Goal: Task Accomplishment & Management: Complete application form

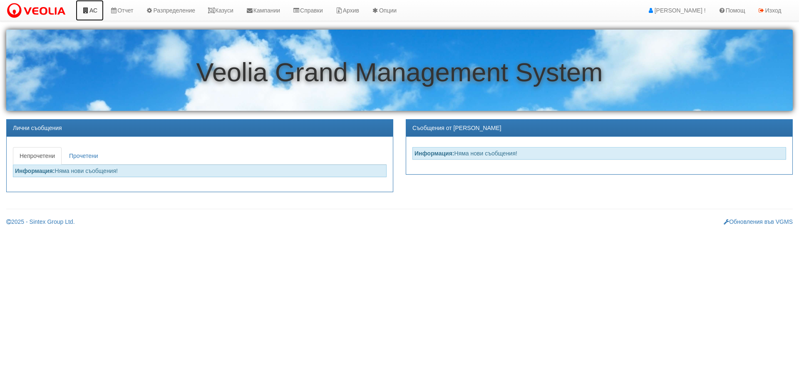
click at [95, 10] on link "АС" at bounding box center [90, 10] width 28 height 21
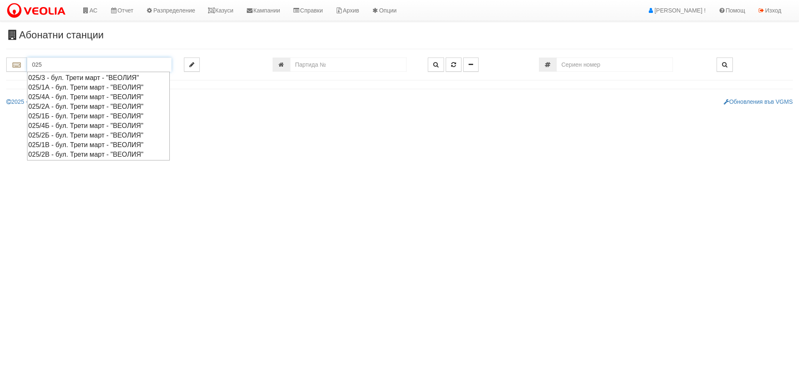
click at [54, 96] on div "025/4А - бул. Трети март - "ВЕОЛИЯ"" at bounding box center [98, 97] width 140 height 10
type input "025/4А - бул. Трети март - "ВЕОЛИЯ""
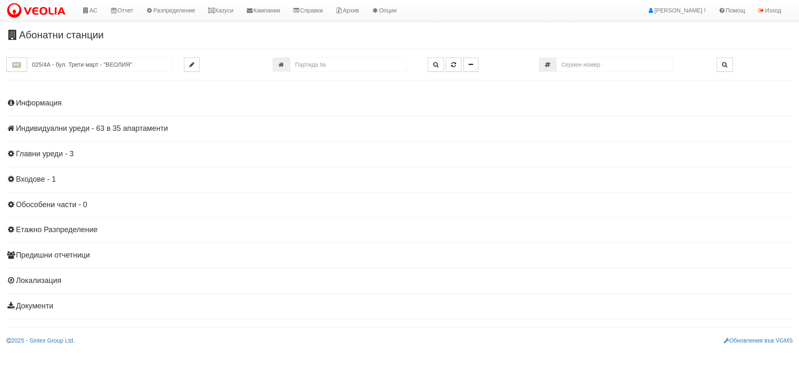
click at [36, 128] on h4 "Индивидуални уреди - 63 в 35 апартаменти" at bounding box center [399, 129] width 787 height 8
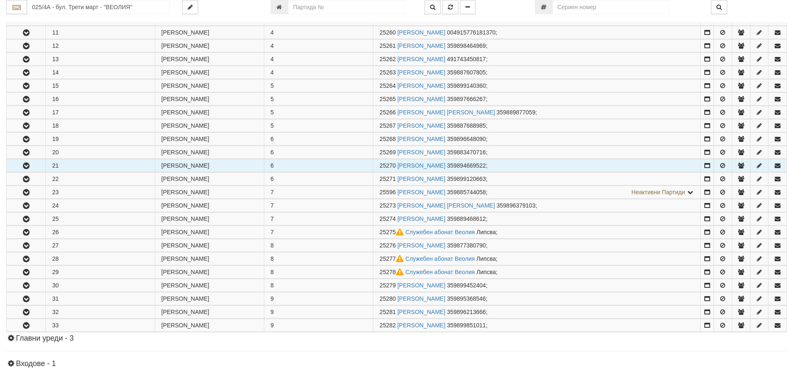
scroll to position [333, 0]
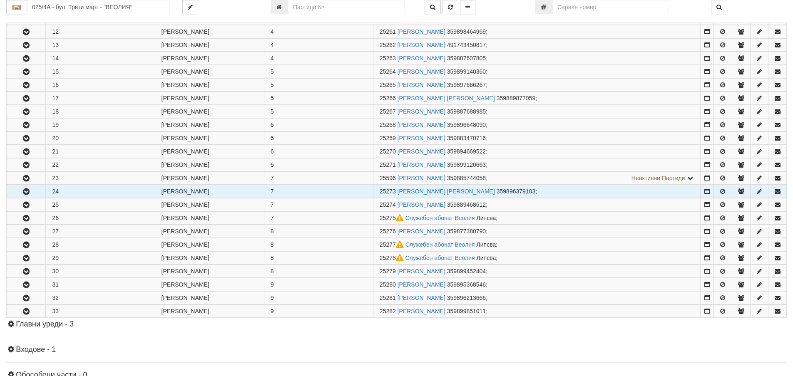
click at [27, 191] on icon "button" at bounding box center [26, 192] width 10 height 6
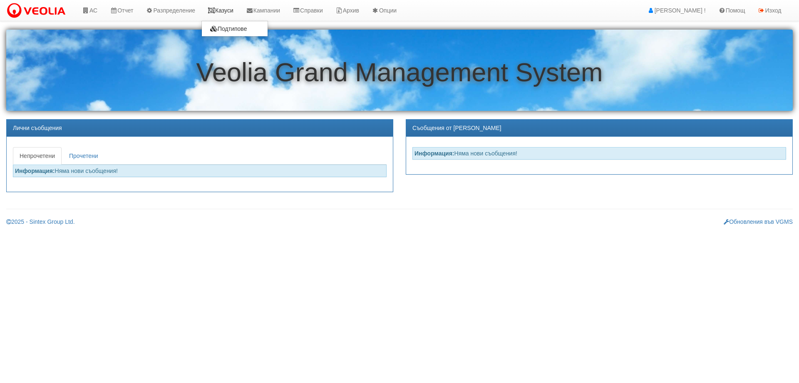
click at [224, 10] on link "Казуси" at bounding box center [221, 10] width 38 height 21
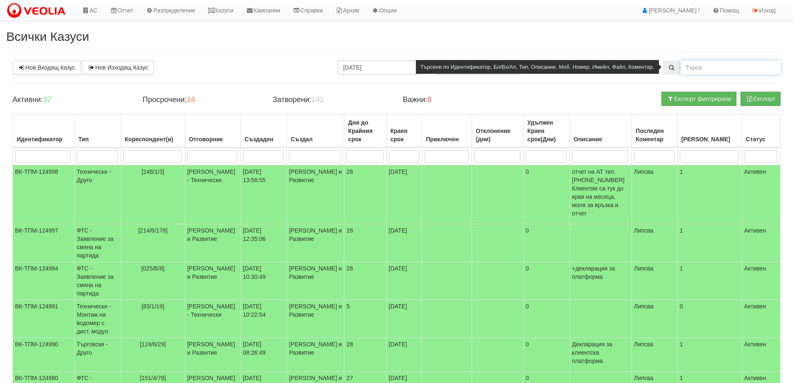
click at [695, 67] on input "text" at bounding box center [731, 67] width 100 height 14
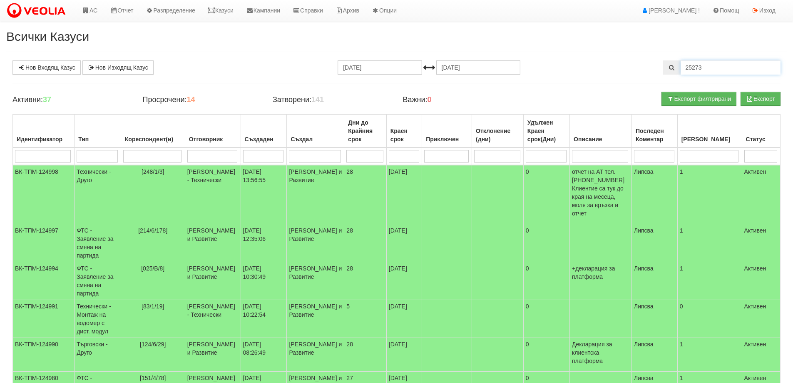
type input "25273"
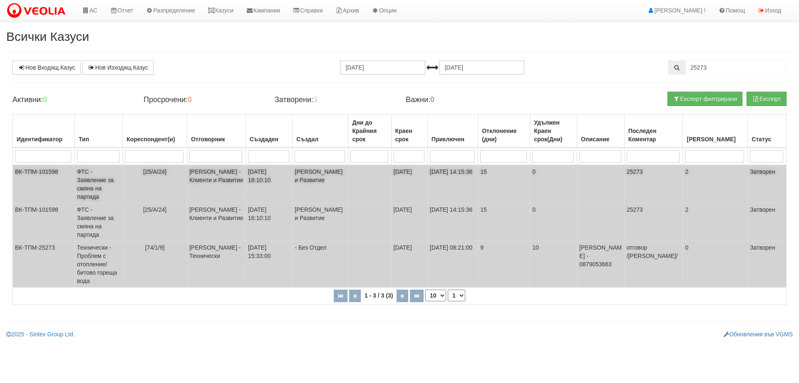
click at [91, 186] on td "ФТС - Заявление за смяна на партида" at bounding box center [99, 184] width 48 height 38
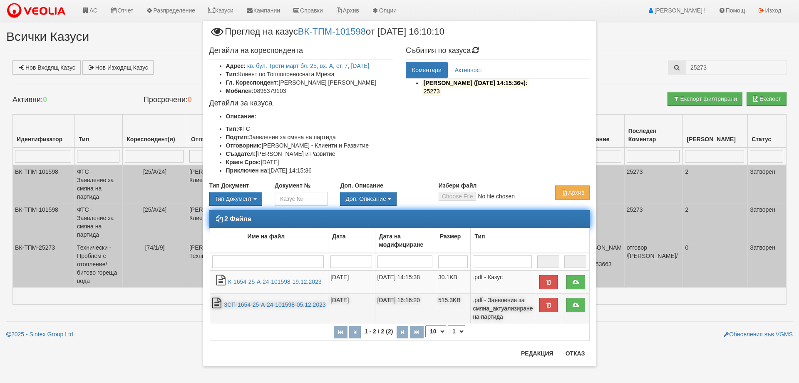
click at [274, 310] on td "ЗСП-1654-25-А-24-101598-05.12.2023" at bounding box center [269, 309] width 119 height 30
click at [271, 305] on link "ЗСП-1654-25-А-24-101598-05.12.2023" at bounding box center [275, 304] width 102 height 7
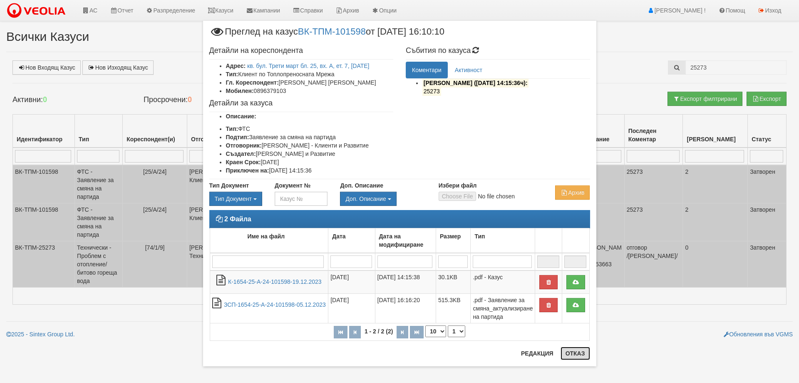
click at [574, 351] on button "Отказ" at bounding box center [576, 352] width 30 height 13
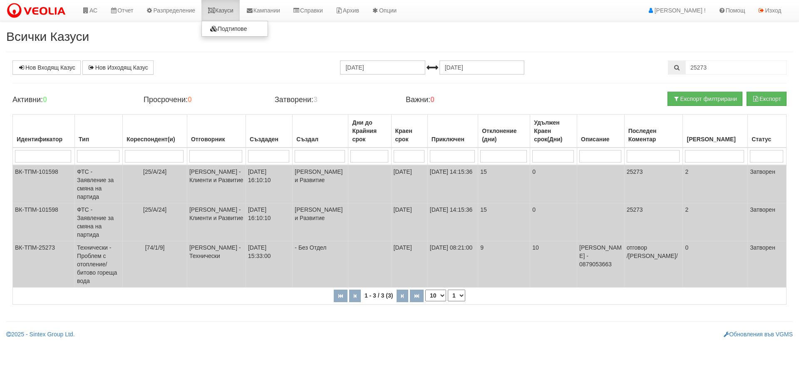
click at [234, 11] on link "Казуси" at bounding box center [221, 10] width 38 height 21
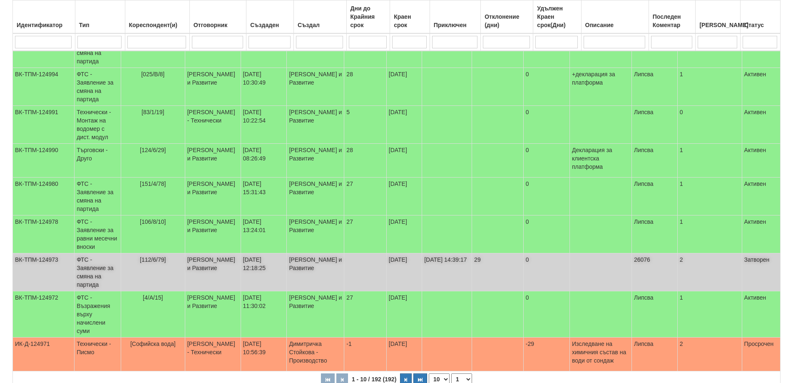
scroll to position [227, 0]
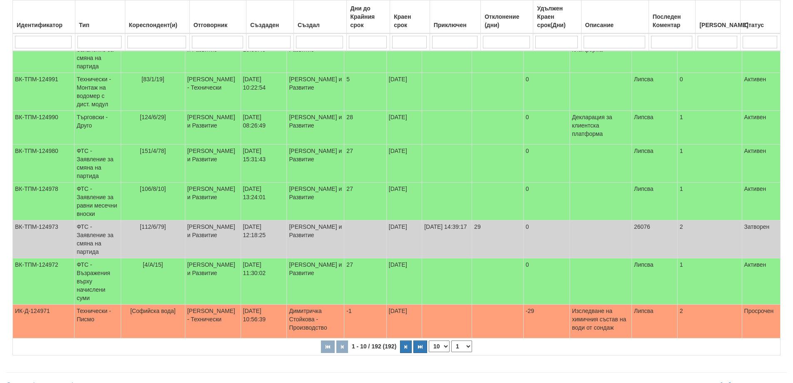
click at [445, 340] on select "10 20 30 40" at bounding box center [439, 346] width 21 height 12
select select "40"
click at [431, 352] on select "10 20 30 40" at bounding box center [439, 346] width 21 height 12
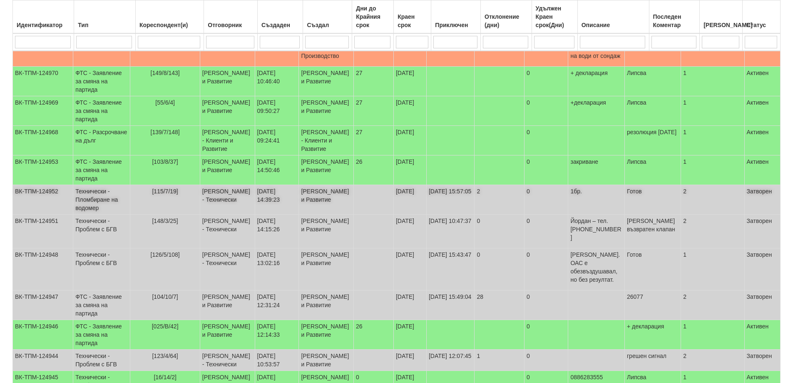
scroll to position [435, 0]
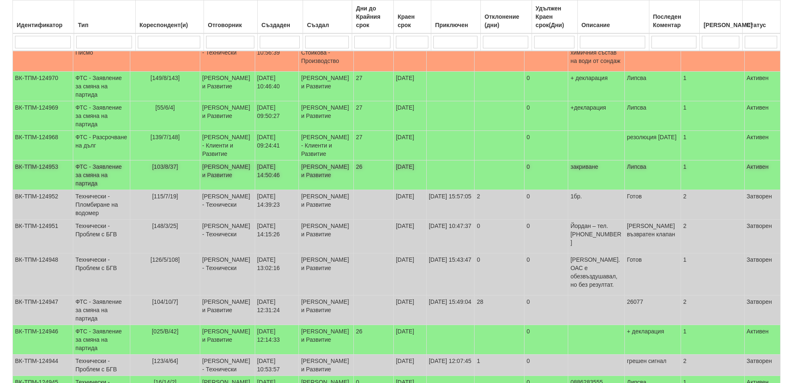
click at [111, 190] on td "ФТС - Заявление за смяна на партида" at bounding box center [101, 175] width 57 height 30
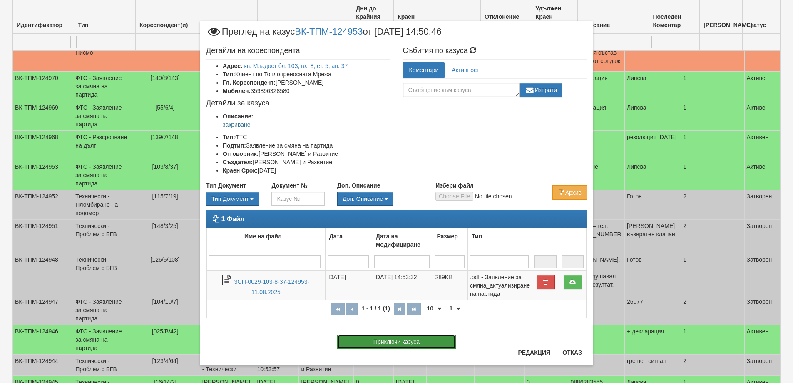
click at [376, 342] on button "Приключи казуса" at bounding box center [396, 341] width 119 height 14
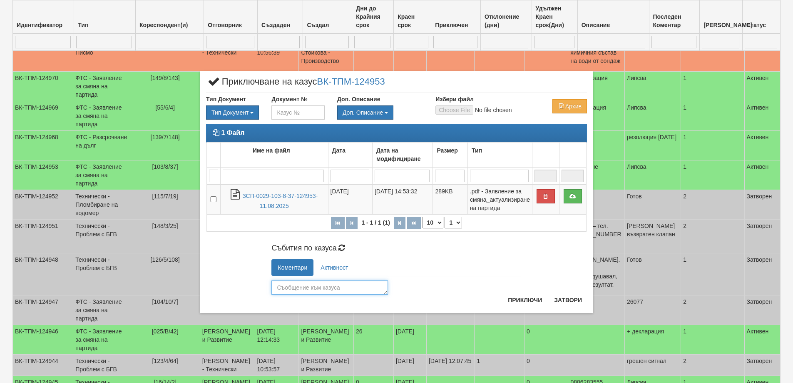
click at [295, 288] on textarea at bounding box center [329, 287] width 117 height 14
type textarea "Партидата закрита. Открита на новия собственик по НА - 26078"
click at [528, 299] on button "Приключи" at bounding box center [525, 299] width 44 height 13
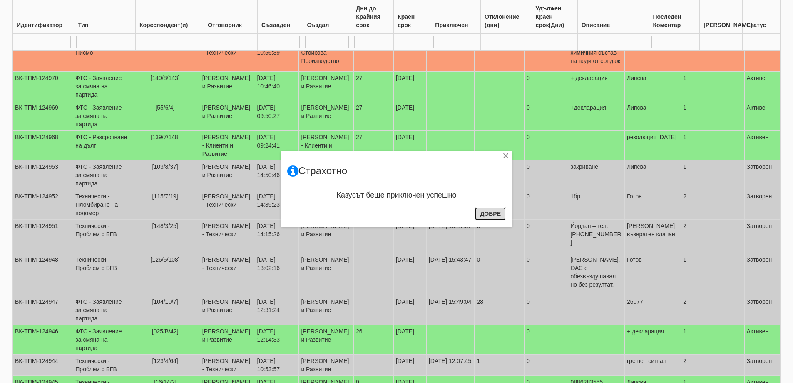
click at [489, 216] on button "Добре" at bounding box center [490, 213] width 31 height 13
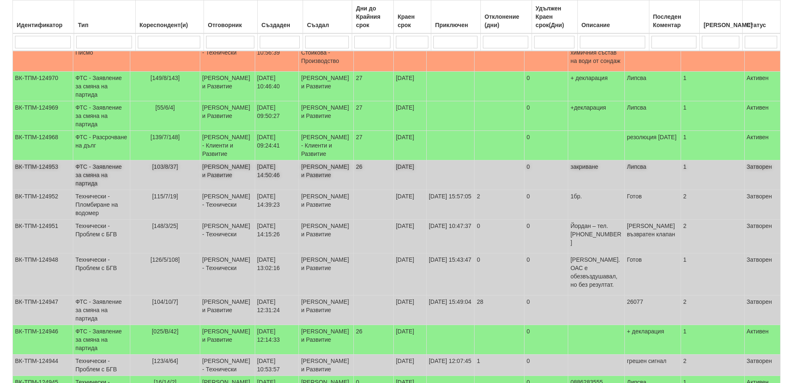
click at [98, 190] on td "ФТС - Заявление за смяна на партида" at bounding box center [101, 175] width 57 height 30
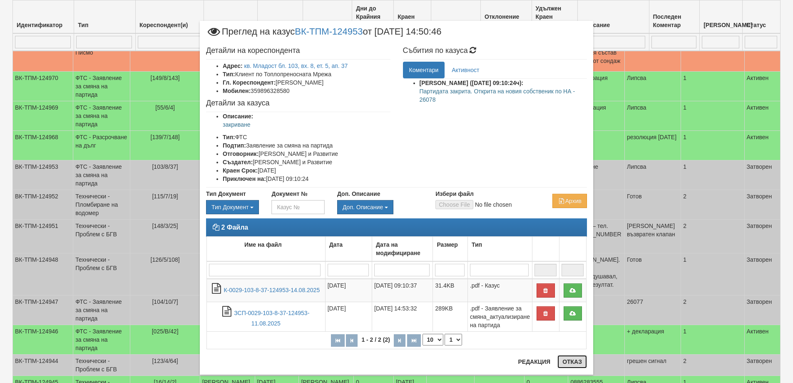
click at [575, 361] on button "Отказ" at bounding box center [573, 361] width 30 height 13
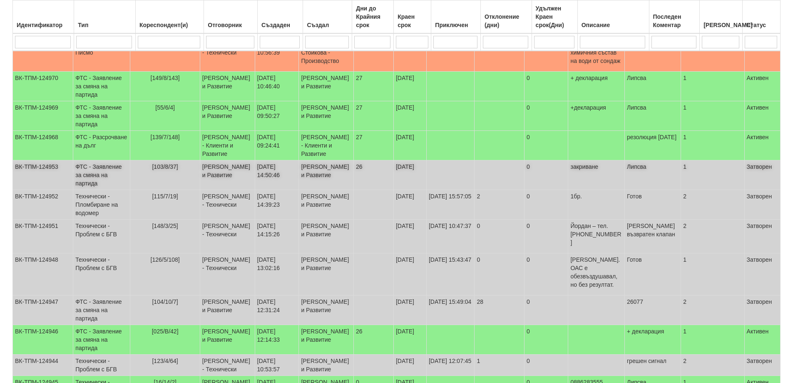
click at [75, 190] on td "ФТС - Заявление за смяна на партида" at bounding box center [101, 175] width 57 height 30
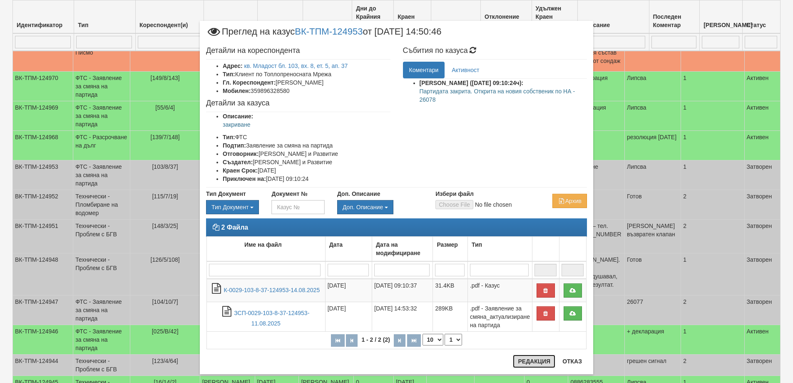
click at [525, 360] on button "Редакция" at bounding box center [534, 360] width 42 height 13
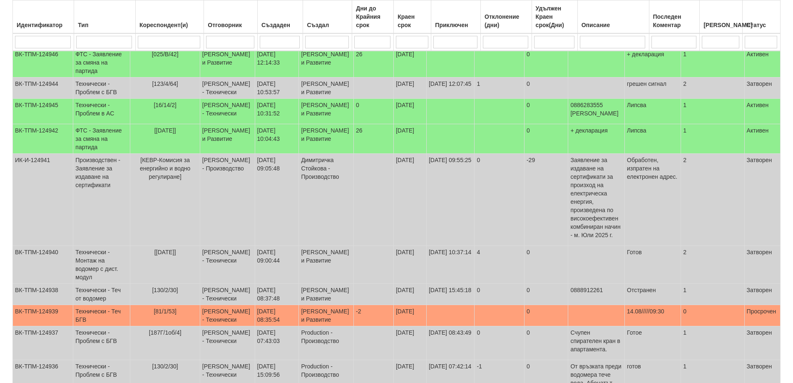
scroll to position [727, 0]
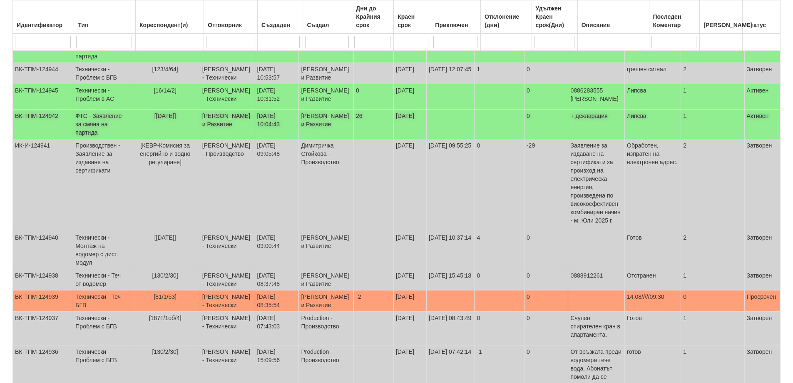
click at [104, 139] on td "ФТС - Заявление за смяна на партида" at bounding box center [101, 125] width 57 height 30
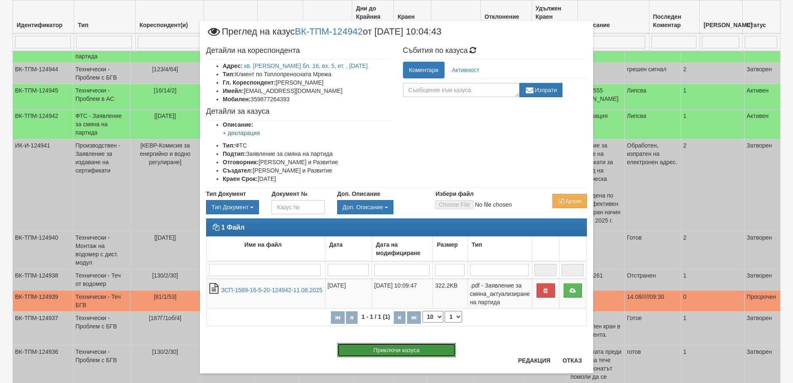
click at [425, 351] on button "Приключи казуса" at bounding box center [396, 350] width 119 height 14
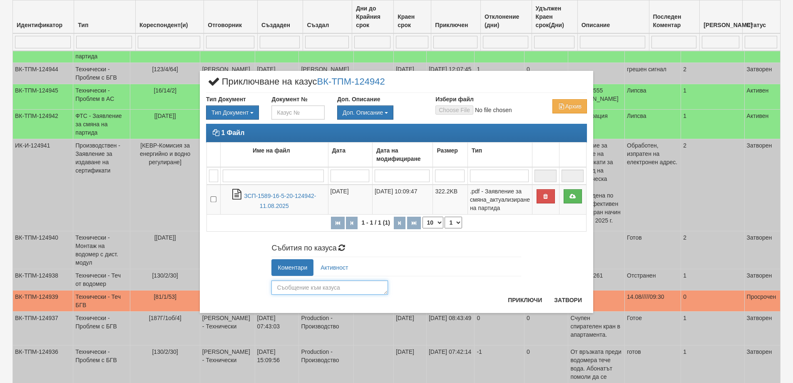
click at [315, 287] on textarea at bounding box center [329, 287] width 117 height 14
type textarea "26079"
click at [529, 298] on button "Приключи" at bounding box center [525, 299] width 44 height 13
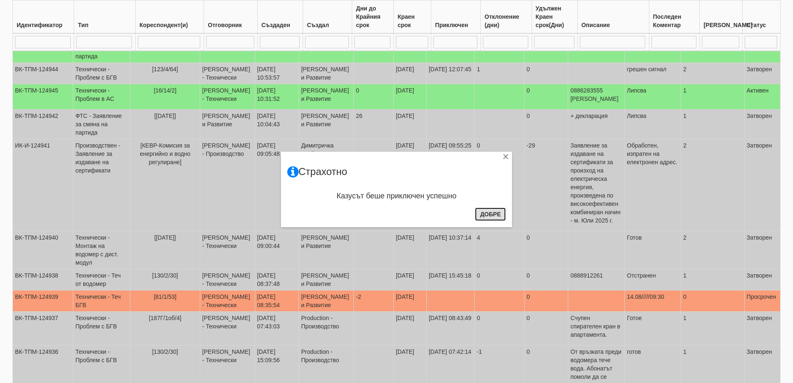
drag, startPoint x: 502, startPoint y: 214, endPoint x: 403, endPoint y: 179, distance: 105.5
click at [499, 214] on button "Добре" at bounding box center [490, 213] width 31 height 13
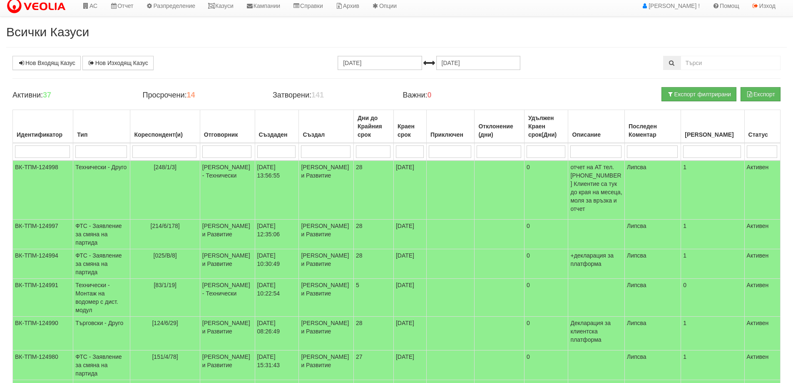
scroll to position [0, 0]
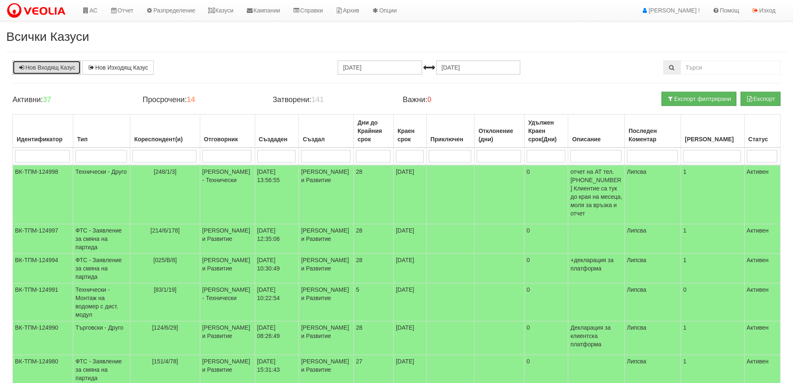
click at [41, 67] on link "Нов Входящ Казус" at bounding box center [46, 67] width 68 height 14
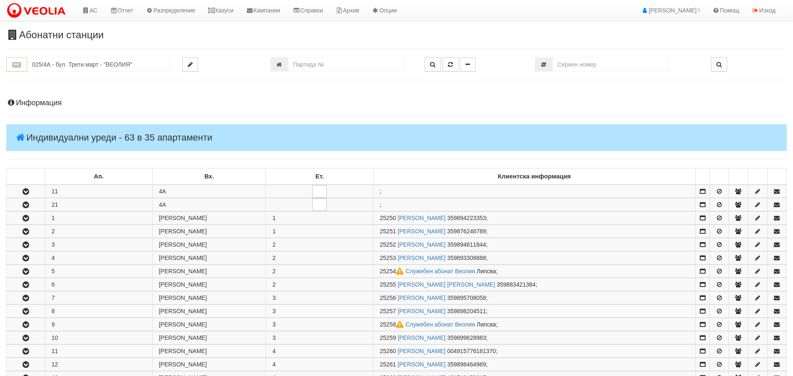
scroll to position [333, 0]
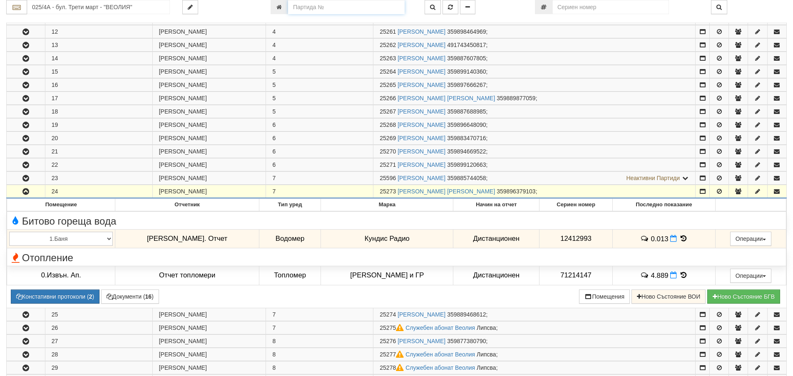
click at [319, 4] on input "number" at bounding box center [346, 7] width 117 height 14
type input "26078"
click at [451, 8] on icon "button" at bounding box center [450, 7] width 5 height 6
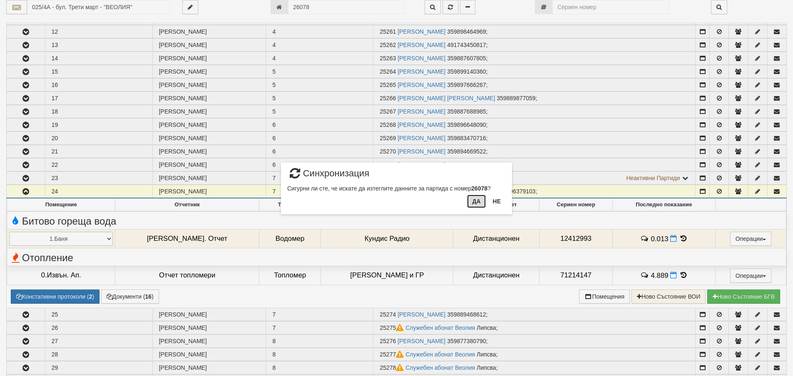
click at [477, 206] on button "Да" at bounding box center [476, 201] width 18 height 13
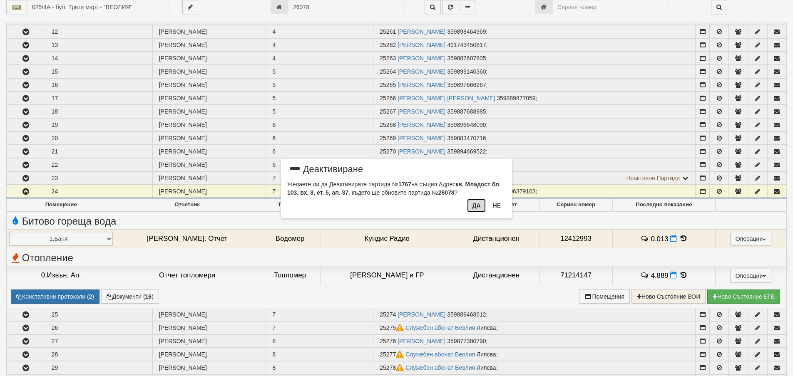
click at [473, 206] on button "Да" at bounding box center [476, 205] width 18 height 13
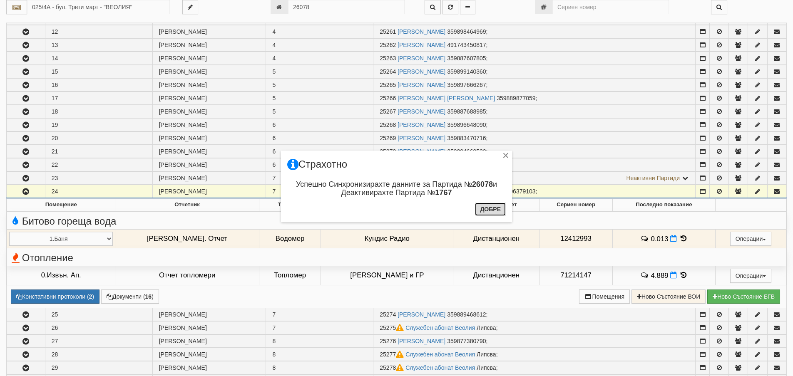
click at [492, 214] on button "Добре" at bounding box center [490, 209] width 31 height 13
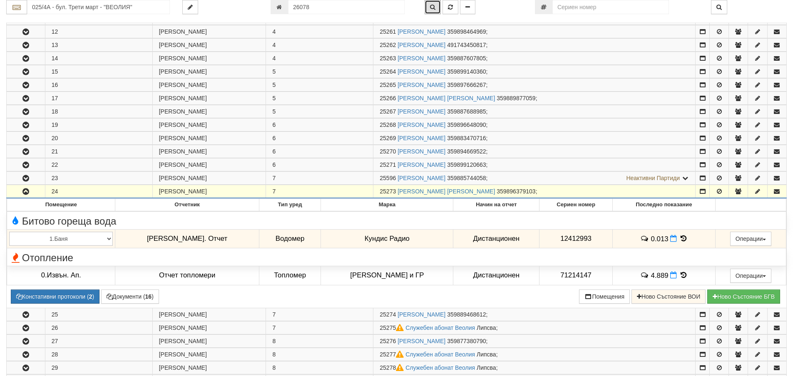
click at [432, 8] on icon "button" at bounding box center [432, 7] width 5 height 6
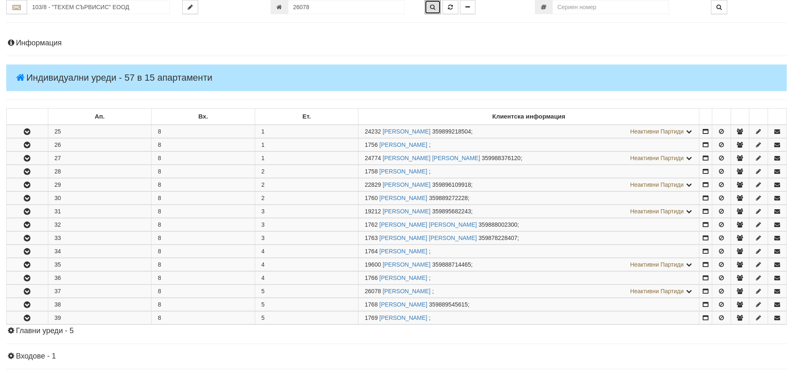
scroll to position [212, 0]
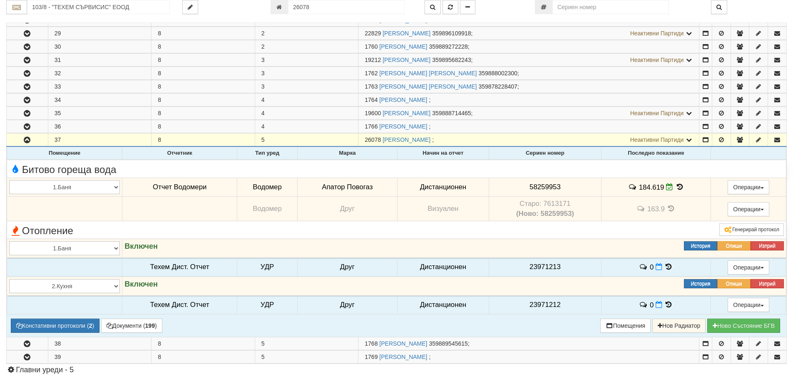
click at [677, 187] on icon at bounding box center [679, 187] width 9 height 7
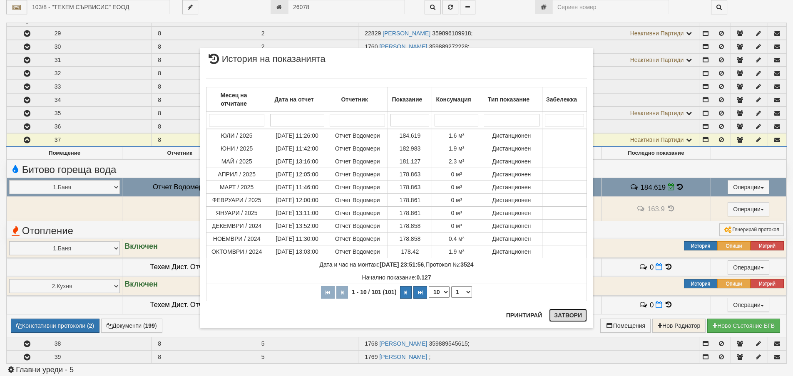
click at [566, 316] on button "Затвори" at bounding box center [568, 315] width 38 height 13
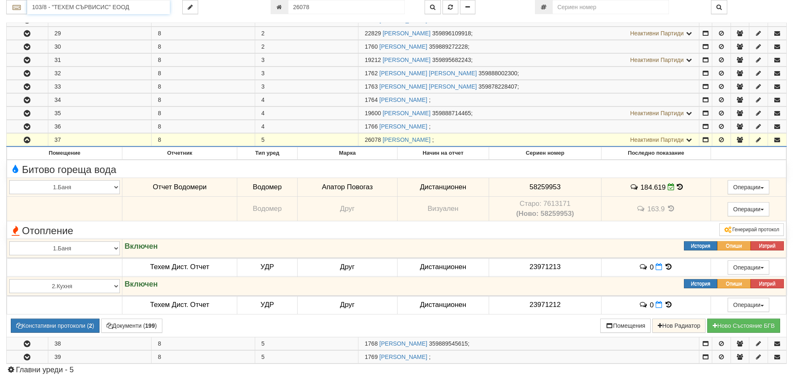
click at [84, 6] on input "103/8 - "ТЕХЕМ СЪРВИСИС" ЕООД" at bounding box center [98, 7] width 143 height 14
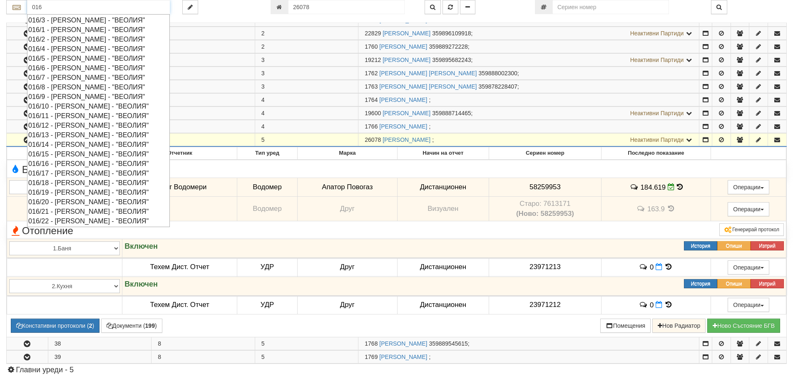
click at [58, 58] on div "016/5 - Орхид Хилс - "ВЕОЛИЯ"" at bounding box center [98, 59] width 140 height 10
type input "016/5 - Орхид Хилс - "ВЕОЛИЯ""
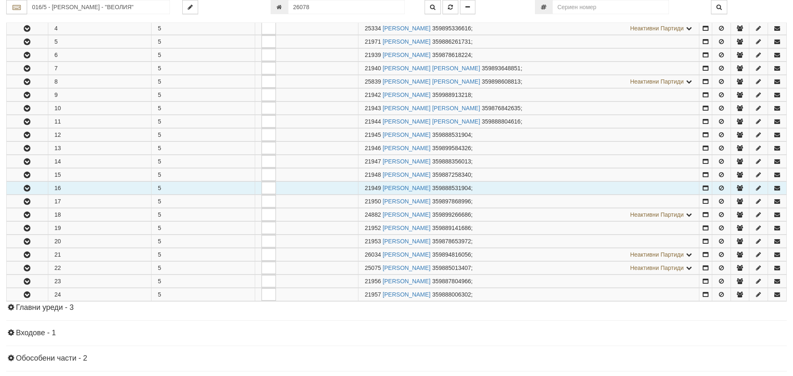
scroll to position [208, 0]
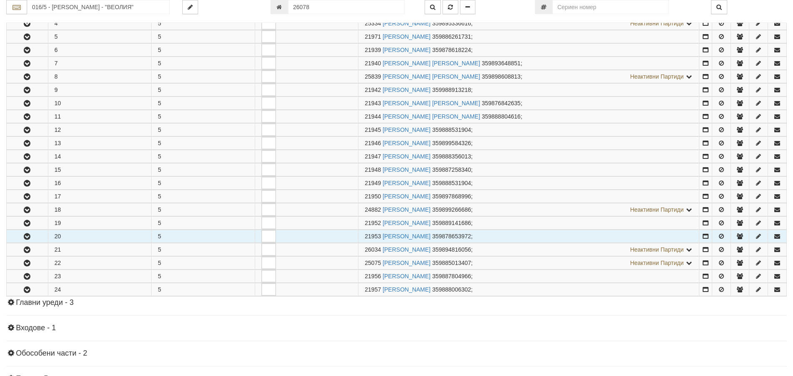
click at [30, 234] on icon "button" at bounding box center [27, 237] width 10 height 6
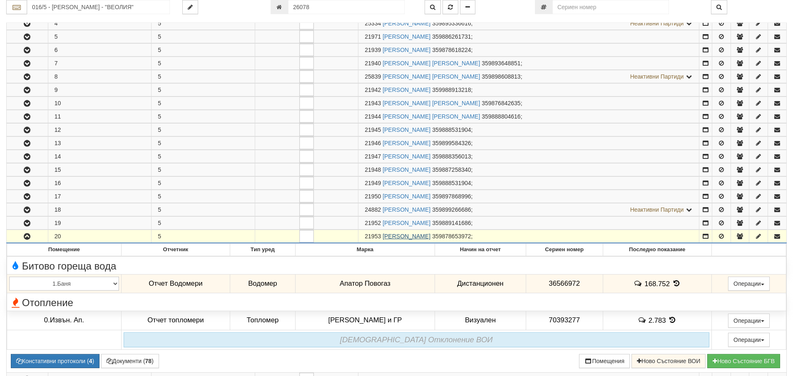
click at [414, 237] on link "МАРИЯ ДИМИТРОВА КЕРЕЗОВА" at bounding box center [407, 236] width 48 height 7
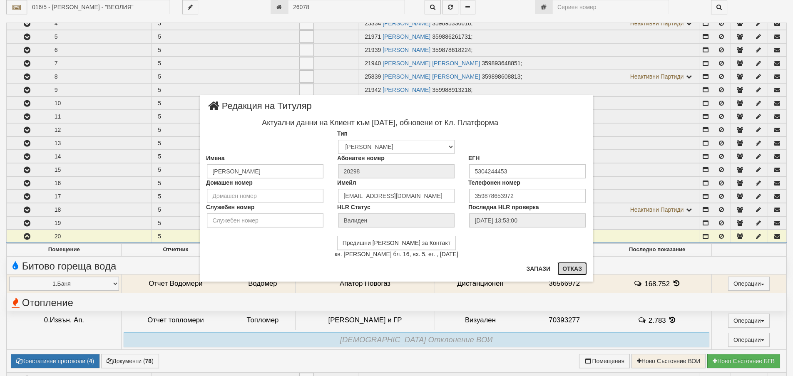
click at [571, 267] on button "Отказ" at bounding box center [573, 268] width 30 height 13
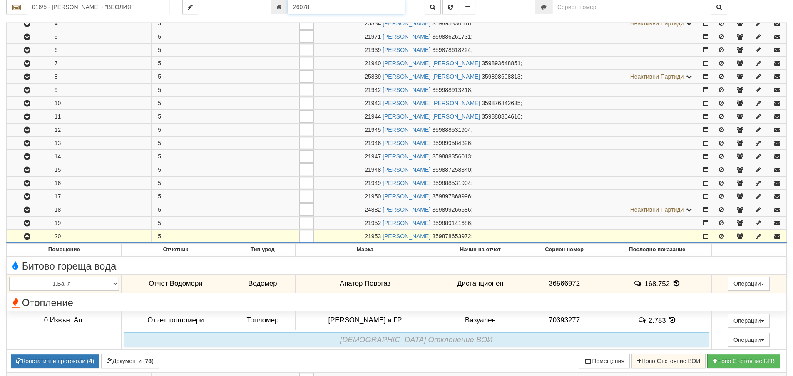
click at [326, 6] on input "26078" at bounding box center [346, 7] width 117 height 14
type input "26079"
click at [449, 7] on icon "button" at bounding box center [450, 7] width 5 height 6
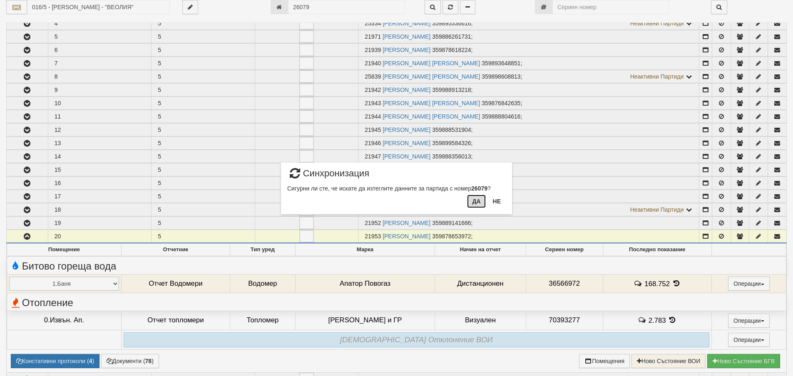
click at [474, 202] on button "Да" at bounding box center [476, 201] width 18 height 13
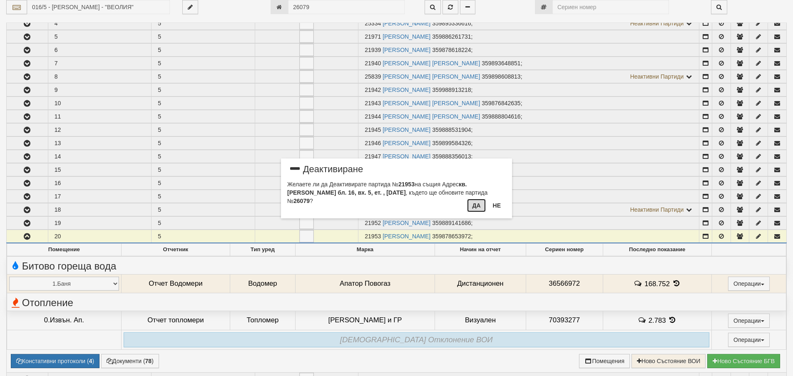
click at [475, 205] on button "Да" at bounding box center [476, 205] width 18 height 13
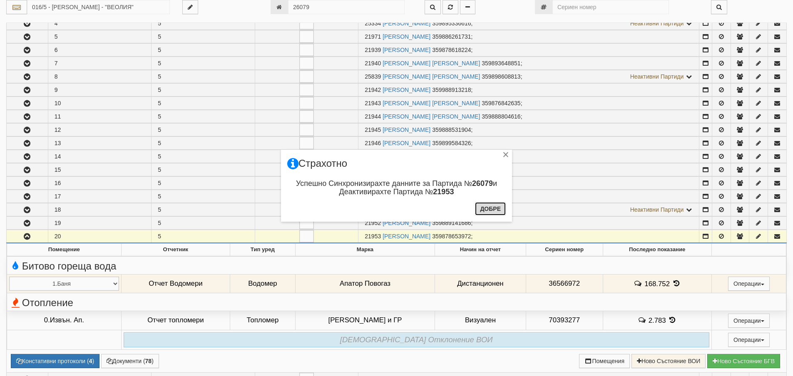
click at [483, 208] on button "Добре" at bounding box center [490, 208] width 31 height 13
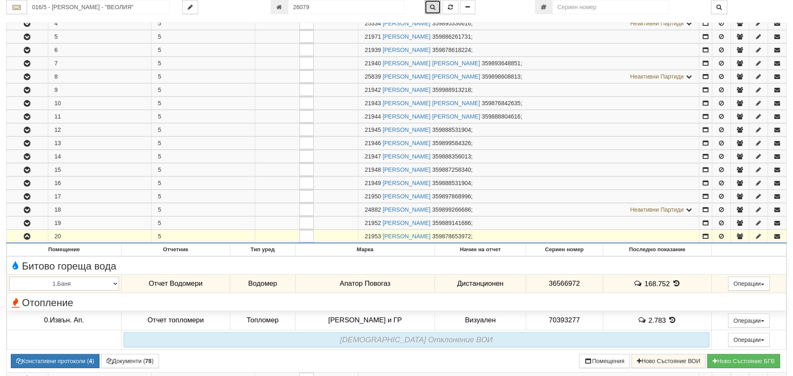
click at [432, 6] on icon "button" at bounding box center [432, 7] width 5 height 6
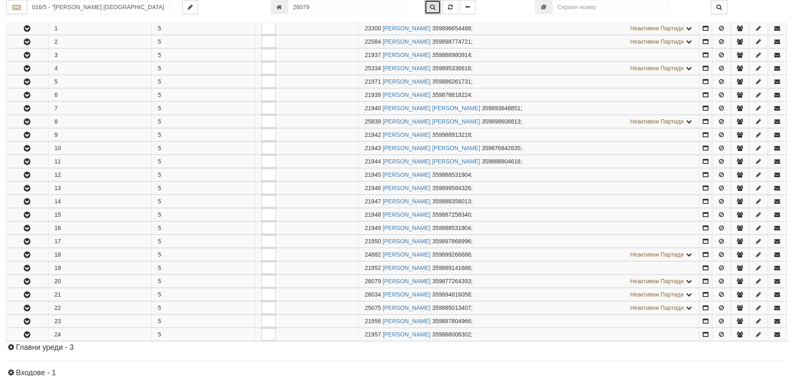
scroll to position [331, 0]
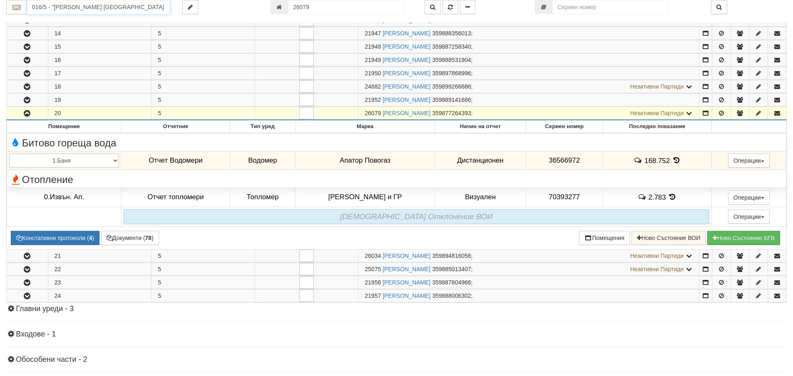
click at [73, 10] on input "016/5 - "ВЕОЛИЯ ЕНЕРДЖИ ВАРНА " ЕАД" at bounding box center [98, 7] width 143 height 14
click at [75, 23] on div "119/1 - Младост - "ВЕОЛИЯ"" at bounding box center [98, 20] width 140 height 10
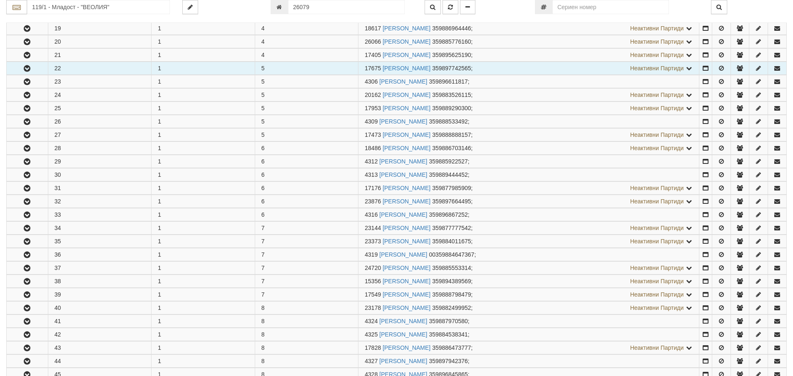
scroll to position [416, 0]
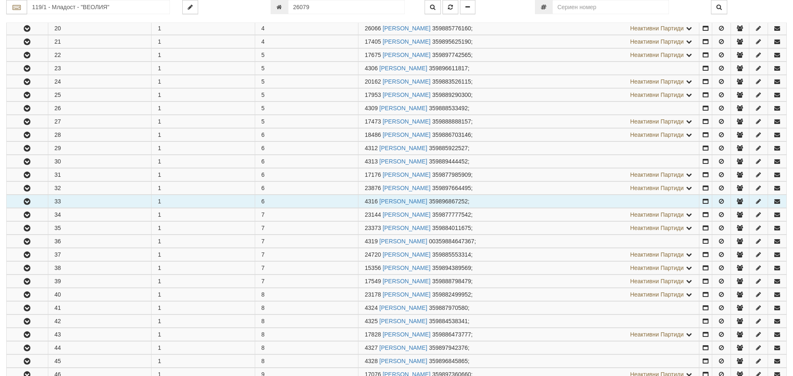
click at [27, 204] on icon "button" at bounding box center [27, 202] width 10 height 6
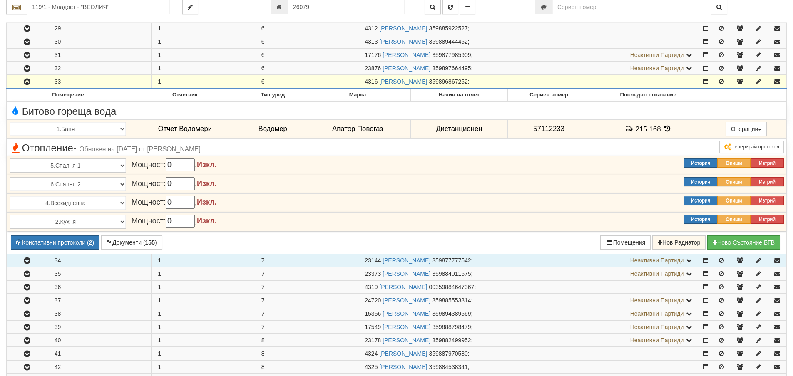
scroll to position [541, 0]
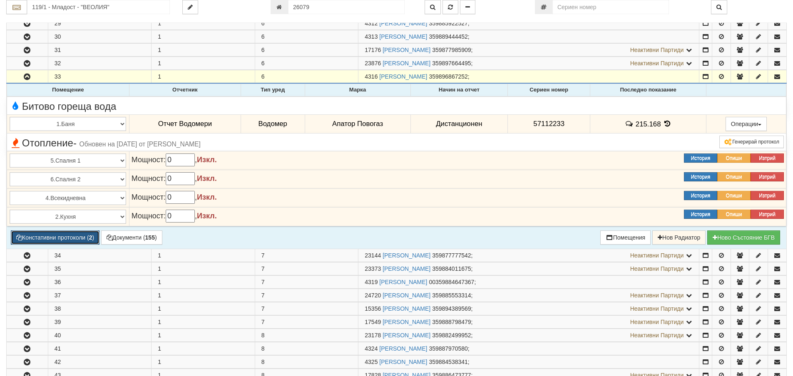
click at [75, 237] on button "Констативни протоколи ( 2 )" at bounding box center [55, 238] width 89 height 14
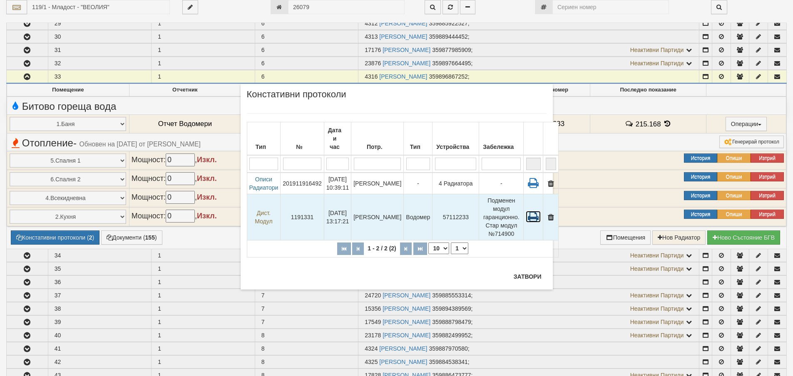
click at [526, 211] on icon at bounding box center [533, 217] width 15 height 12
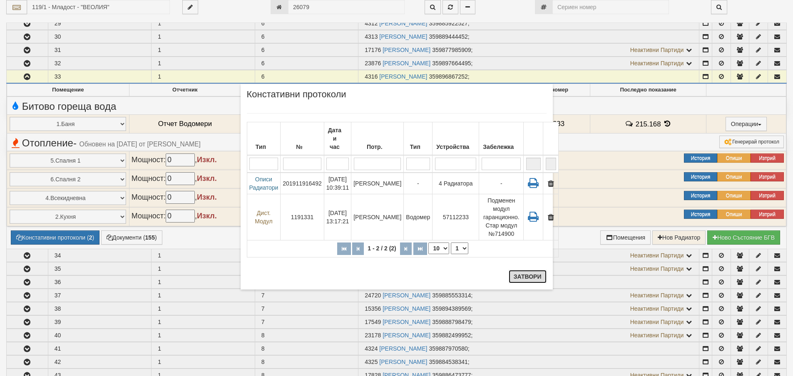
click at [529, 276] on button "Затвори" at bounding box center [528, 276] width 38 height 13
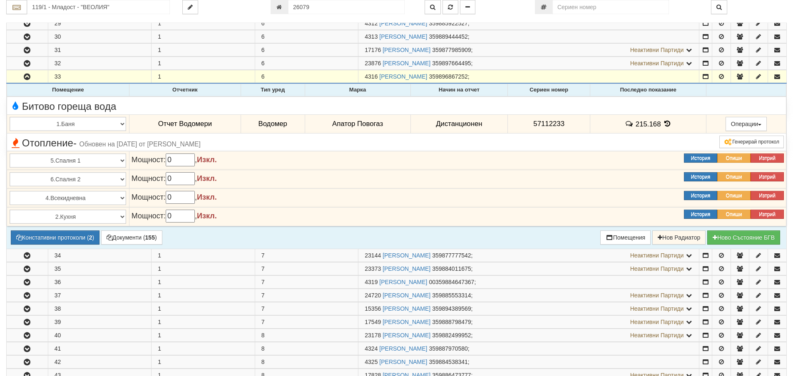
click at [665, 125] on icon at bounding box center [667, 123] width 9 height 7
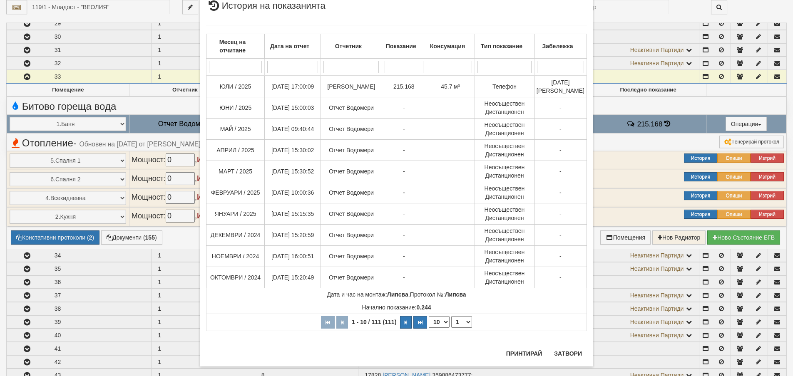
scroll to position [37, 0]
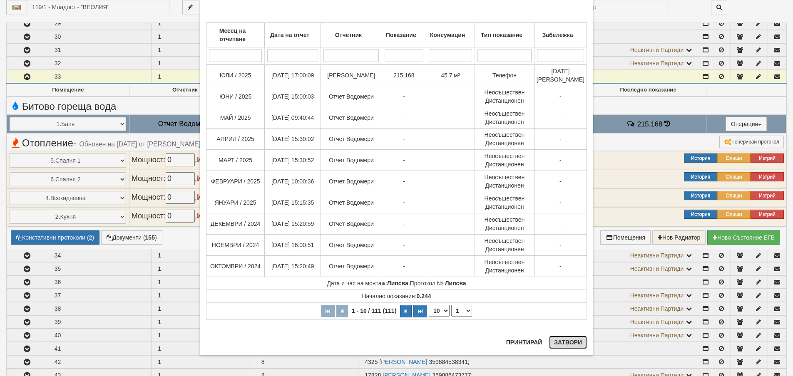
click at [564, 342] on button "Затвори" at bounding box center [568, 342] width 38 height 13
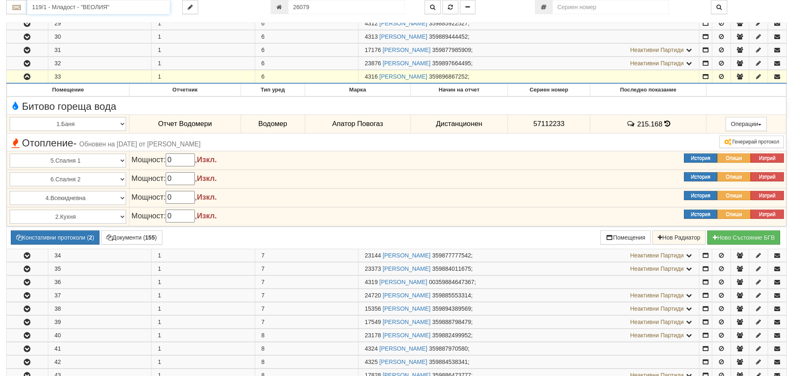
click at [77, 12] on input "119/1 - Младост - "ВЕОЛИЯ"" at bounding box center [98, 7] width 143 height 14
click at [68, 20] on div "081/1 - Трошево - "ВЕОЛИЯ"" at bounding box center [98, 20] width 140 height 10
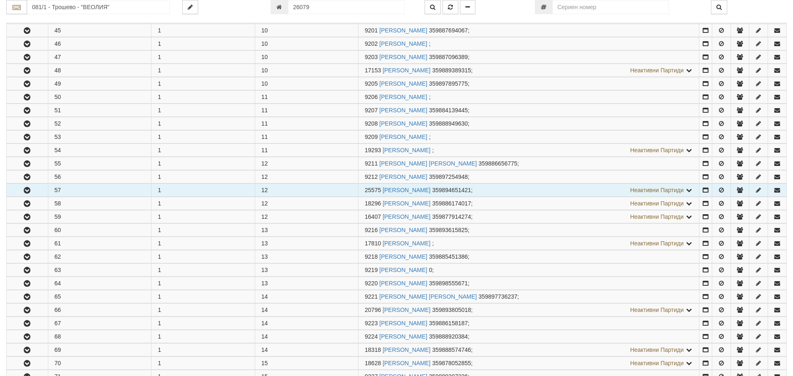
scroll to position [750, 0]
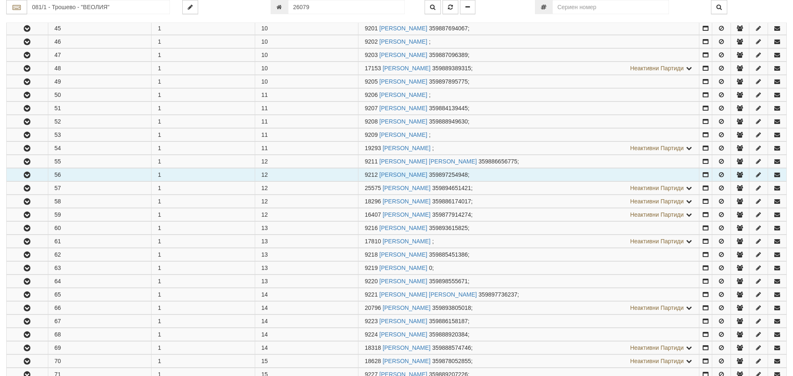
click at [26, 177] on icon "button" at bounding box center [27, 175] width 10 height 6
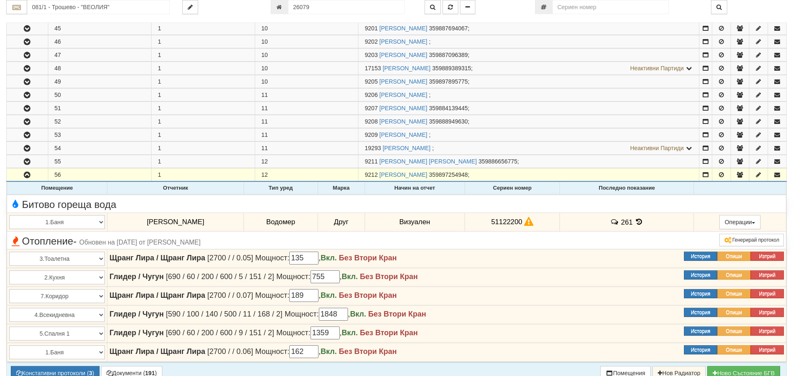
click at [632, 222] on td "261" at bounding box center [627, 222] width 134 height 19
click at [636, 222] on icon at bounding box center [639, 222] width 9 height 7
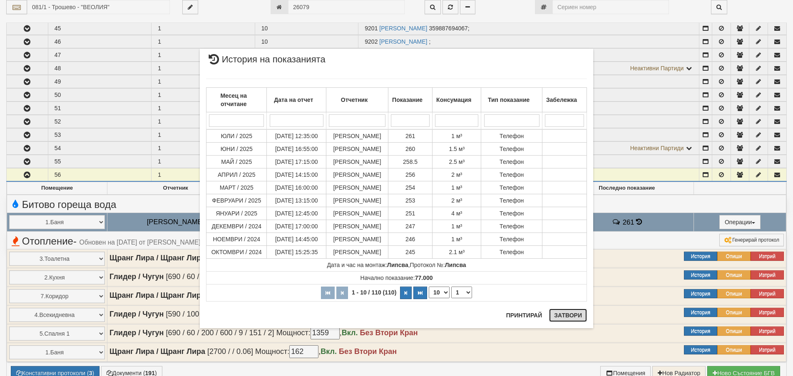
click at [574, 314] on button "Затвори" at bounding box center [568, 315] width 38 height 13
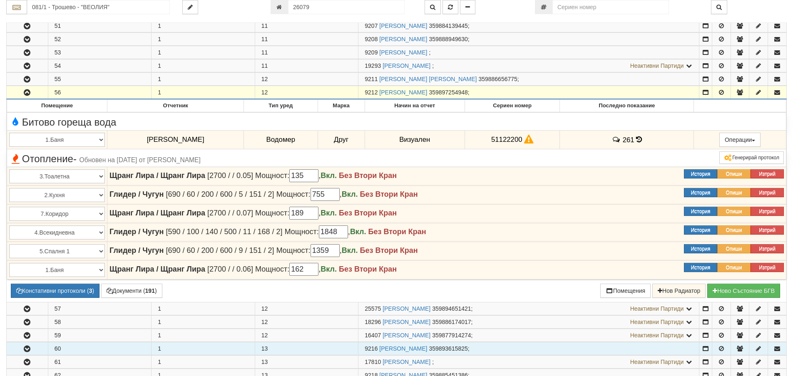
scroll to position [833, 0]
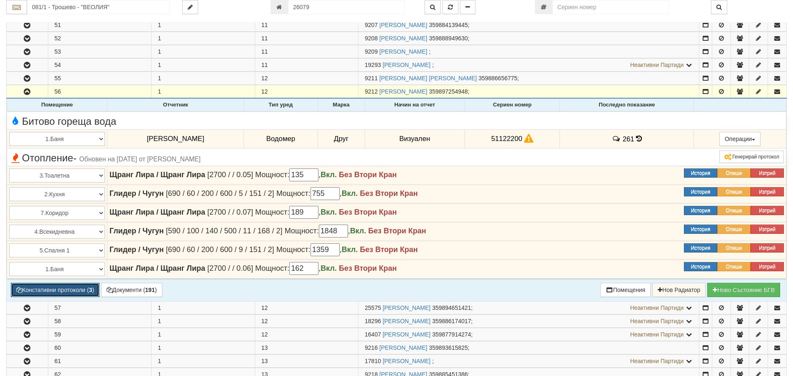
click at [60, 291] on button "Констативни протоколи ( 3 )" at bounding box center [55, 290] width 89 height 14
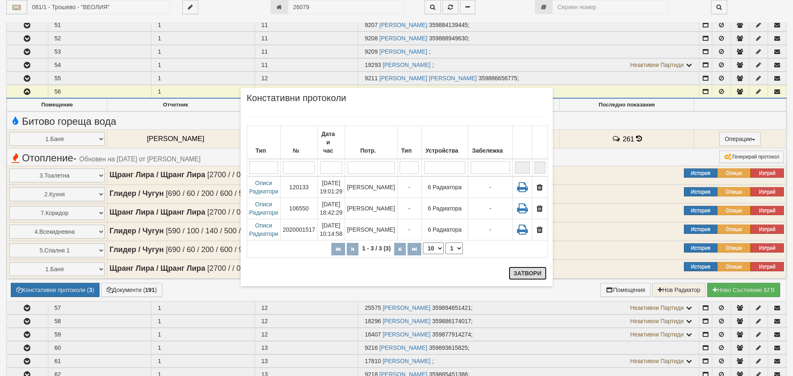
click at [525, 270] on button "Затвори" at bounding box center [528, 273] width 38 height 13
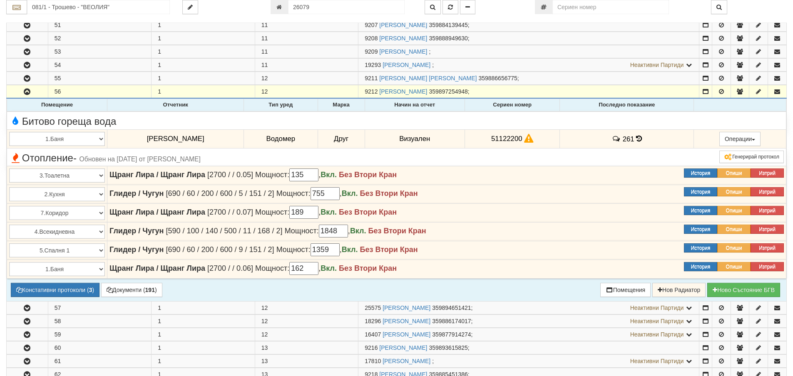
click at [636, 138] on icon at bounding box center [639, 138] width 6 height 7
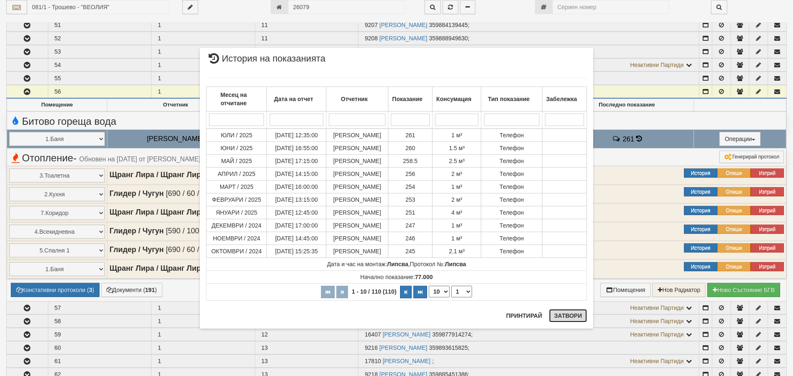
click at [565, 313] on button "Затвори" at bounding box center [568, 315] width 38 height 13
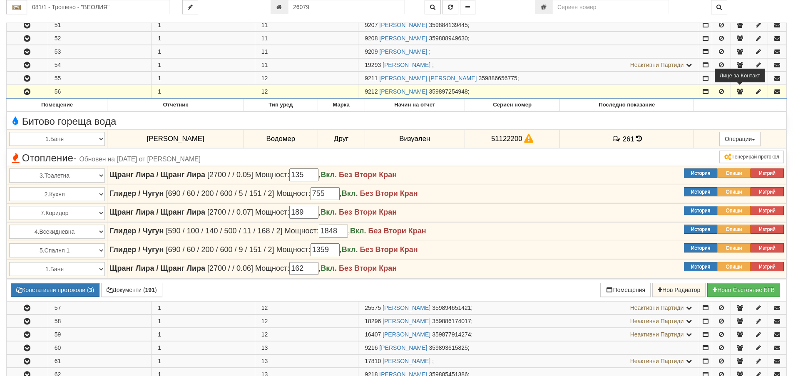
click at [740, 94] on icon "button" at bounding box center [739, 92] width 7 height 6
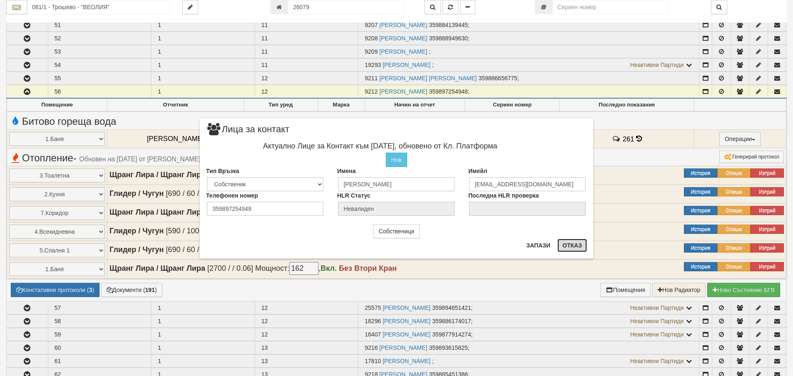
click at [577, 246] on button "Отказ" at bounding box center [573, 245] width 30 height 13
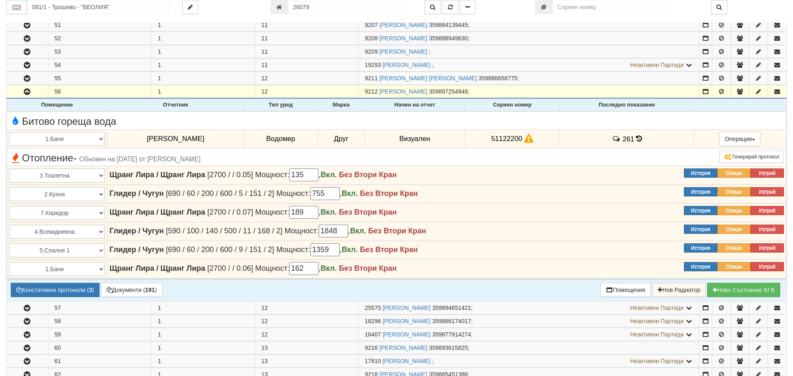
click at [640, 138] on icon at bounding box center [639, 138] width 6 height 7
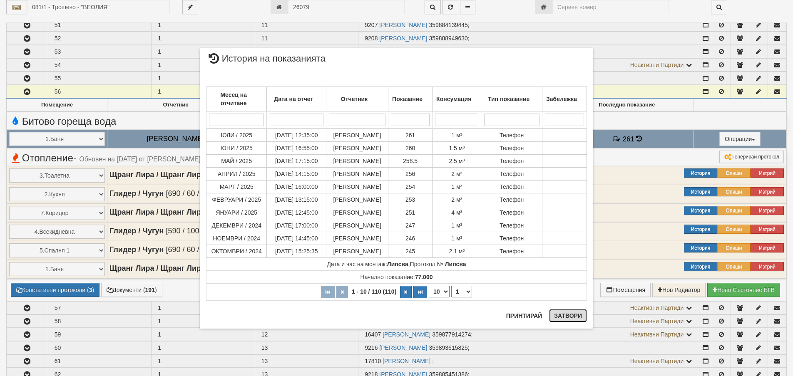
click at [570, 317] on button "Затвори" at bounding box center [568, 315] width 38 height 13
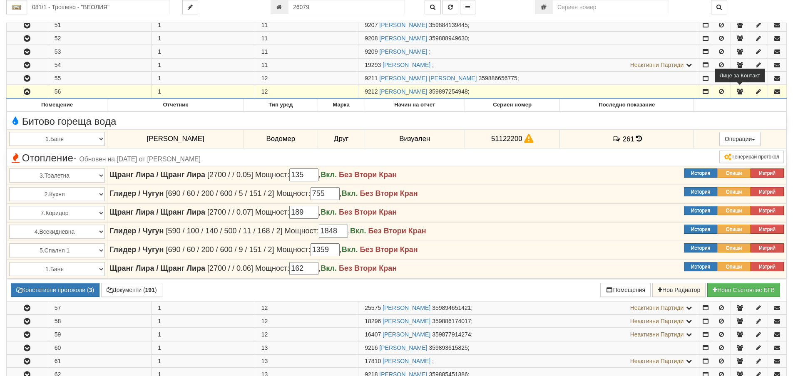
click at [741, 92] on icon "button" at bounding box center [739, 92] width 7 height 6
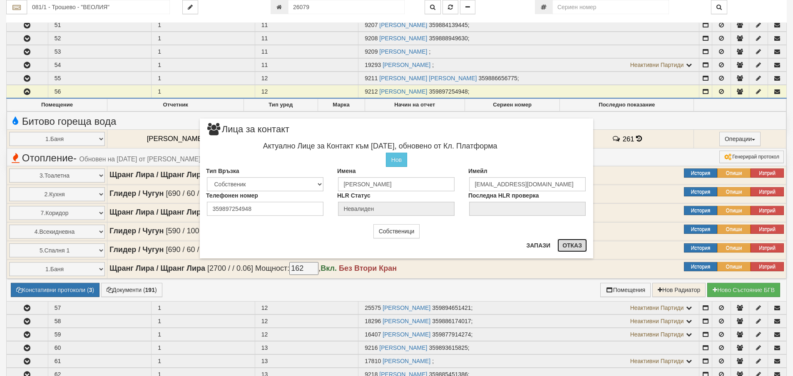
click at [577, 243] on button "Отказ" at bounding box center [573, 245] width 30 height 13
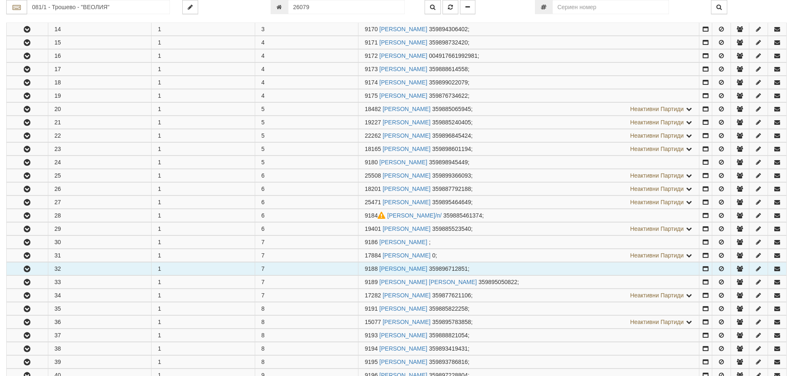
scroll to position [333, 0]
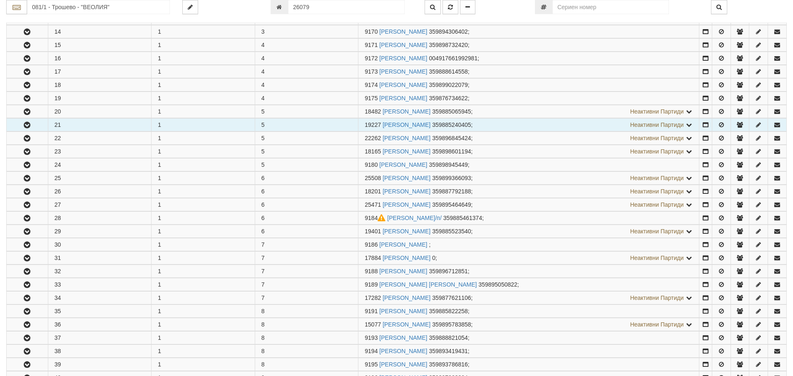
click at [25, 130] on button "button" at bounding box center [27, 125] width 41 height 12
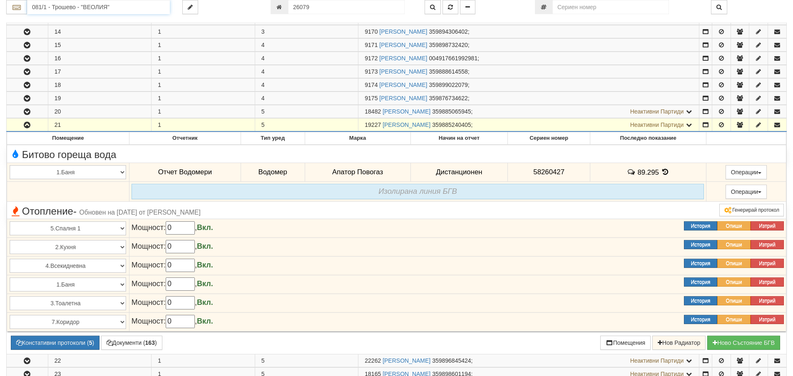
click at [54, 8] on input "081/1 - Трошево - "ВЕОЛИЯ"" at bounding box center [98, 7] width 143 height 14
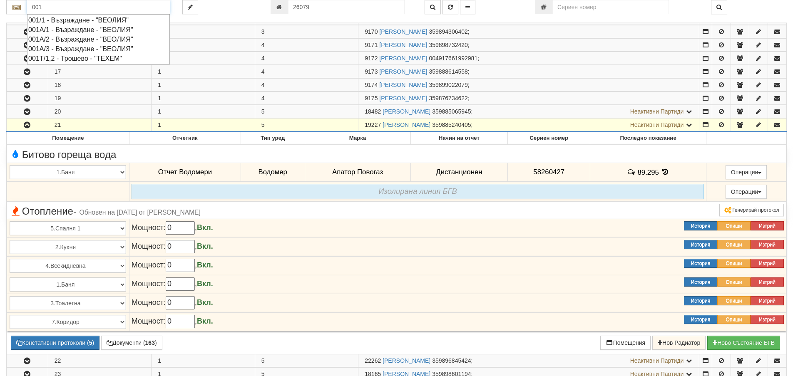
click at [66, 40] on div "001А/2 - Възраждане - "ВЕОЛИЯ"" at bounding box center [98, 40] width 140 height 10
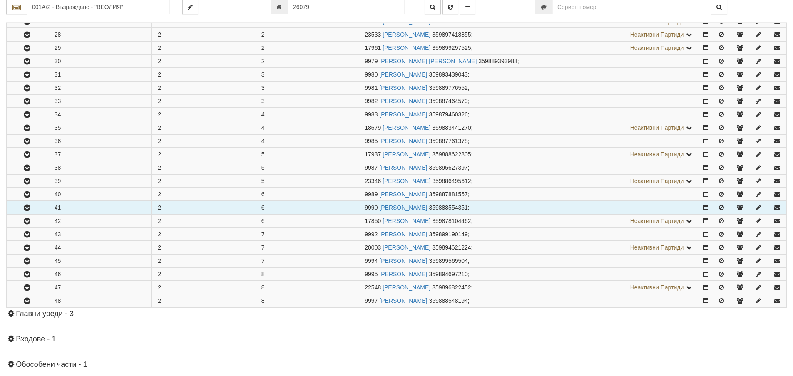
scroll to position [208, 0]
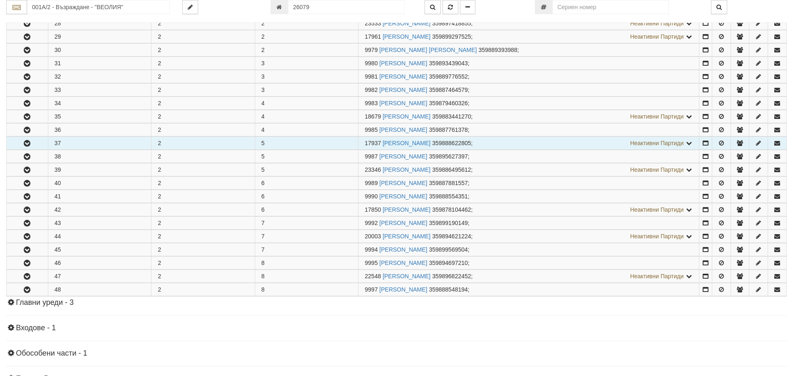
click at [24, 144] on icon "button" at bounding box center [27, 144] width 10 height 6
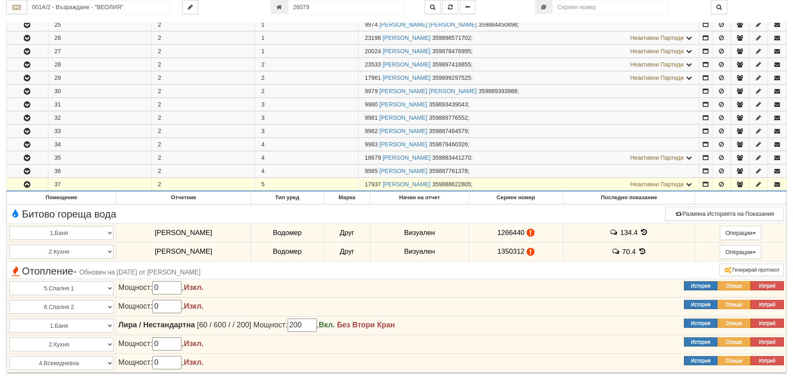
scroll to position [167, 0]
click at [740, 184] on icon "button" at bounding box center [739, 185] width 7 height 6
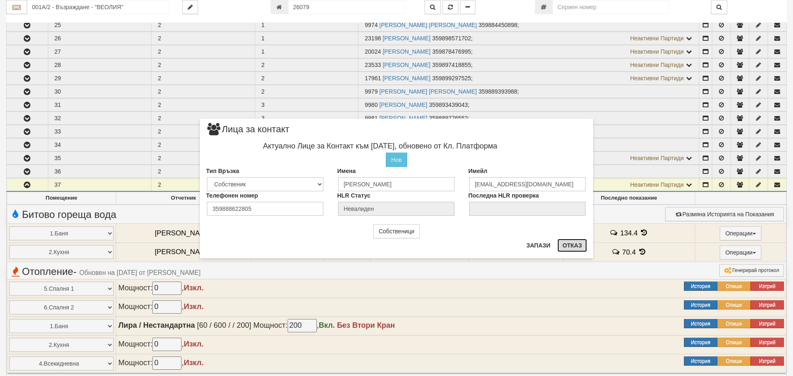
click at [572, 243] on button "Отказ" at bounding box center [573, 245] width 30 height 13
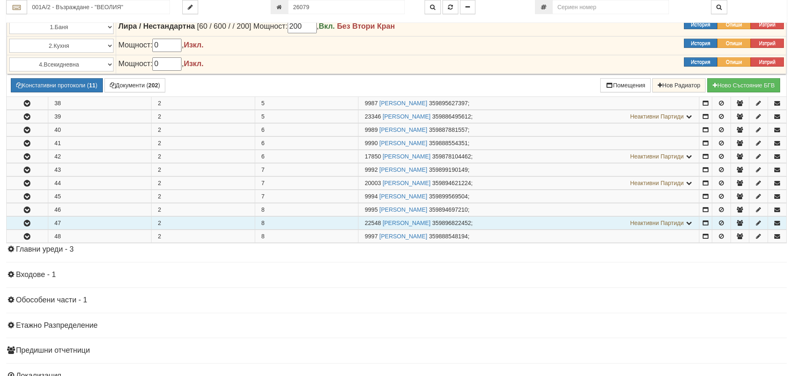
scroll to position [500, 0]
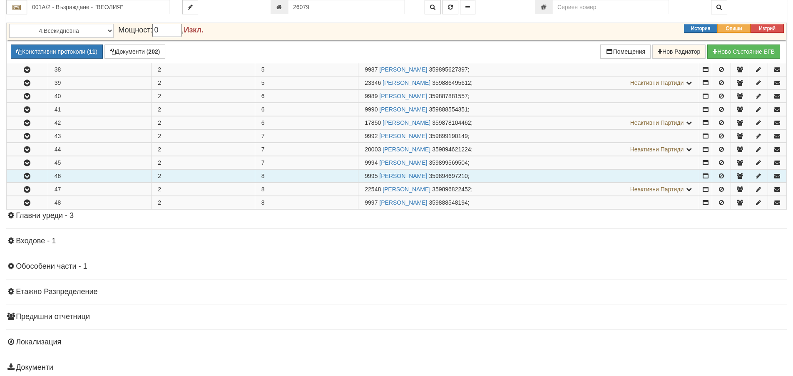
click at [33, 176] on button "button" at bounding box center [27, 176] width 41 height 12
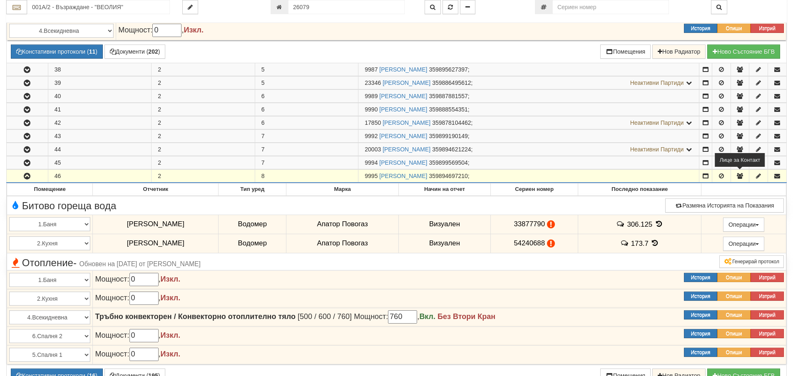
click at [741, 178] on icon "button" at bounding box center [739, 176] width 7 height 6
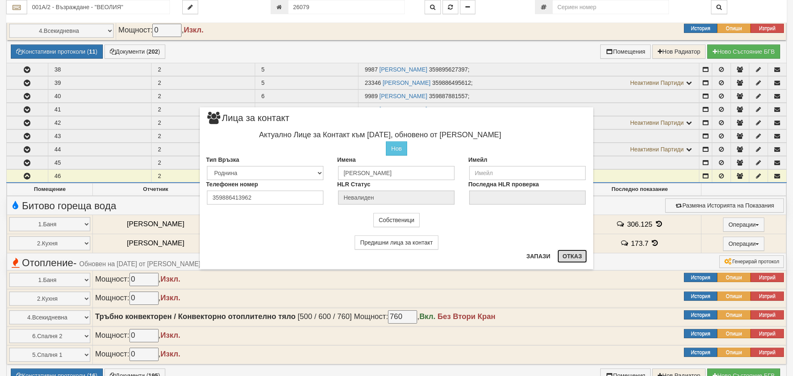
click at [571, 259] on button "Отказ" at bounding box center [573, 256] width 30 height 13
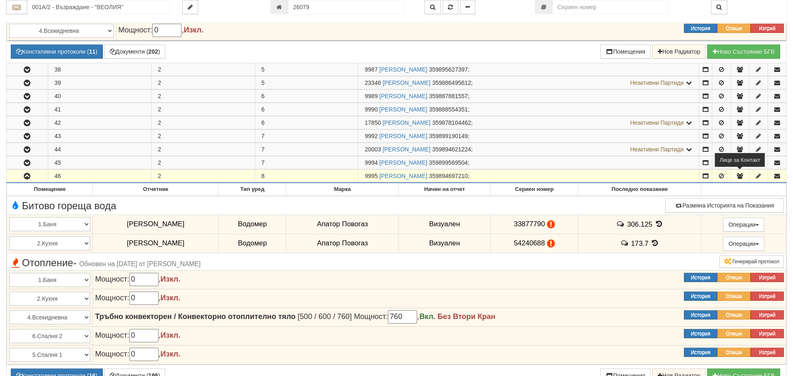
click at [741, 176] on icon "button" at bounding box center [739, 176] width 7 height 6
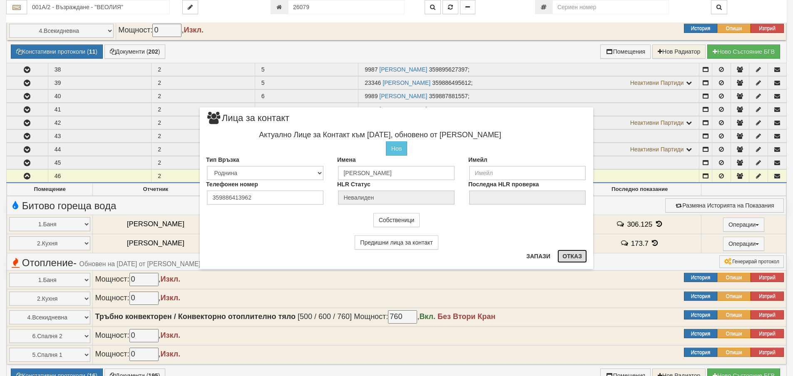
click at [575, 253] on button "Отказ" at bounding box center [573, 256] width 30 height 13
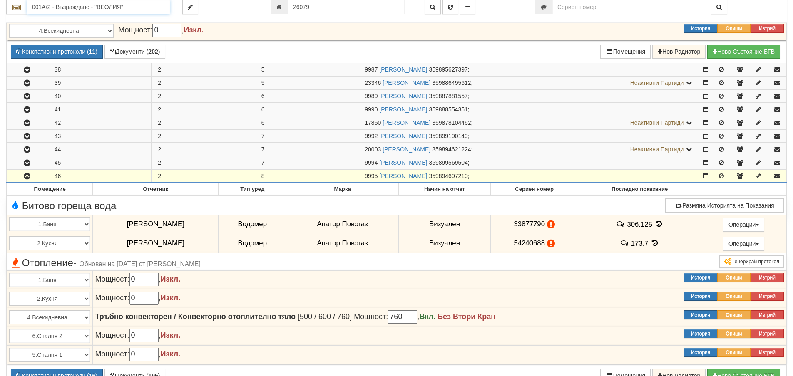
click at [41, 7] on input "001А/2 - Възраждане - "ВЕОЛИЯ"" at bounding box center [98, 7] width 143 height 14
click at [50, 20] on div "120/1 - Младост - "ВЕОЛИЯ"" at bounding box center [98, 20] width 140 height 10
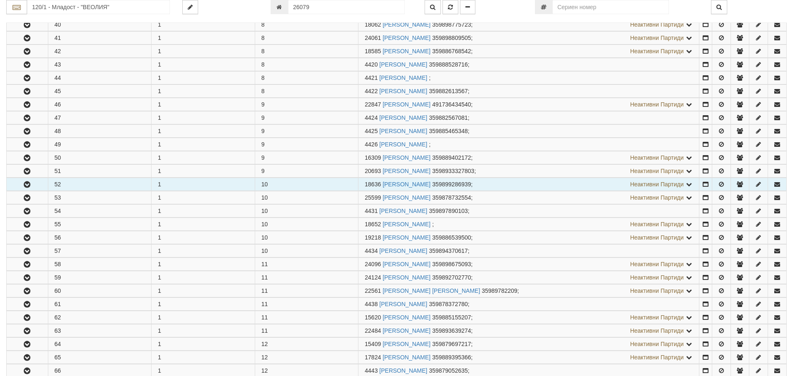
scroll to position [708, 0]
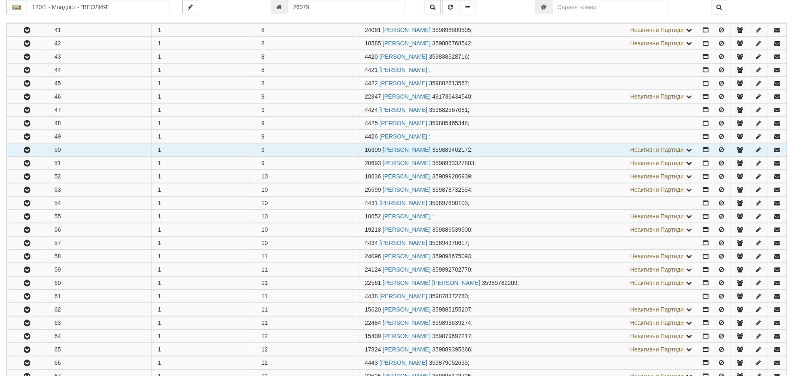
click at [29, 149] on icon "button" at bounding box center [27, 150] width 10 height 6
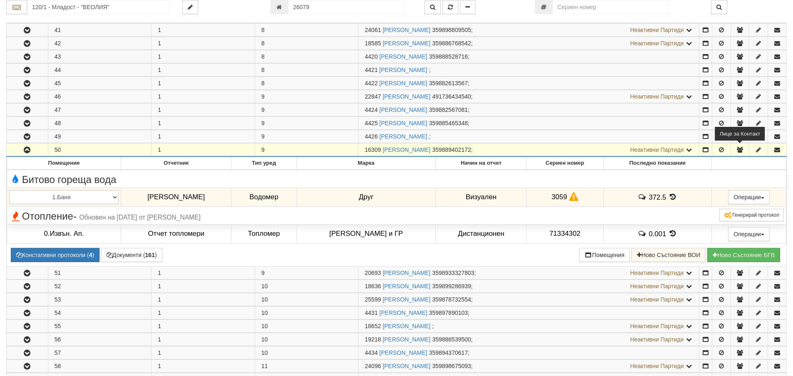
click at [743, 148] on icon "button" at bounding box center [739, 150] width 7 height 6
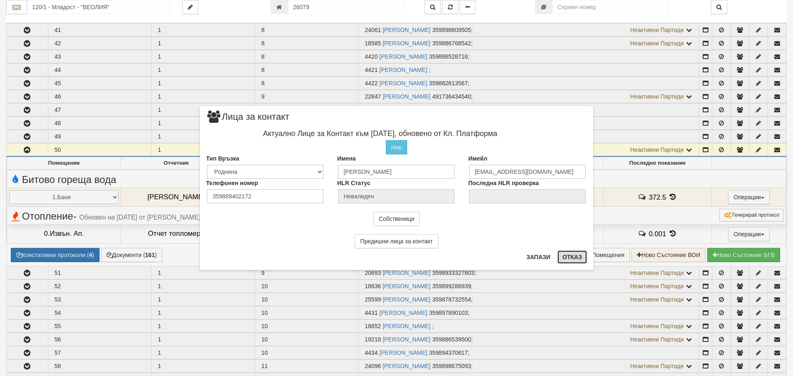
click at [576, 259] on button "Отказ" at bounding box center [573, 257] width 30 height 13
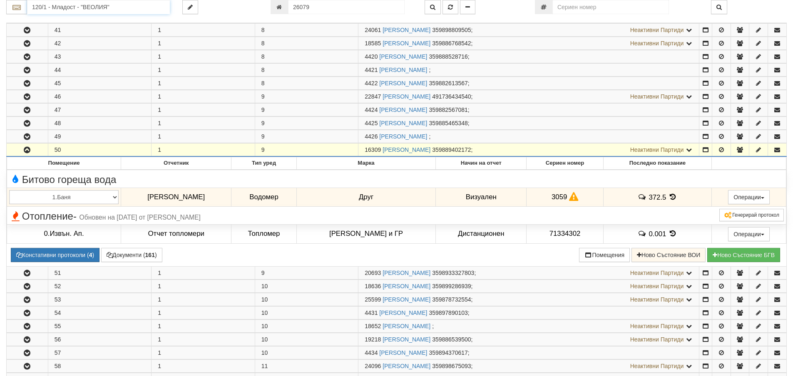
click at [54, 10] on input "120/1 - Младост - "ВЕОЛИЯ"" at bounding box center [98, 7] width 143 height 14
click at [60, 19] on div "081/1 - Трошево - "ВЕОЛИЯ"" at bounding box center [98, 20] width 140 height 10
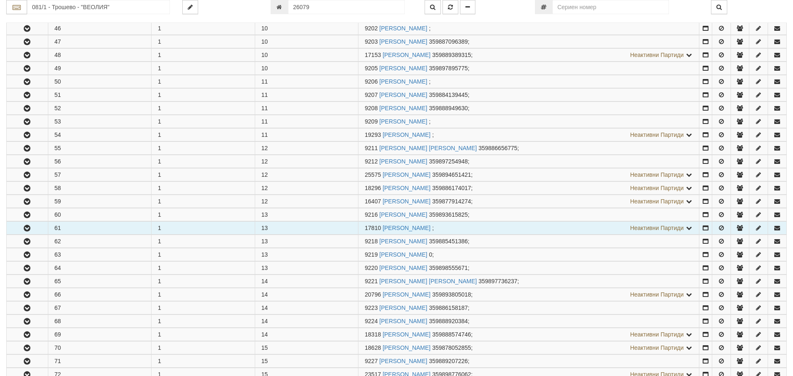
scroll to position [791, 0]
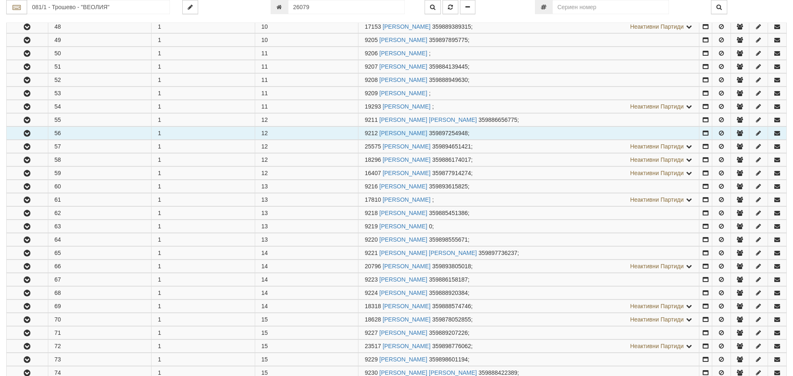
click at [29, 131] on icon "button" at bounding box center [27, 134] width 10 height 6
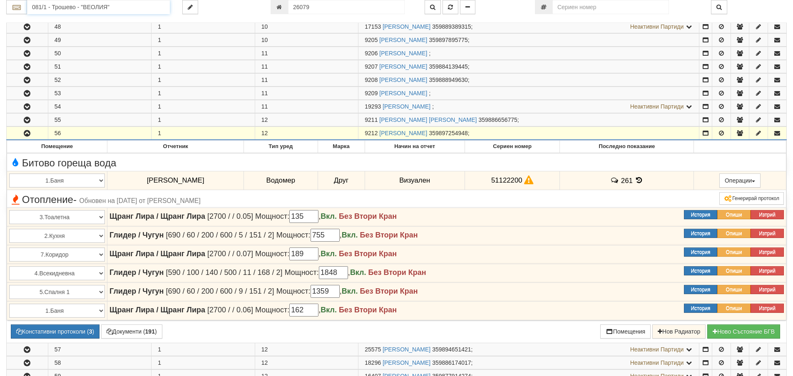
click at [57, 5] on input "081/1 - Трошево - "ВЕОЛИЯ"" at bounding box center [98, 7] width 143 height 14
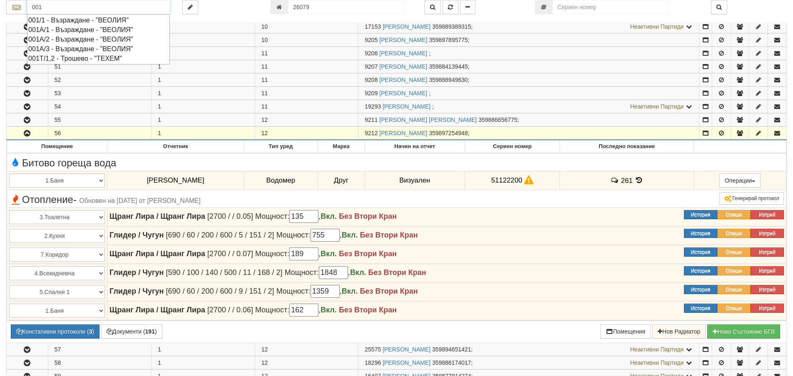
click at [64, 42] on div "001А/2 - Възраждане - "ВЕОЛИЯ"" at bounding box center [98, 40] width 140 height 10
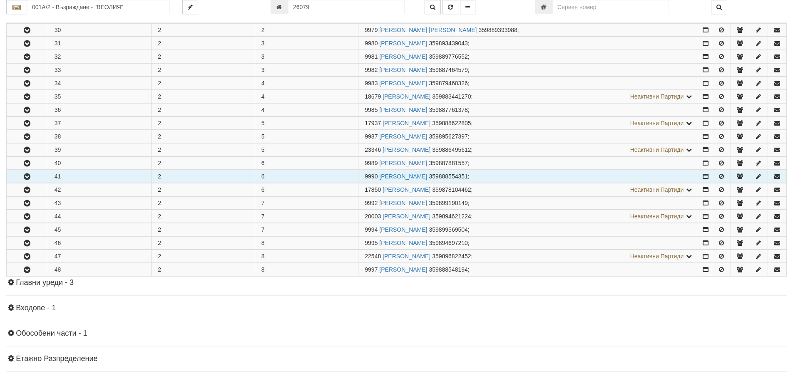
scroll to position [250, 0]
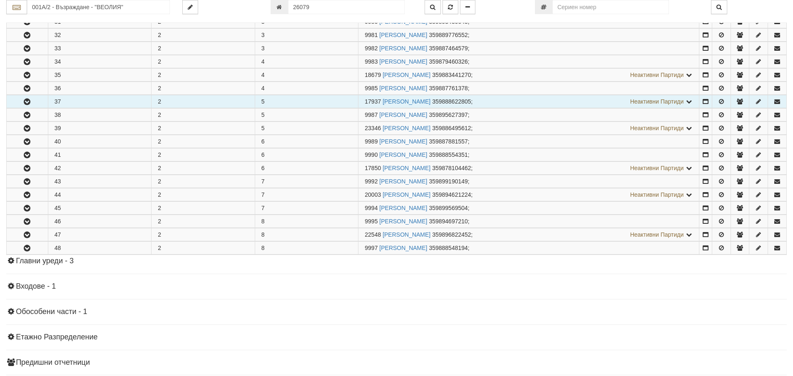
click at [28, 102] on icon "button" at bounding box center [27, 102] width 10 height 6
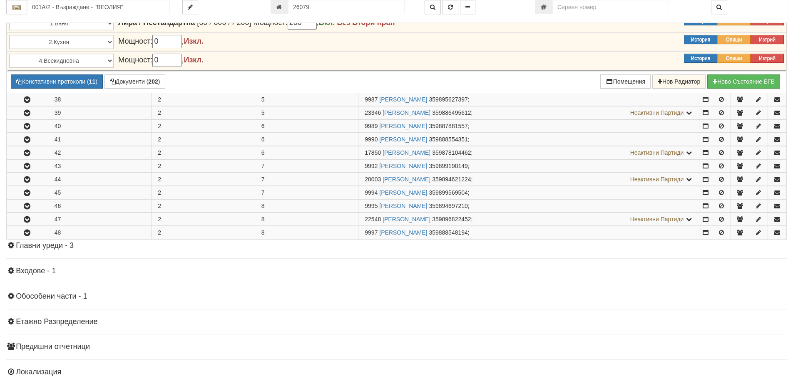
scroll to position [536, 0]
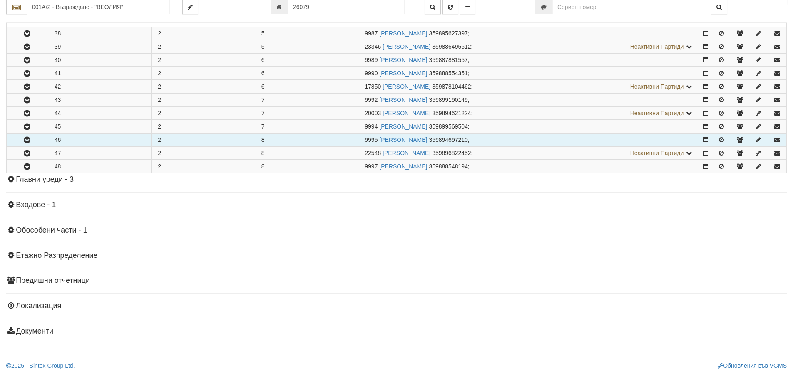
click at [25, 139] on icon "button" at bounding box center [27, 140] width 10 height 6
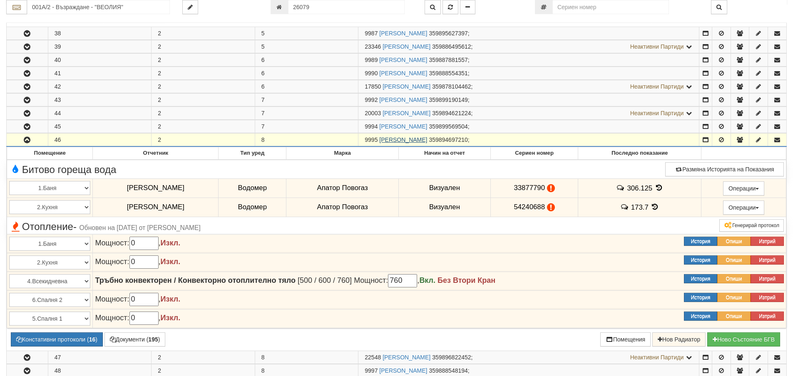
click at [400, 142] on link "ПАНЧО ИЛИЕВ ПАНАЙОТОВ" at bounding box center [403, 140] width 48 height 7
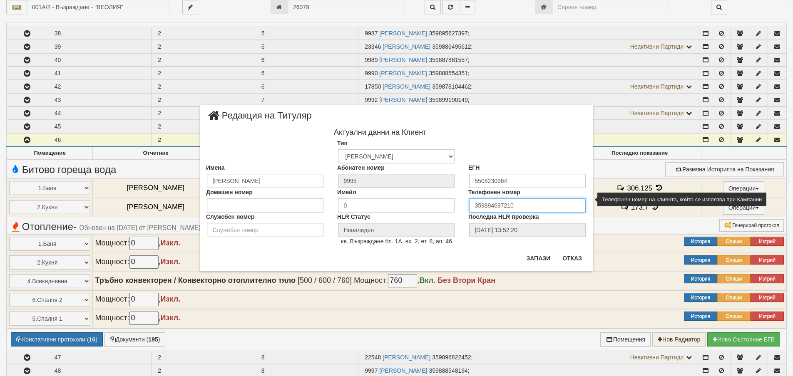
click at [481, 204] on input "359894697210" at bounding box center [527, 206] width 117 height 14
drag, startPoint x: 485, startPoint y: 205, endPoint x: 523, endPoint y: 207, distance: 37.9
click at [523, 207] on input "359894697210" at bounding box center [527, 206] width 117 height 14
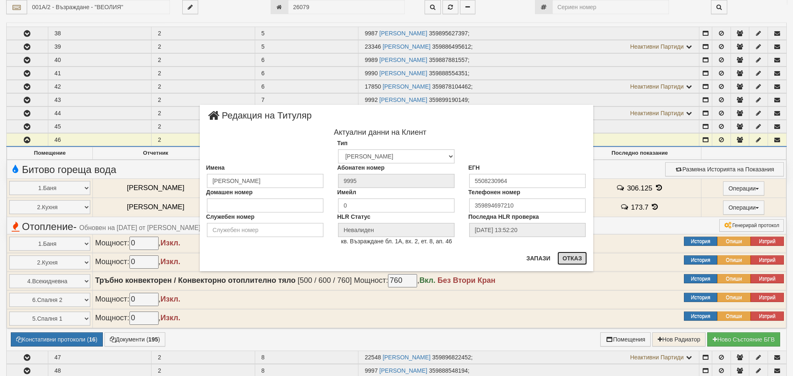
click at [575, 261] on button "Отказ" at bounding box center [573, 258] width 30 height 13
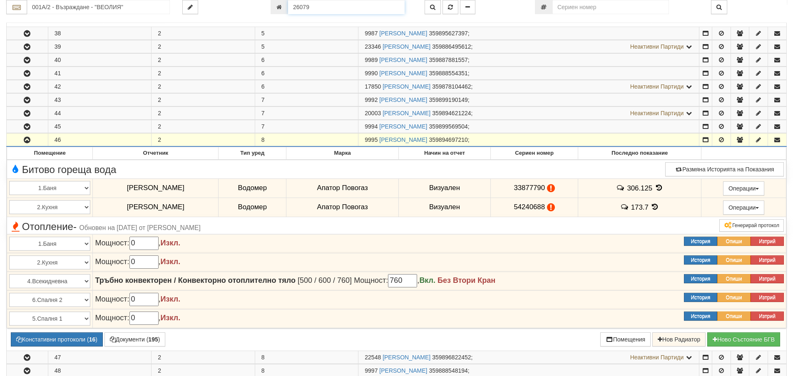
click at [312, 6] on input "26079" at bounding box center [346, 7] width 117 height 14
click at [435, 6] on icon "button" at bounding box center [432, 7] width 5 height 6
type input "016/5 - "ВЕОЛИЯ ЕНЕРДЖИ ВАРНА " ЕАД"
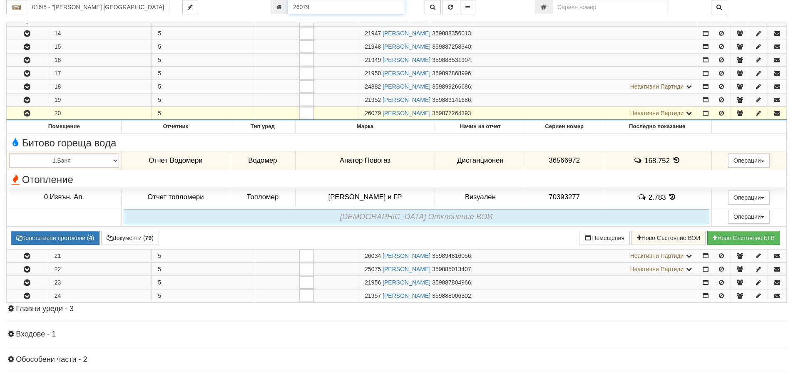
scroll to position [326, 0]
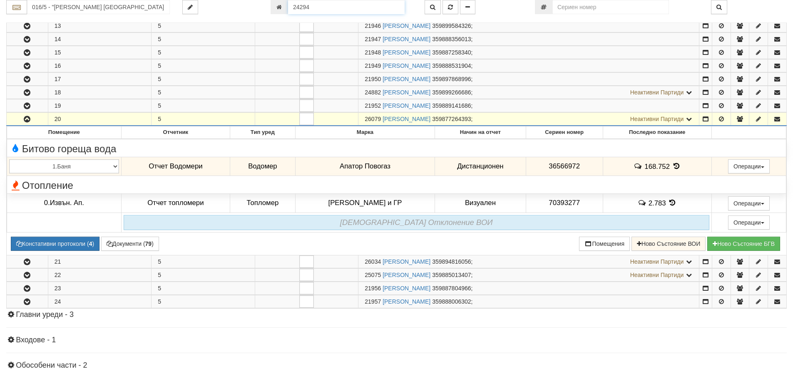
type input "24294"
type input "018З/ В - "ВЕОЛИЯ ЕНЕРДЖИ ВАРНА " ЕАД"
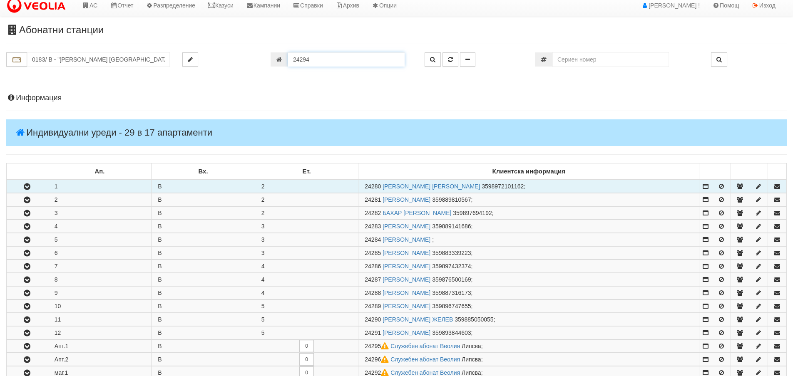
scroll to position [0, 0]
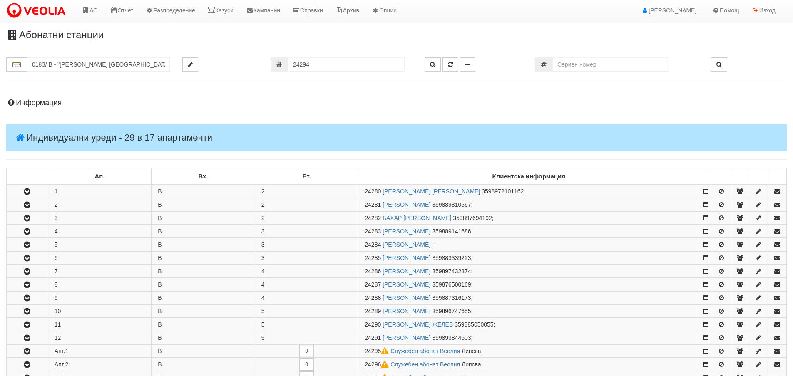
click at [56, 102] on h4 "Информация" at bounding box center [396, 103] width 781 height 8
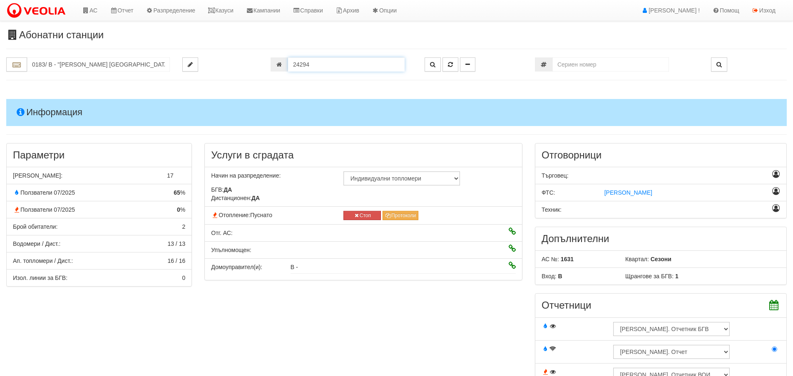
click at [313, 66] on input "24294" at bounding box center [346, 64] width 117 height 14
type input "25945"
click at [455, 64] on button "button" at bounding box center [451, 64] width 16 height 14
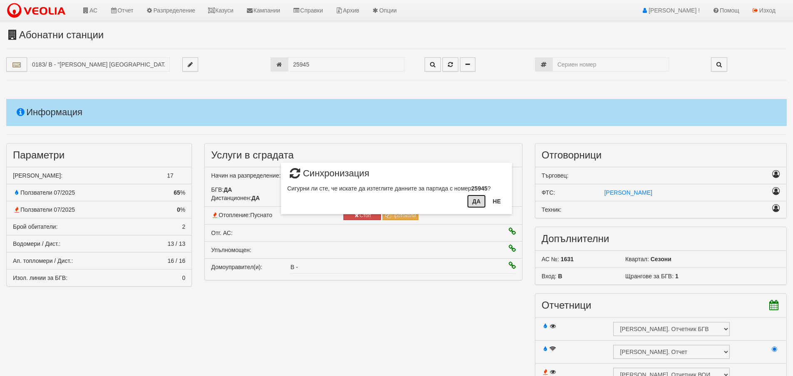
click at [474, 202] on button "Да" at bounding box center [476, 201] width 18 height 13
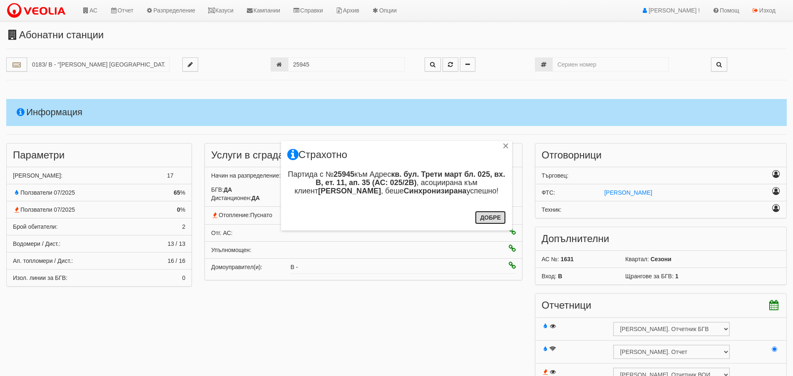
click at [488, 219] on button "Добре" at bounding box center [490, 217] width 31 height 13
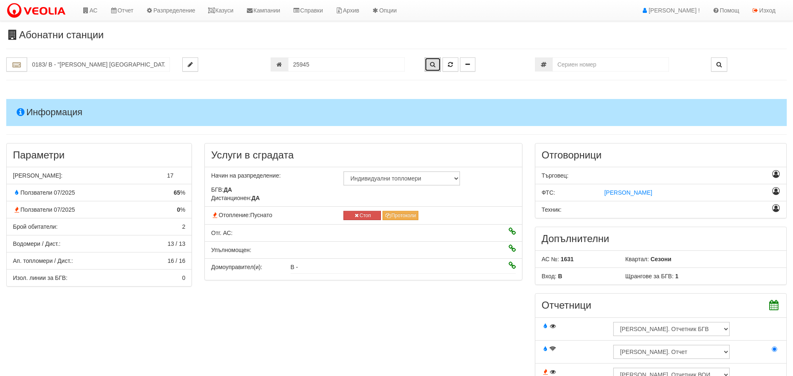
click at [432, 63] on icon "button" at bounding box center [432, 65] width 5 height 6
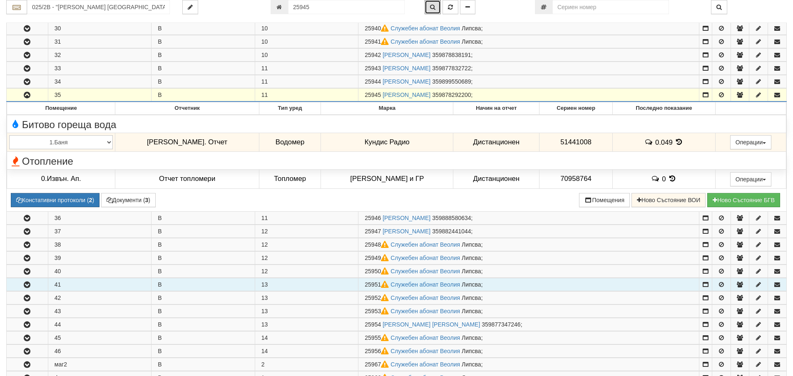
scroll to position [493, 0]
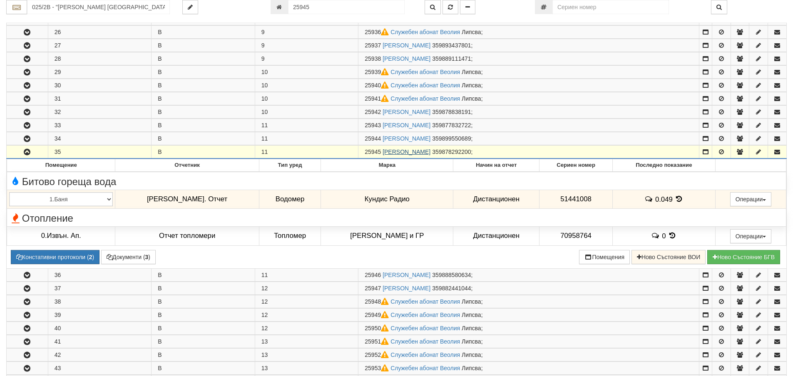
click at [430, 150] on link "СТЕФАН РУМЕНОВ КОЛЕВ" at bounding box center [407, 152] width 48 height 7
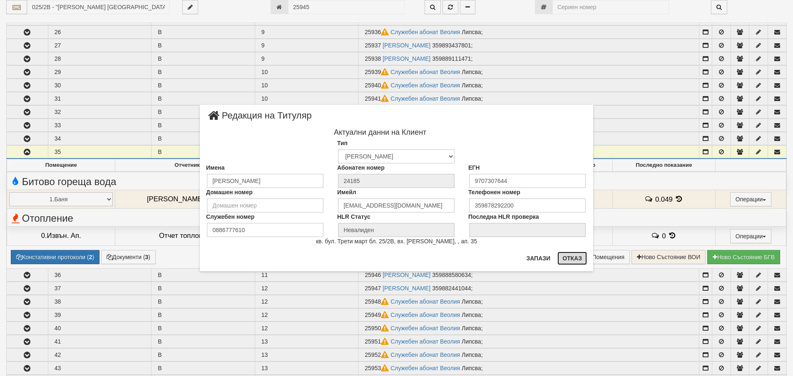
click at [578, 259] on button "Отказ" at bounding box center [573, 258] width 30 height 13
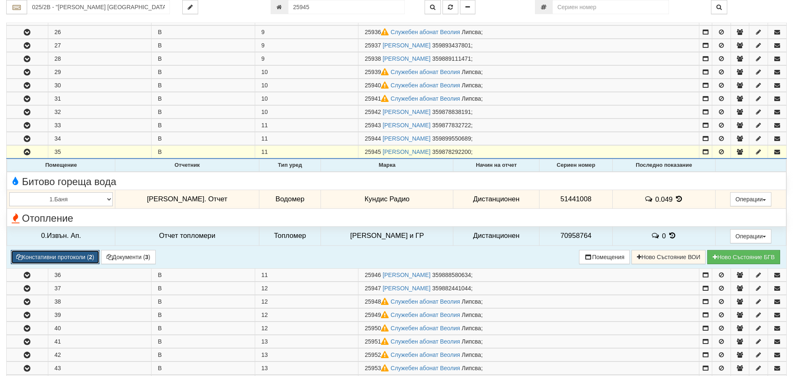
click at [77, 257] on button "Констативни протоколи ( 2 )" at bounding box center [55, 257] width 89 height 14
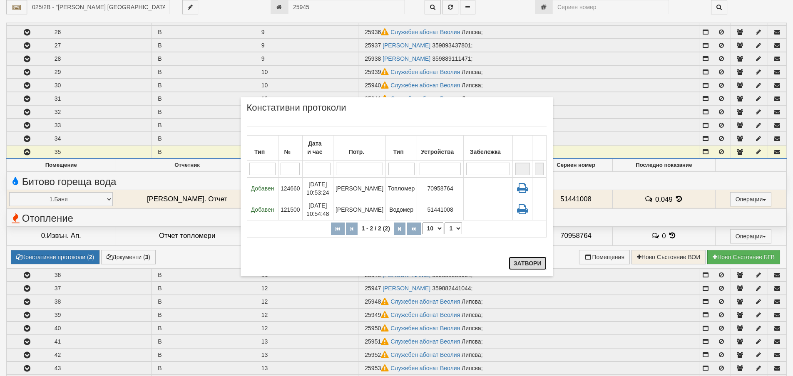
click at [528, 265] on button "Затвори" at bounding box center [528, 263] width 38 height 13
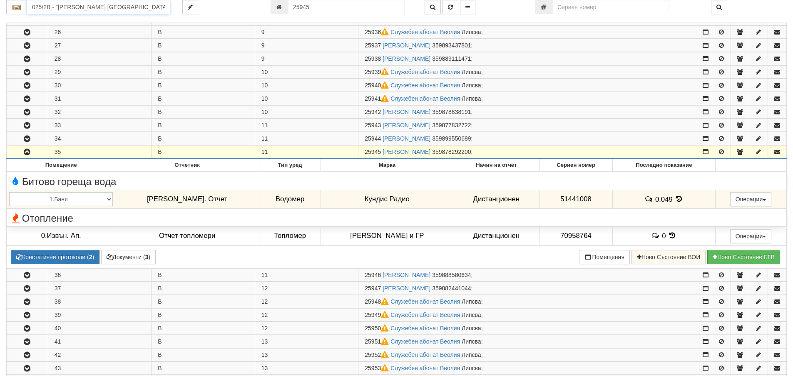
click at [67, 8] on input "025/2В - "ВЕОЛИЯ ЕНЕРДЖИ ВАРНА " ЕАД" at bounding box center [98, 7] width 143 height 14
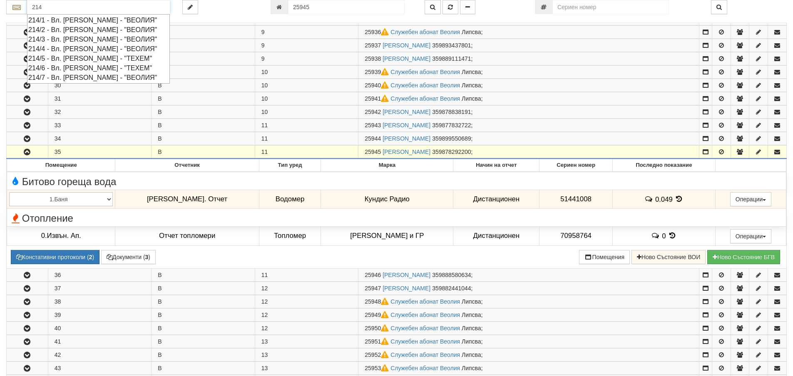
click at [79, 69] on div "214/6 - Вл. Варненчик - "ТЕХЕМ"" at bounding box center [98, 68] width 140 height 10
type input "214/6 - Вл. Варненчик - "ТЕХЕМ""
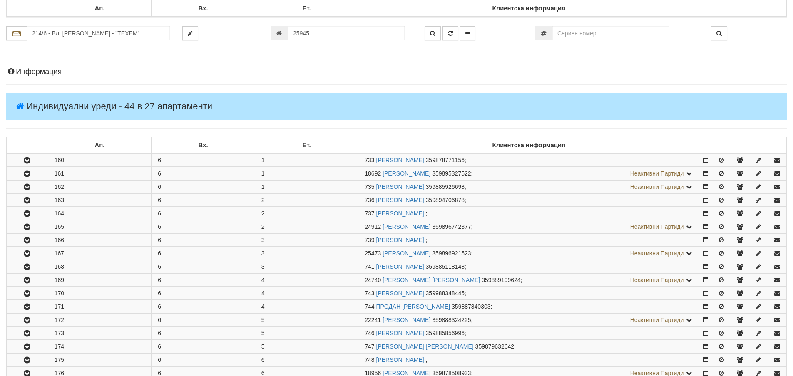
scroll to position [250, 0]
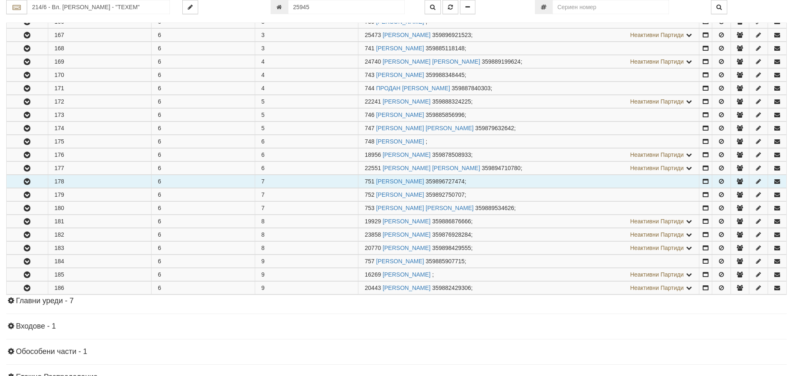
click at [25, 179] on icon "button" at bounding box center [27, 182] width 10 height 6
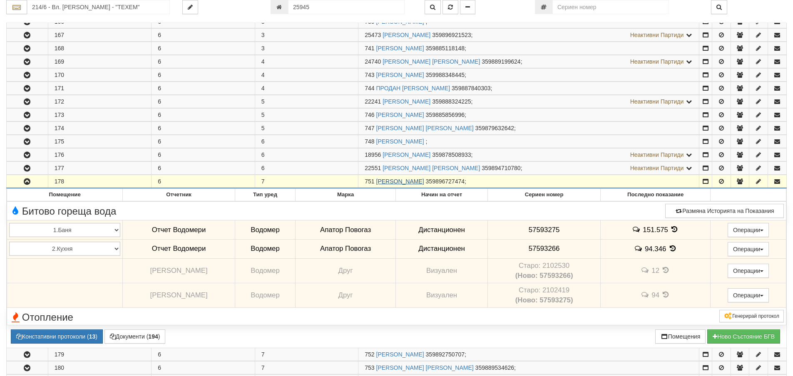
click at [403, 180] on link "ТОДОР НИКОЛОВ РОЙДЕВ" at bounding box center [400, 181] width 48 height 7
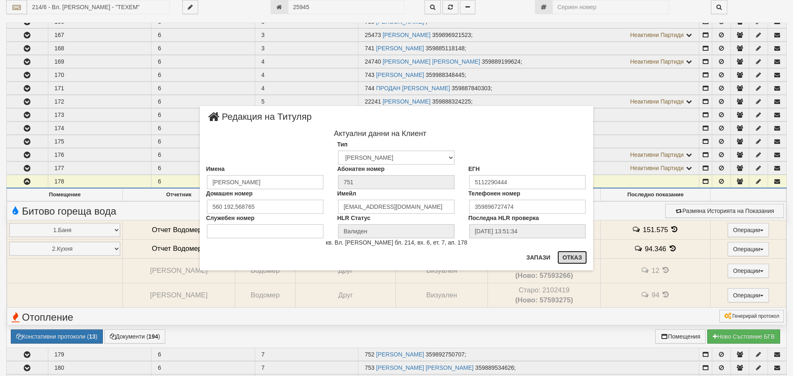
click at [570, 259] on button "Отказ" at bounding box center [573, 257] width 30 height 13
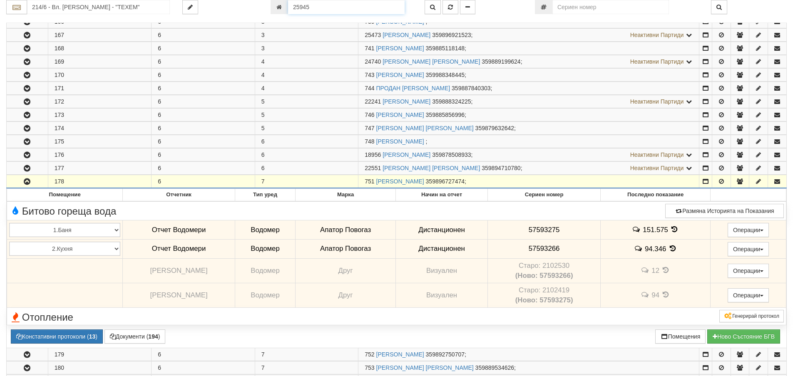
click at [321, 6] on input "25945" at bounding box center [346, 7] width 117 height 14
click at [433, 6] on icon "button" at bounding box center [432, 7] width 5 height 6
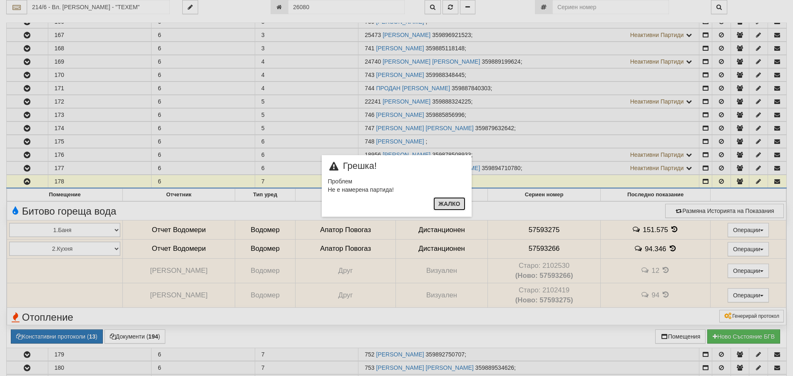
click at [453, 204] on button "Жалко" at bounding box center [449, 203] width 32 height 13
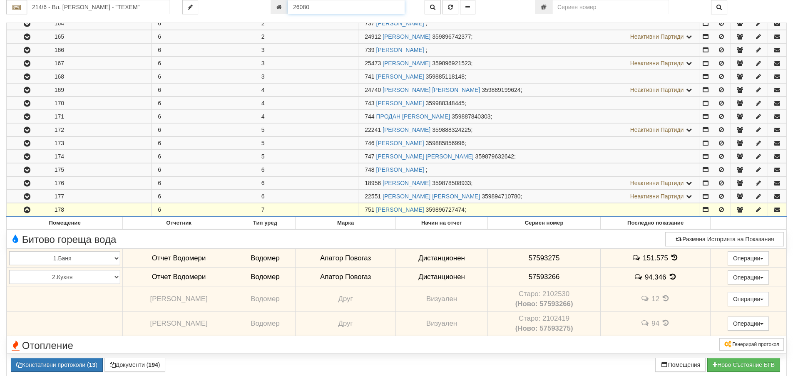
scroll to position [208, 0]
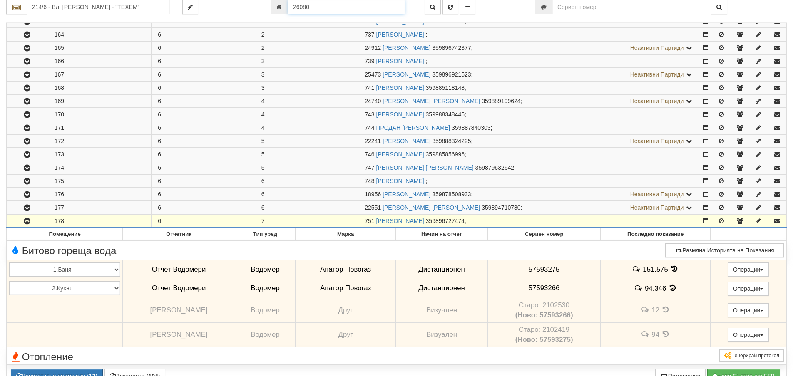
drag, startPoint x: 315, startPoint y: 8, endPoint x: 288, endPoint y: 7, distance: 27.5
click at [288, 7] on input "26080" at bounding box center [346, 7] width 117 height 14
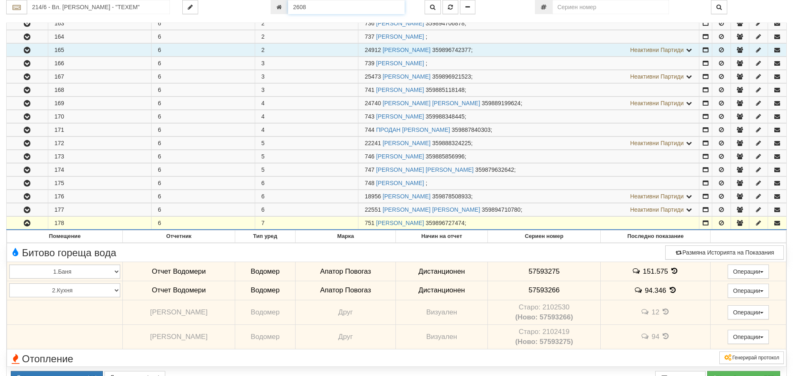
type input "26080"
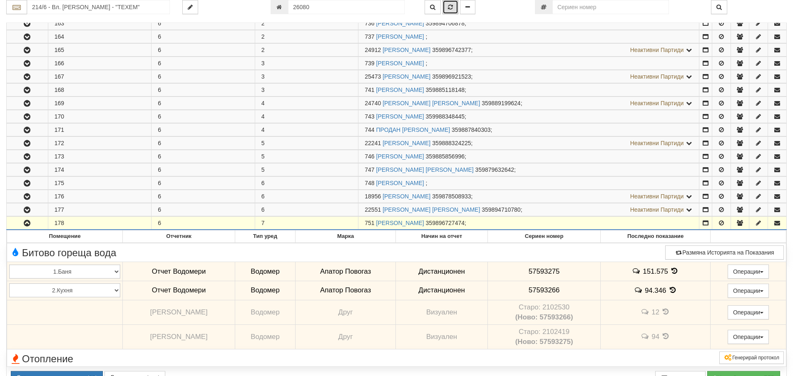
click at [450, 7] on icon "button" at bounding box center [450, 7] width 5 height 6
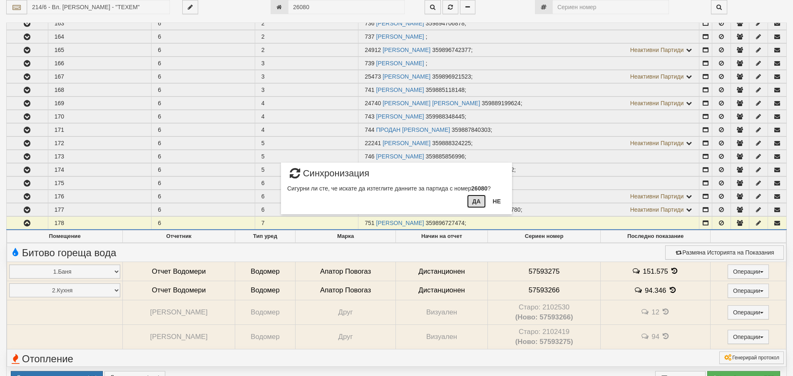
click at [476, 203] on button "Да" at bounding box center [476, 201] width 18 height 13
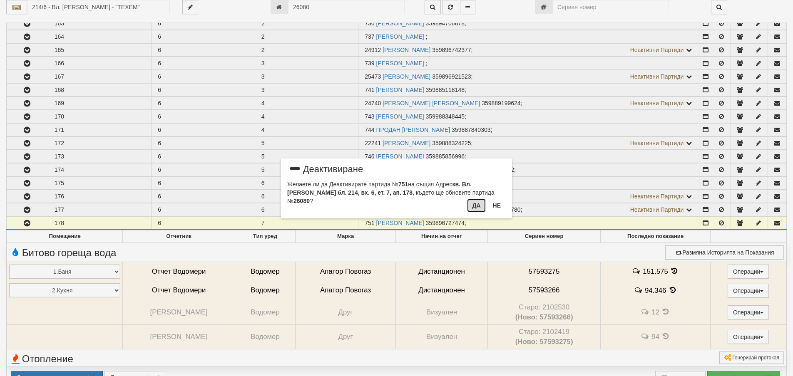
click at [480, 209] on button "Да" at bounding box center [476, 205] width 18 height 13
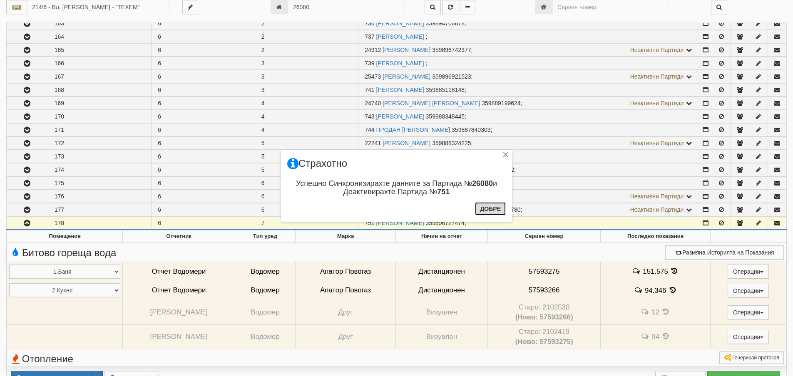
click at [488, 211] on button "Добре" at bounding box center [490, 208] width 31 height 13
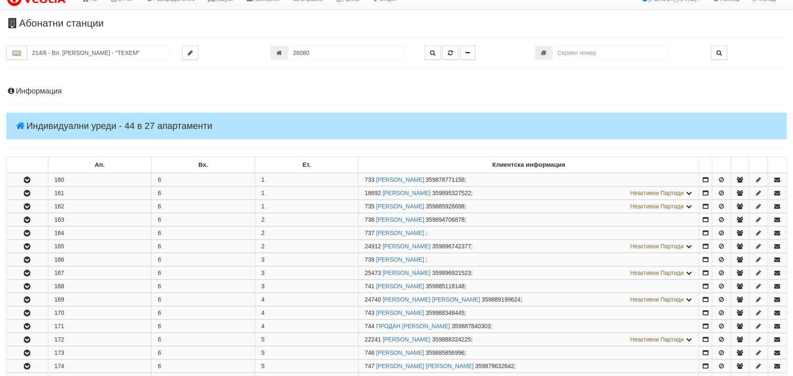
scroll to position [0, 0]
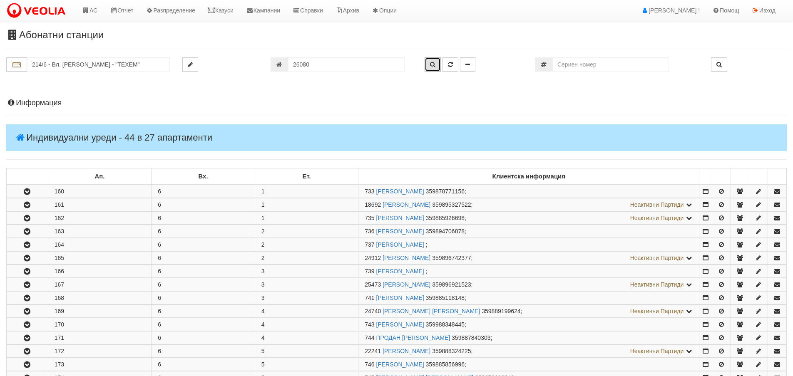
click at [432, 64] on icon "button" at bounding box center [432, 65] width 5 height 6
type input "214/6 - "ТЕХЕМ СЪРВИСИС" ЕООД"
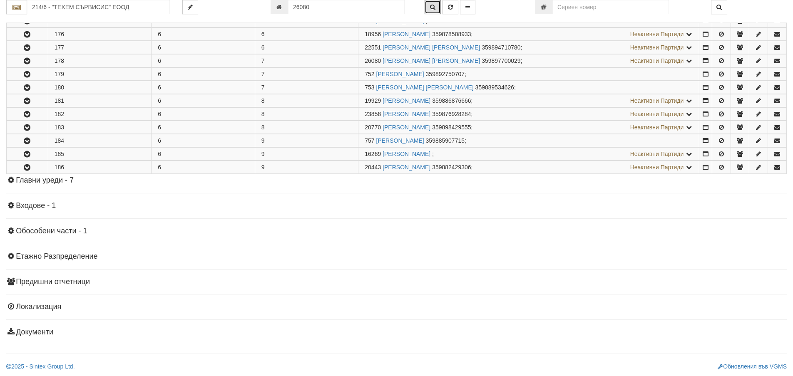
scroll to position [371, 0]
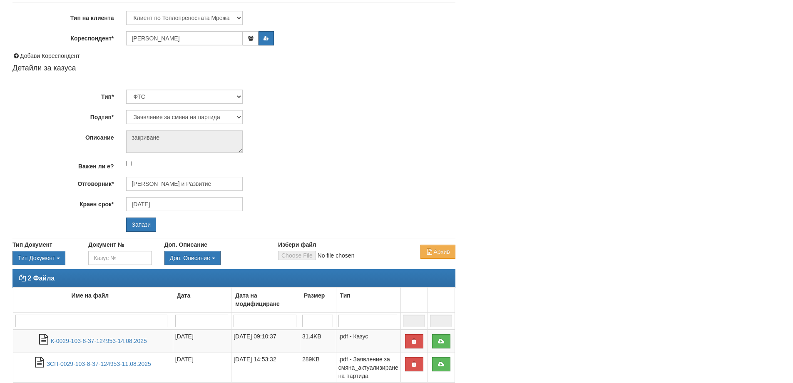
scroll to position [125, 0]
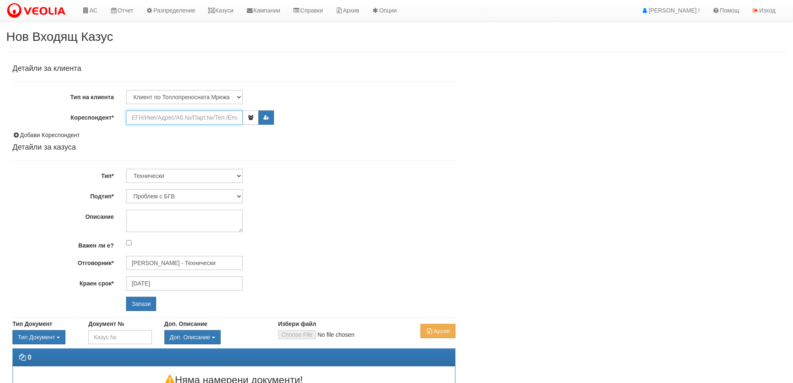
click at [156, 115] on input "Кореспондент*" at bounding box center [184, 117] width 117 height 14
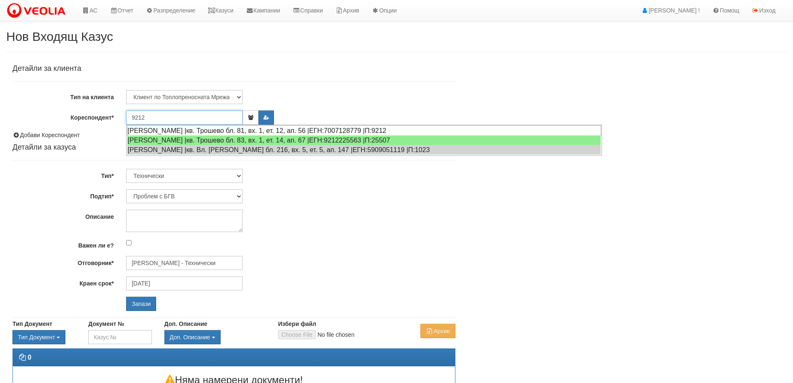
click at [181, 130] on div "МАДЛЕНА ДИЧЕВА ДОБРЕВА |кв. Трошево бл. 81, вх. 1, ет. 12, ап. 56 |ЕГН:70071287…" at bounding box center [364, 130] width 474 height 10
type input "Теодор Добромиров Добрев"
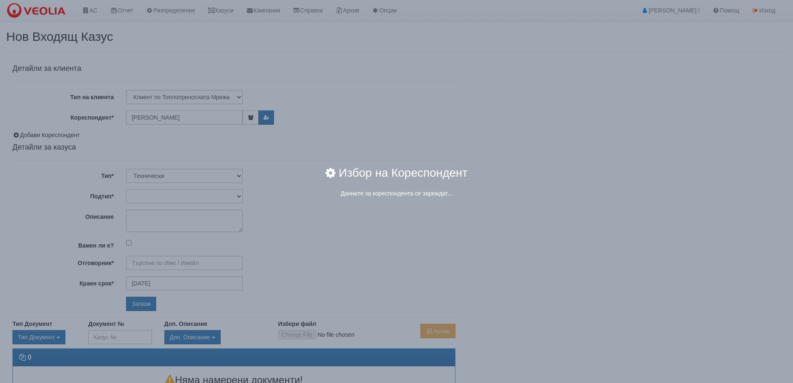
type input "Дончо Дончев - Технически"
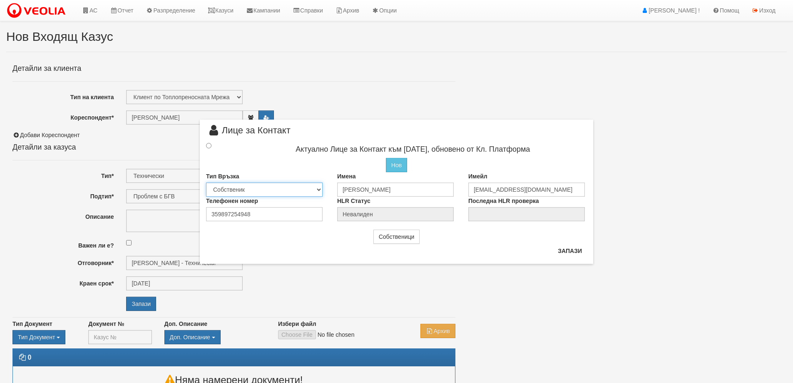
click at [314, 190] on select "Собственик Наемател Роднина Съсед Приятел" at bounding box center [264, 189] width 117 height 14
select select "2"
click at [206, 182] on select "Собственик Наемател Роднина Съсед Приятел" at bounding box center [264, 189] width 117 height 14
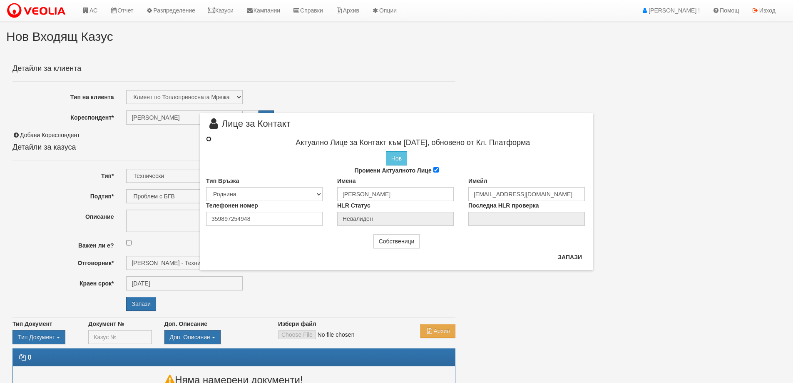
click at [209, 141] on input "radio" at bounding box center [208, 138] width 5 height 5
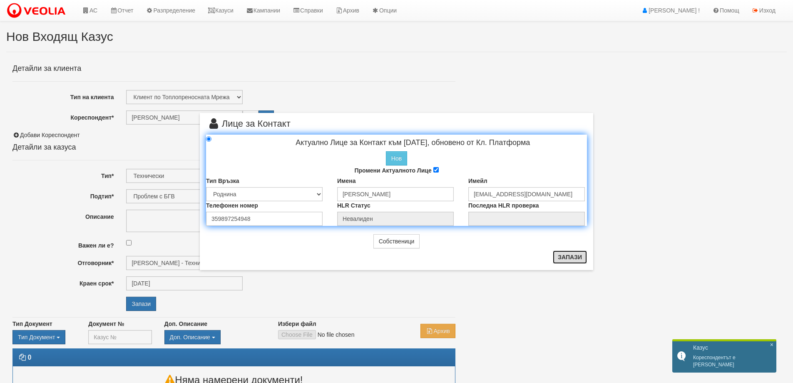
click at [570, 258] on button "Запази" at bounding box center [570, 256] width 34 height 13
radio input "true"
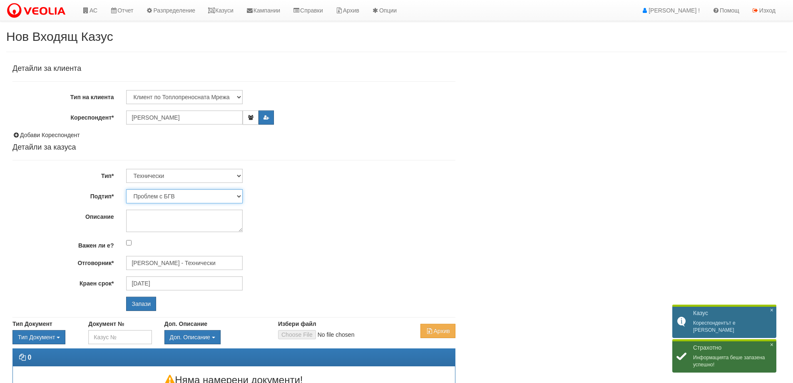
drag, startPoint x: 238, startPoint y: 196, endPoint x: 230, endPoint y: 190, distance: 9.8
click at [238, 196] on select "Проблем с БГВ Теч ВОИ Теч БГВ Теч в АС Теч от водомер Проблем в АС Интервенция …" at bounding box center [184, 196] width 117 height 14
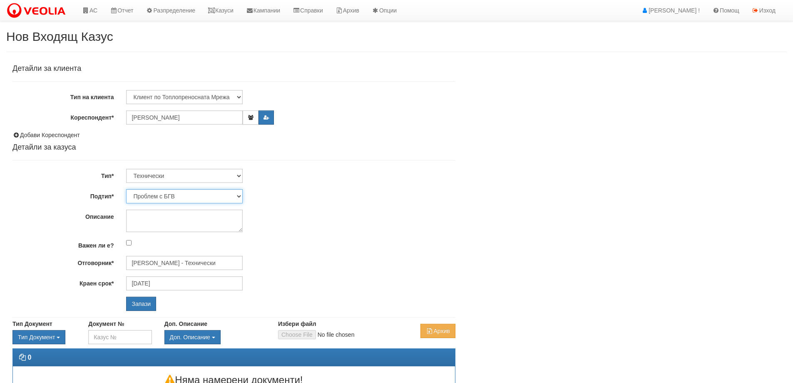
select select "Монтаж на водомер с дист. модул"
click at [126, 189] on select "Проблем с БГВ Теч ВОИ Теч БГВ Теч в АС Теч от водомер Проблем в АС Интервенция …" at bounding box center [184, 196] width 117 height 14
type input "[DATE]"
type input "[PERSON_NAME] - Технически"
click at [141, 304] on input "Запази" at bounding box center [141, 303] width 30 height 14
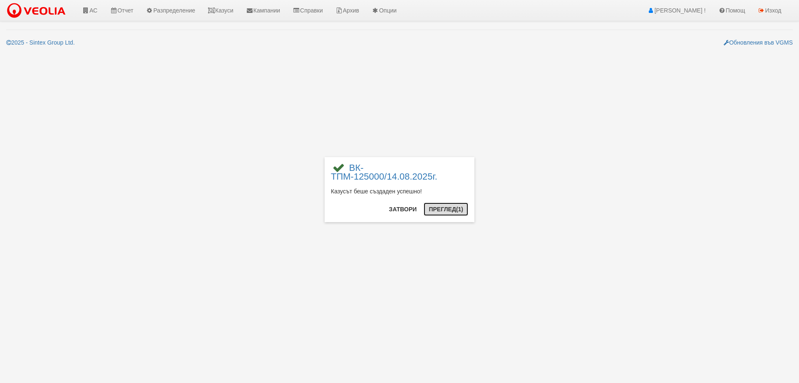
click at [437, 210] on button "Преглед (1)" at bounding box center [446, 208] width 45 height 13
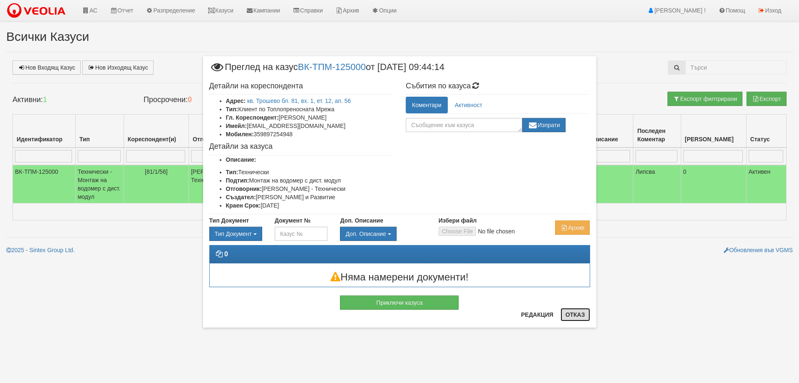
click at [576, 314] on button "Отказ" at bounding box center [576, 314] width 30 height 13
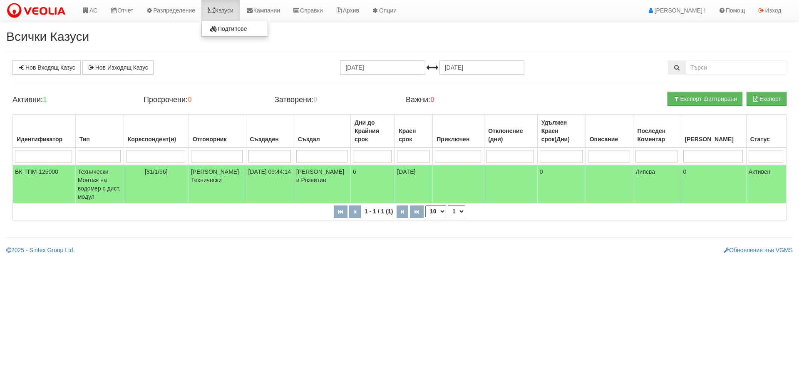
click at [237, 5] on link "Казуси" at bounding box center [221, 10] width 38 height 21
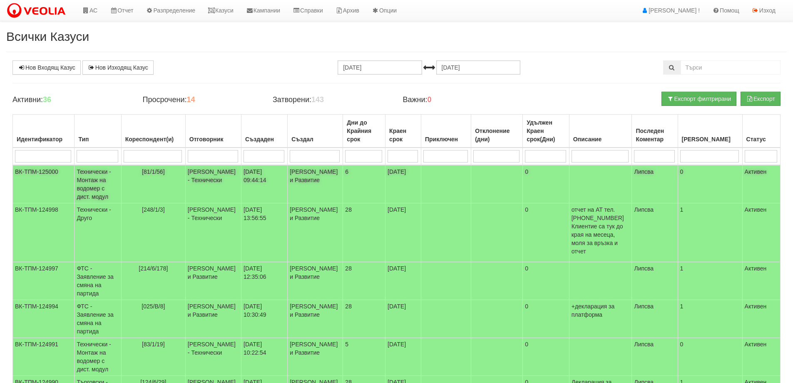
click at [88, 188] on td "Технически - Монтаж на водомер с дист. модул" at bounding box center [98, 184] width 47 height 38
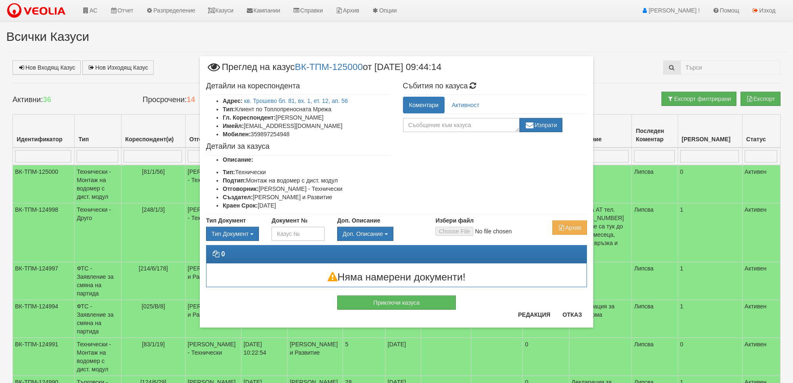
click at [556, 321] on div "Редакция Отказ" at bounding box center [550, 318] width 74 height 20
click at [573, 318] on button "Отказ" at bounding box center [573, 314] width 30 height 13
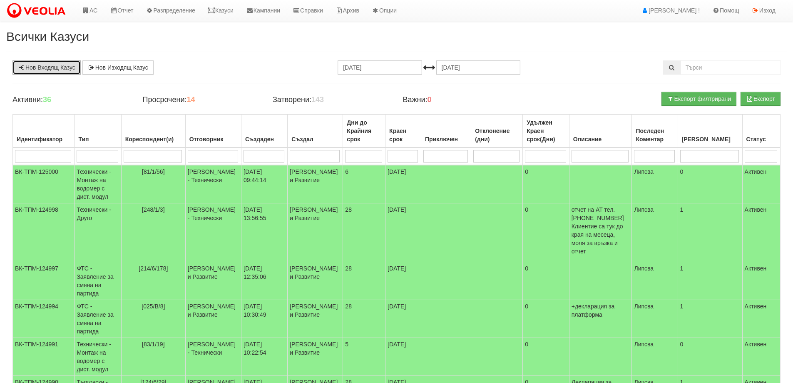
click at [32, 64] on link "Нов Входящ Казус" at bounding box center [46, 67] width 68 height 14
click at [230, 10] on link "Казуси" at bounding box center [221, 10] width 38 height 21
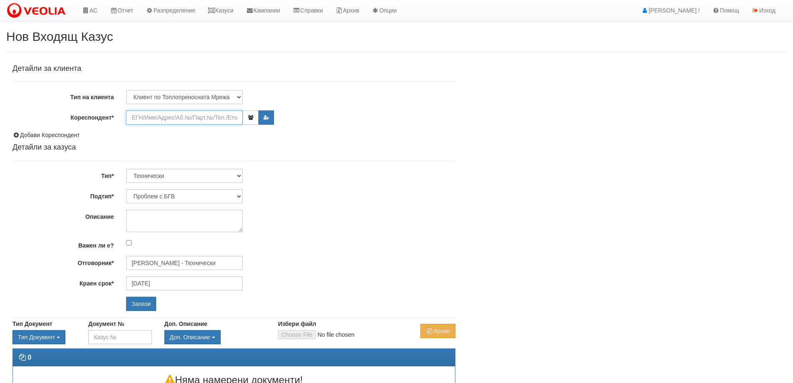
click at [140, 116] on input "Кореспондент*" at bounding box center [184, 117] width 117 height 14
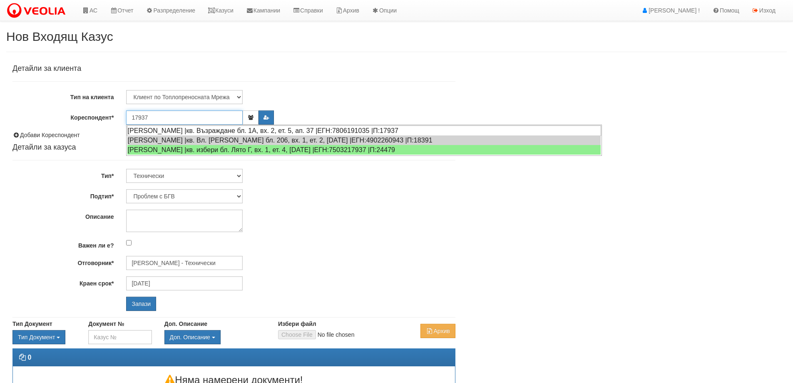
click at [147, 130] on div "[PERSON_NAME] |кв. Възраждане бл. 1А, вх. 2, ет. 5, ап. 37 |ЕГН:7806191035 |П:1…" at bounding box center [364, 130] width 474 height 10
type input "[PERSON_NAME]"
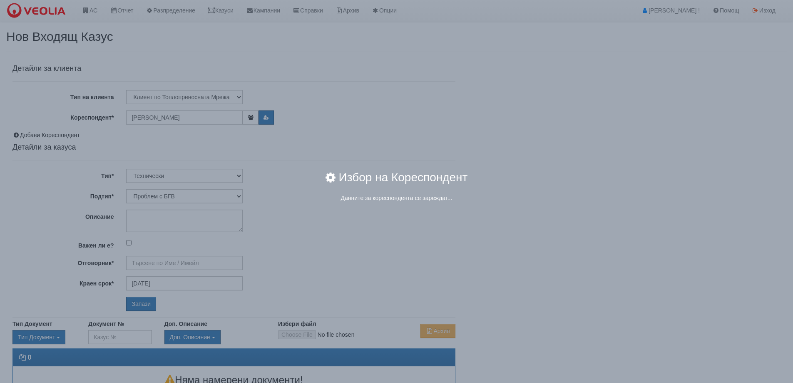
type input "[PERSON_NAME] - Технически"
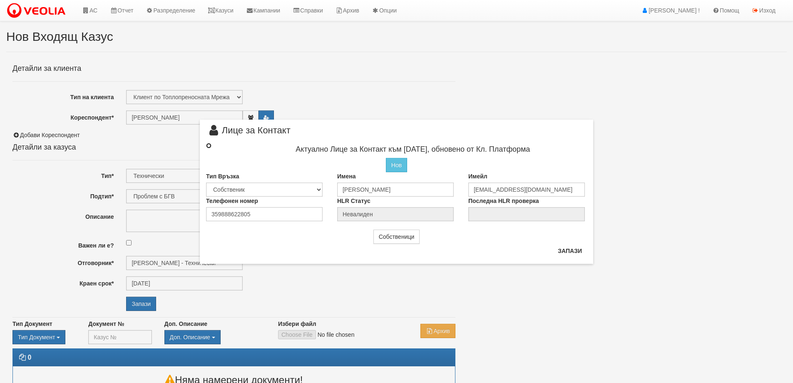
click at [209, 145] on input "radio" at bounding box center [208, 145] width 5 height 5
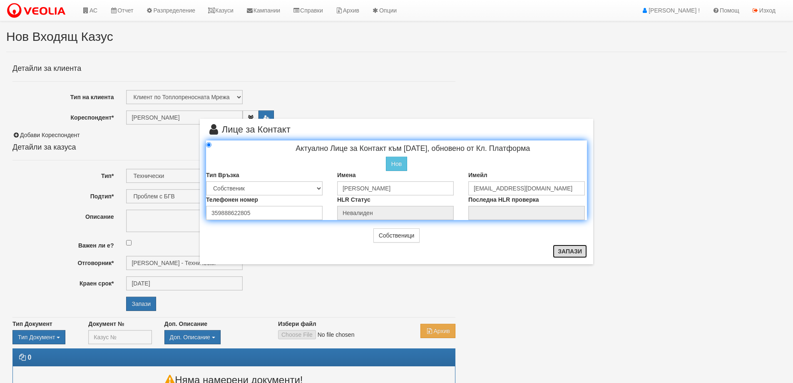
click at [570, 253] on button "Запази" at bounding box center [570, 250] width 34 height 13
radio input "true"
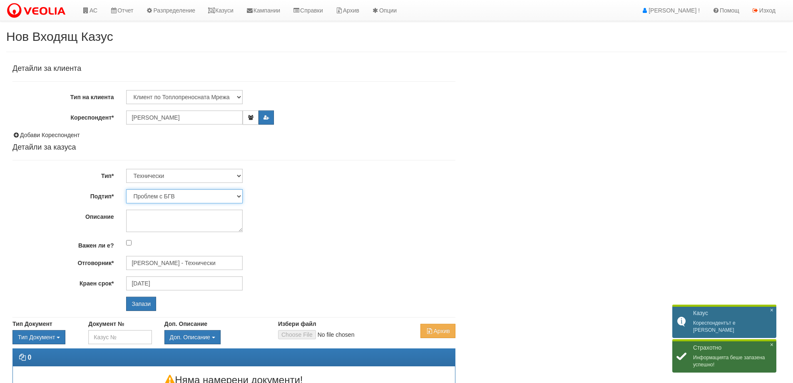
click at [239, 195] on select "Проблем с БГВ Теч ВОИ Теч БГВ Теч в АС Теч от водомер Проблем в АС Интервенция …" at bounding box center [184, 196] width 117 height 14
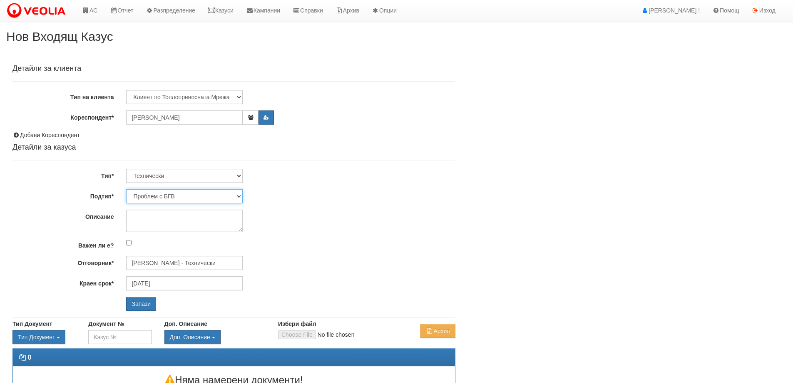
select select "Монтаж на водомер с дист. модул"
click at [126, 189] on select "Проблем с БГВ Теч ВОИ Теч БГВ Теч в АС Теч от водомер Проблем в АС Интервенция …" at bounding box center [184, 196] width 117 height 14
type input "[DATE]"
type input "[PERSON_NAME] - Технически"
click at [149, 224] on textarea "Описание" at bounding box center [184, 220] width 117 height 22
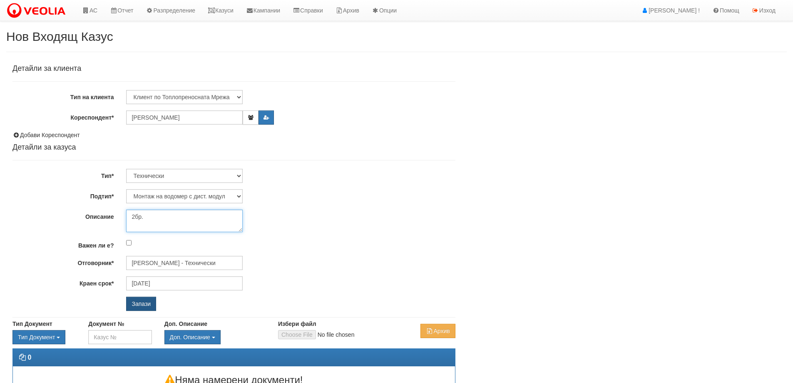
type textarea "2бр."
click at [145, 303] on input "Запази" at bounding box center [141, 303] width 30 height 14
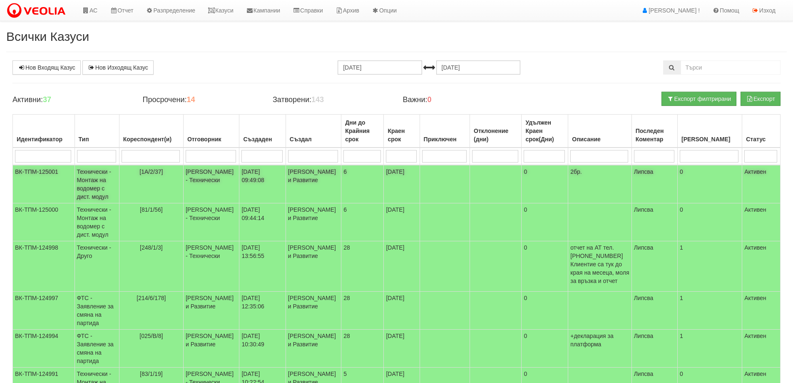
click at [102, 185] on td "Технически - Монтаж на водомер с дист. модул" at bounding box center [97, 184] width 45 height 38
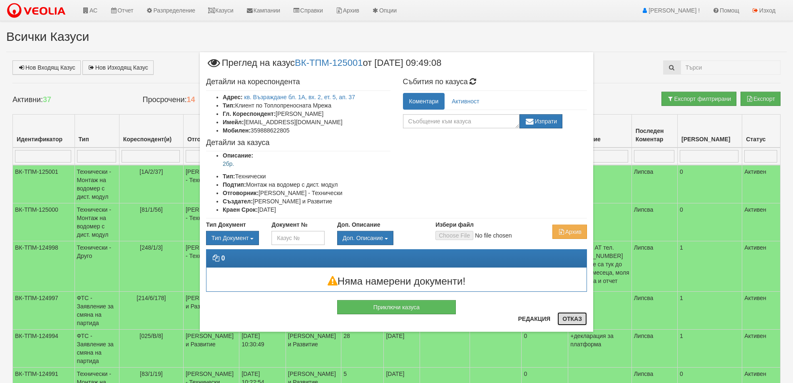
click at [570, 325] on button "Отказ" at bounding box center [573, 318] width 30 height 13
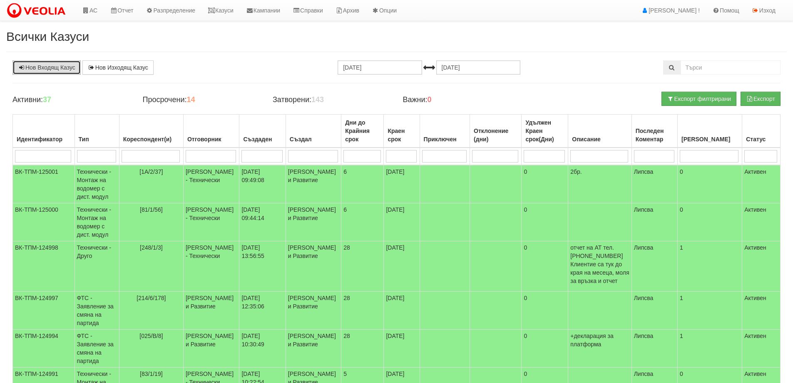
click at [36, 69] on link "Нов Входящ Казус" at bounding box center [46, 67] width 68 height 14
click at [227, 12] on link "Казуси" at bounding box center [221, 10] width 38 height 21
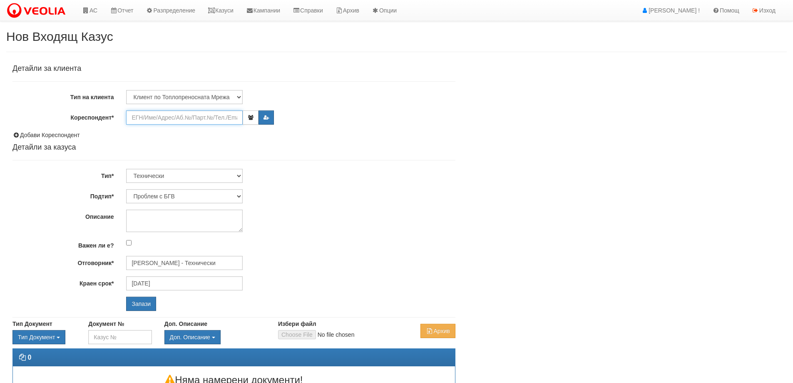
click at [158, 117] on input "Кореспондент*" at bounding box center [184, 117] width 117 height 14
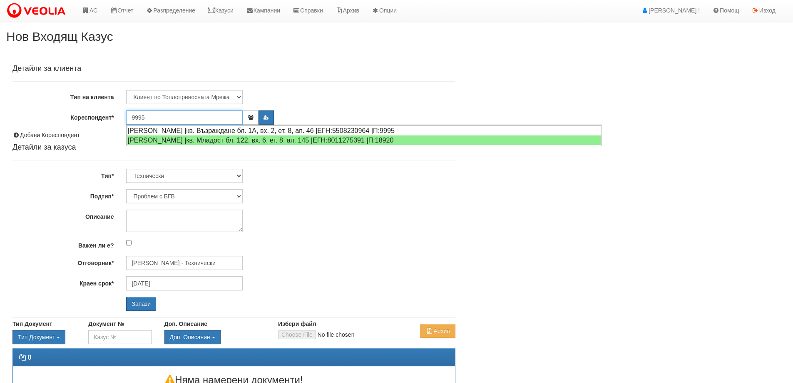
click at [147, 130] on div "[PERSON_NAME] |кв. Възраждане бл. 1А, вх. 2, ет. 8, ап. 46 |ЕГН:5508230964 |П:9…" at bounding box center [364, 130] width 474 height 10
type input "[PERSON_NAME]"
type input "[PERSON_NAME] - Технически"
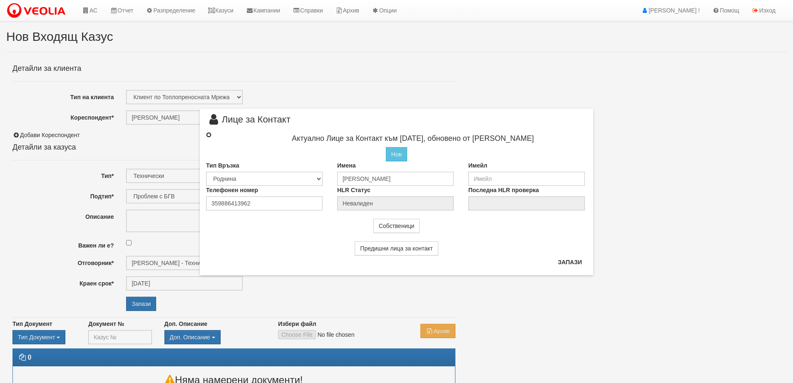
click at [209, 135] on input "radio" at bounding box center [208, 134] width 5 height 5
radio input "true"
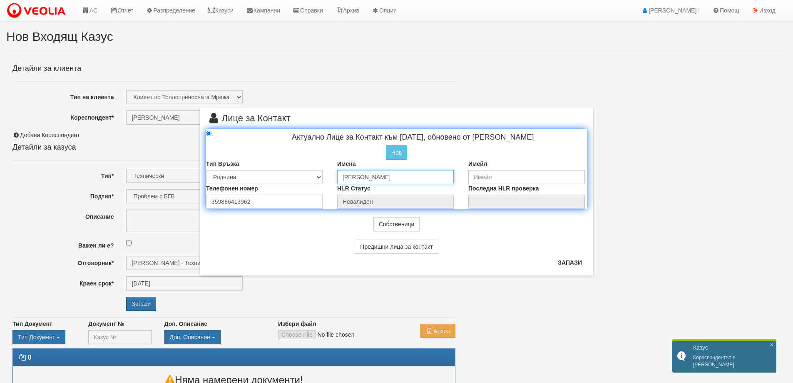
drag, startPoint x: 396, startPoint y: 179, endPoint x: 326, endPoint y: 179, distance: 69.1
click at [326, 179] on div "Тип Връзка Собственик [PERSON_NAME] Съсед Приятел Имена [PERSON_NAME] Имейл" at bounding box center [396, 171] width 393 height 25
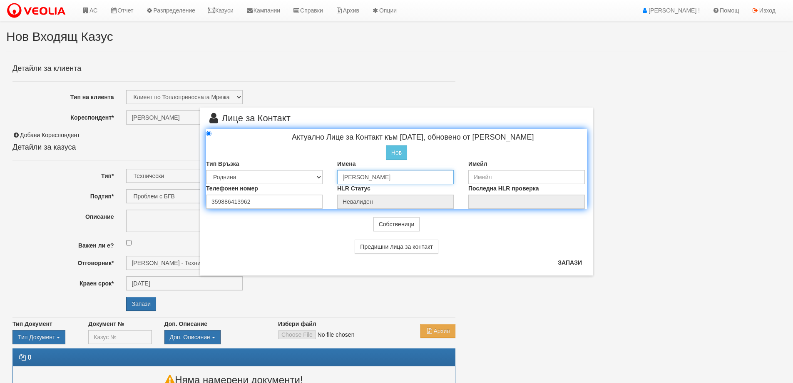
click at [347, 177] on input "[PERSON_NAME]" at bounding box center [395, 177] width 117 height 14
click at [342, 175] on input "[PERSON_NAME]" at bounding box center [395, 177] width 117 height 14
click at [411, 177] on input "[PERSON_NAME] ([PERSON_NAME]" at bounding box center [395, 177] width 117 height 14
drag, startPoint x: 360, startPoint y: 177, endPoint x: 418, endPoint y: 178, distance: 58.7
click at [418, 178] on input "[PERSON_NAME] ([PERSON_NAME])" at bounding box center [395, 177] width 117 height 14
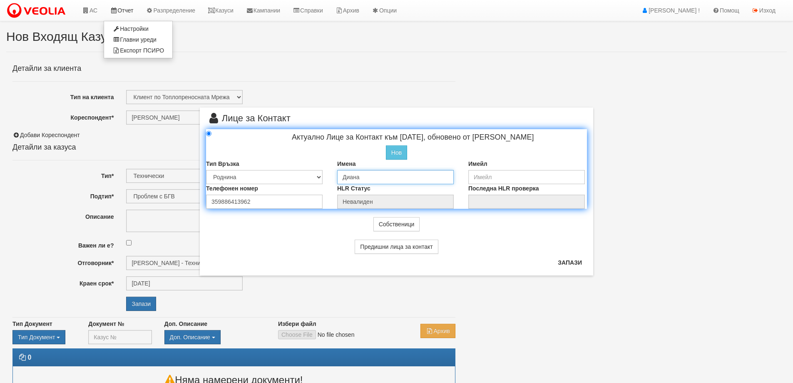
type input "Диана"
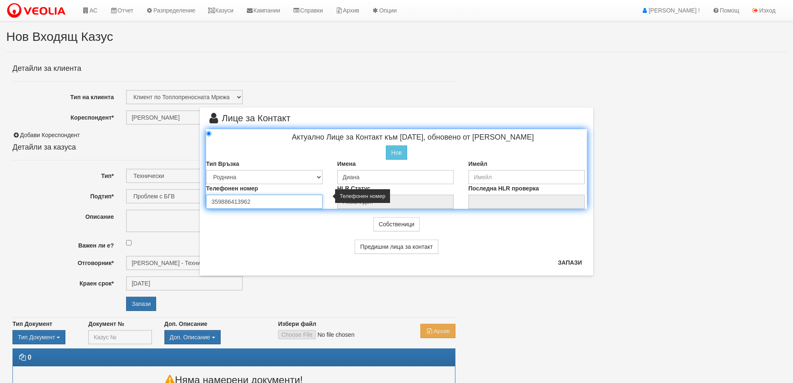
drag, startPoint x: 248, startPoint y: 200, endPoint x: 205, endPoint y: 200, distance: 43.3
click at [205, 200] on div "Телефонен номер 359886413962" at bounding box center [265, 196] width 131 height 25
paste input "894697210"
click at [209, 202] on input "894697210" at bounding box center [264, 201] width 117 height 14
type input "0894697210"
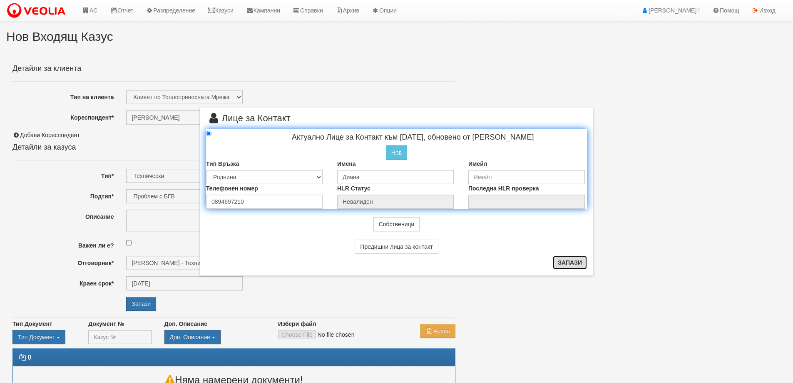
click at [566, 264] on button "Запази" at bounding box center [570, 262] width 34 height 13
type input "Диана"
radio input "true"
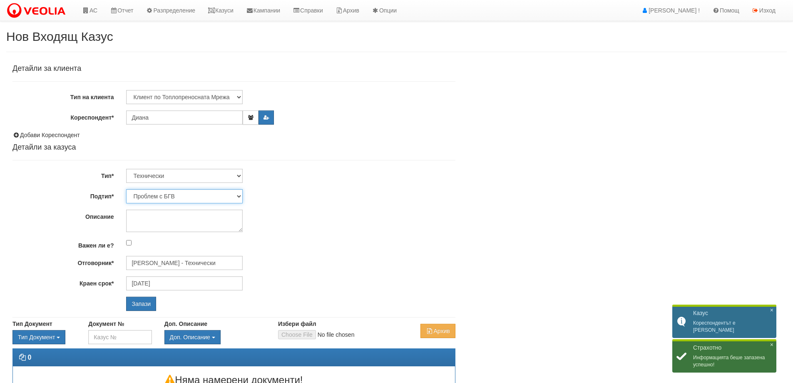
click at [225, 199] on select "Проблем с БГВ Теч ВОИ Теч БГВ Теч в АС Теч от водомер Проблем в АС Интервенция …" at bounding box center [184, 196] width 117 height 14
select select "Монтаж на водомер с дист. модул"
click at [126, 189] on select "Проблем с БГВ Теч ВОИ Теч БГВ Теч в АС Теч от водомер Проблем в АС Интервенция …" at bounding box center [184, 196] width 117 height 14
type input "21/08/2025"
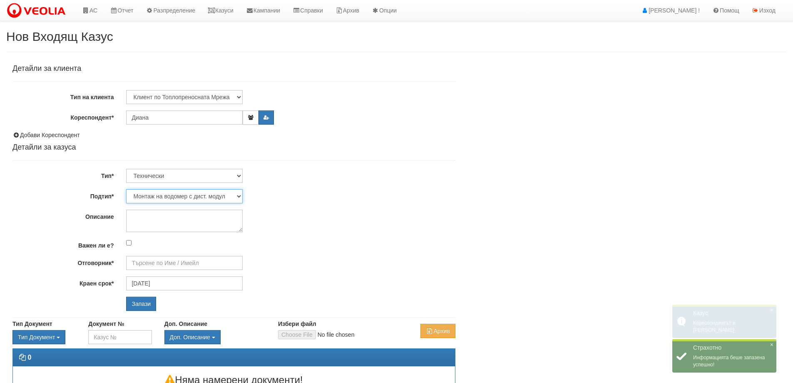
type input "Дончо Дончев - Технически"
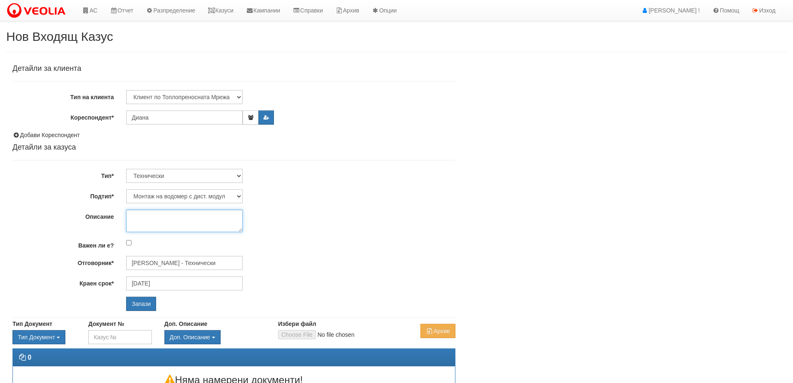
drag, startPoint x: 177, startPoint y: 212, endPoint x: 169, endPoint y: 239, distance: 28.0
click at [177, 212] on textarea "Описание" at bounding box center [184, 220] width 117 height 22
type textarea "2бр."
click at [144, 304] on input "Запази" at bounding box center [141, 303] width 30 height 14
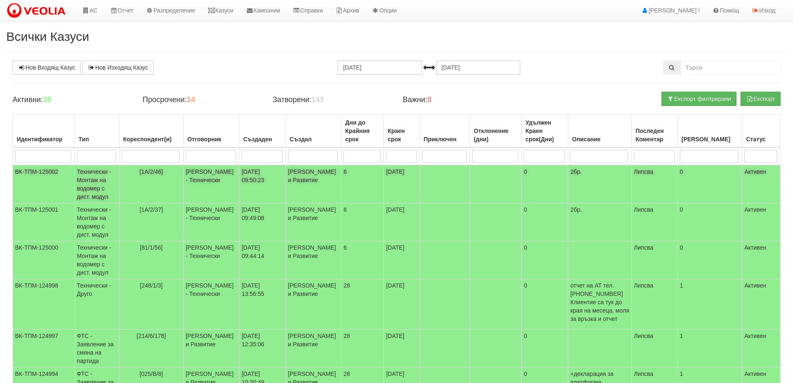
click at [95, 180] on td "Технически - Монтаж на водомер с дист. модул" at bounding box center [97, 184] width 45 height 38
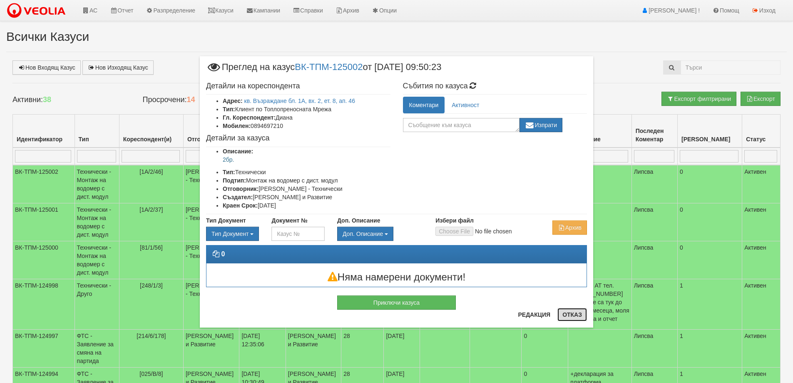
click at [574, 316] on button "Отказ" at bounding box center [573, 314] width 30 height 13
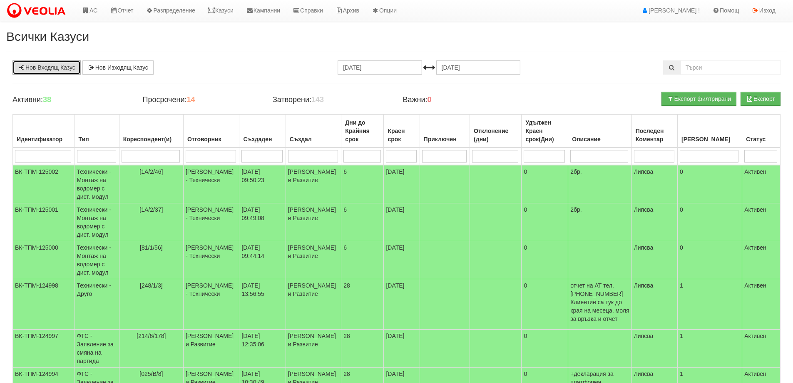
click at [32, 69] on link "Нов Входящ Казус" at bounding box center [46, 67] width 68 height 14
click at [233, 11] on link "Казуси" at bounding box center [221, 10] width 38 height 21
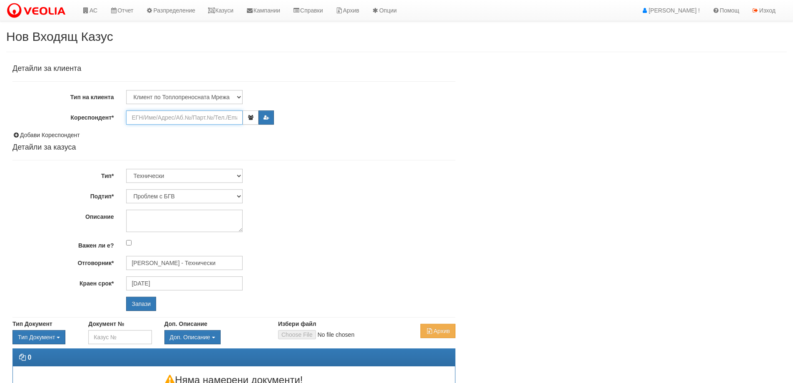
click at [142, 116] on input "Кореспондент*" at bounding box center [184, 117] width 117 height 14
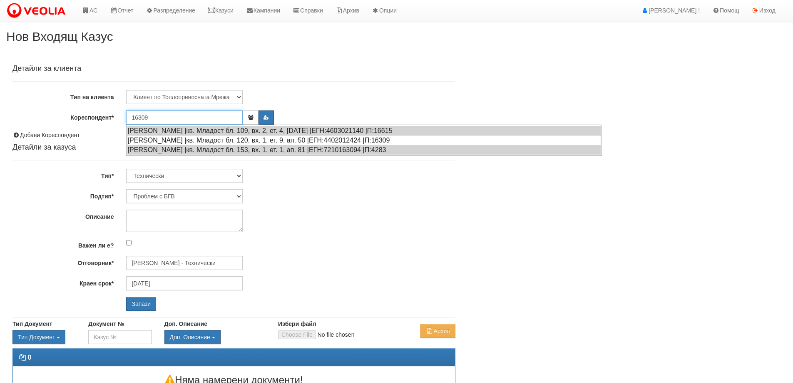
click at [163, 139] on div "[PERSON_NAME] |кв. Младост бл. 120, вх. 1, ет. 9, ап. 50 |ЕГН:4402012424 |П:163…" at bounding box center [364, 140] width 474 height 10
type input "[PERSON_NAME]"
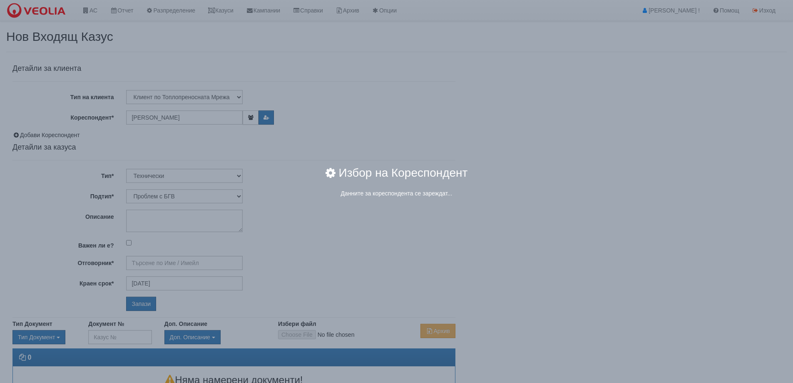
type input "[PERSON_NAME] - Технически"
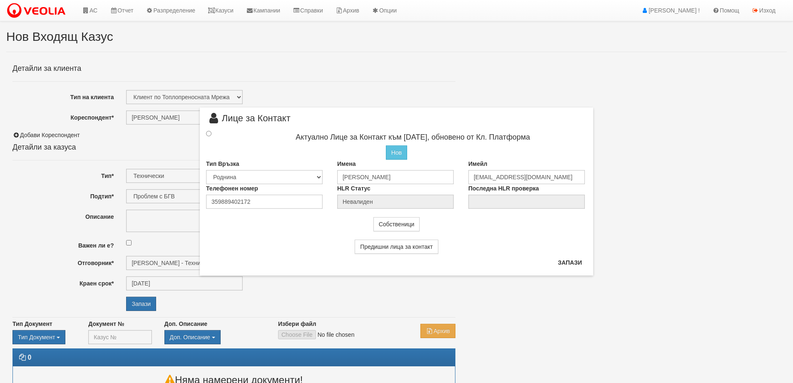
click at [208, 129] on div at bounding box center [216, 133] width 33 height 9
click at [208, 133] on input "radio" at bounding box center [208, 133] width 5 height 5
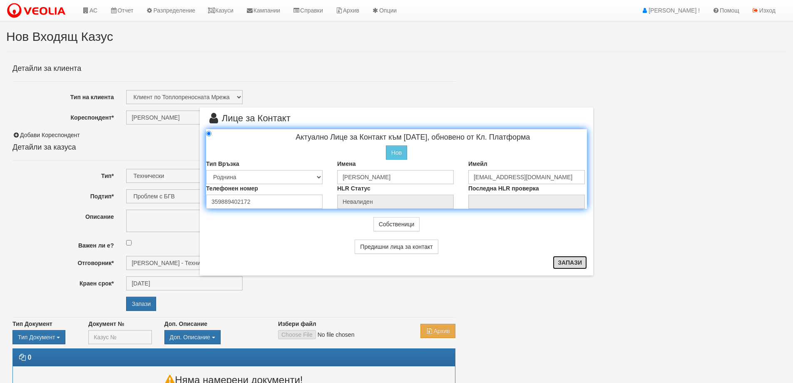
click at [574, 265] on button "Запази" at bounding box center [570, 262] width 34 height 13
radio input "true"
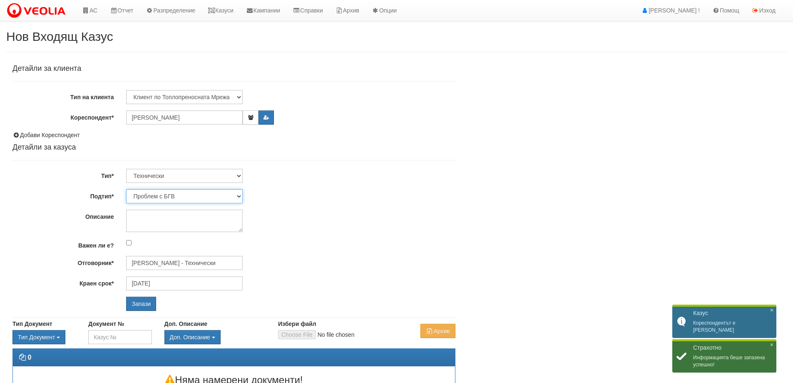
click at [177, 195] on select "Проблем с БГВ Теч ВОИ Теч БГВ Теч в АС Теч от водомер Проблем в АС Интервенция …" at bounding box center [184, 196] width 117 height 14
select select "Монтаж на водомер с дист. модул"
click at [126, 189] on select "Проблем с БГВ Теч ВОИ Теч БГВ Теч в АС Теч от водомер Проблем в АС Интервенция …" at bounding box center [184, 196] width 117 height 14
type input "[DATE]"
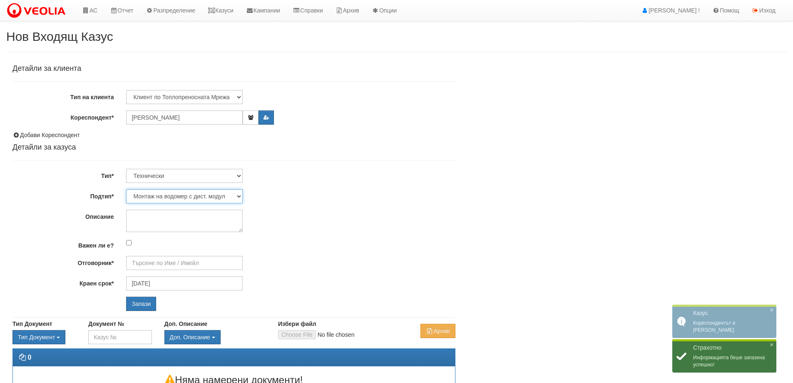
type input "[PERSON_NAME] - Технически"
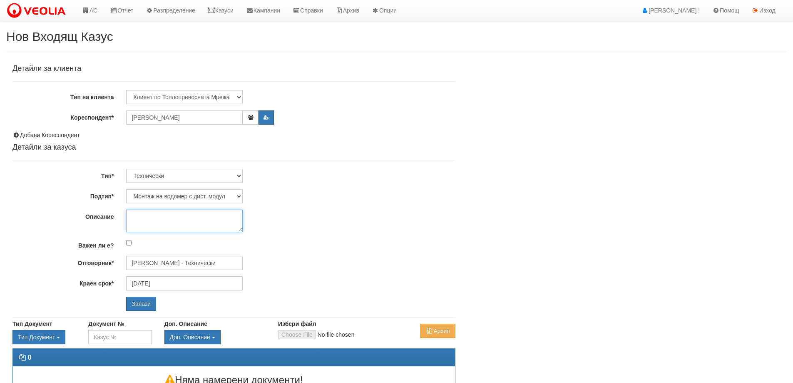
click at [169, 225] on textarea "Описание" at bounding box center [184, 220] width 117 height 22
click at [144, 304] on input "Запази" at bounding box center [141, 303] width 30 height 14
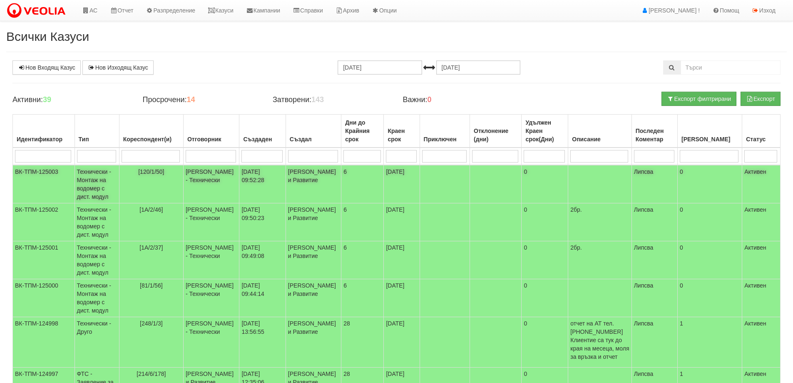
click at [105, 175] on td "Технически - Монтаж на водомер с дист. модул" at bounding box center [97, 184] width 45 height 38
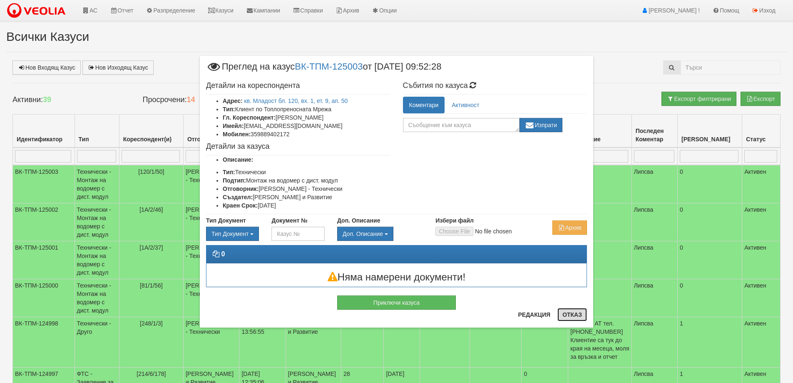
click at [578, 311] on button "Отказ" at bounding box center [573, 314] width 30 height 13
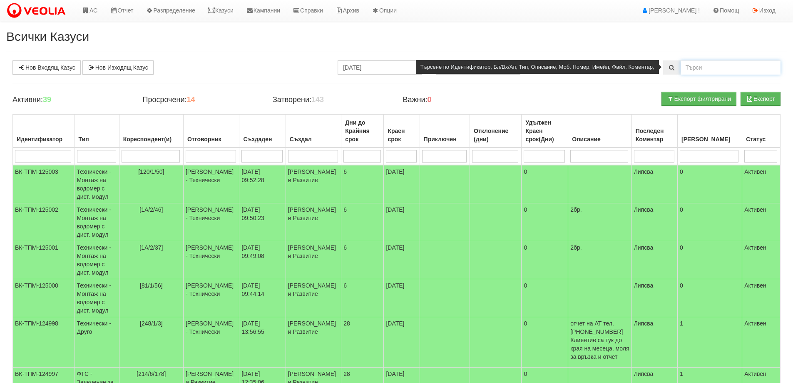
click at [705, 66] on input "text" at bounding box center [731, 67] width 100 height 14
type input "26079"
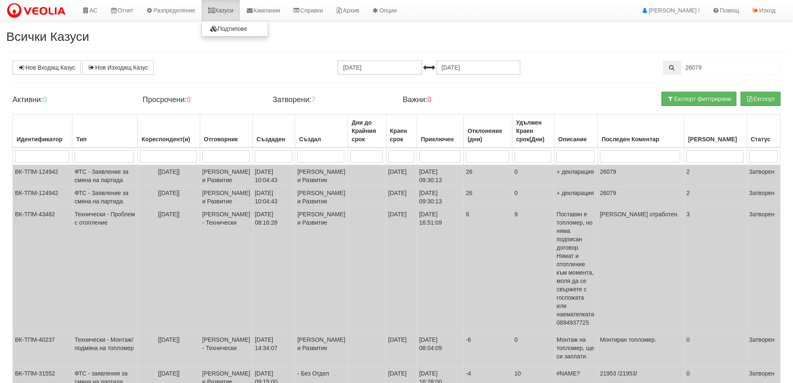
click at [230, 13] on link "Казуси" at bounding box center [221, 10] width 38 height 21
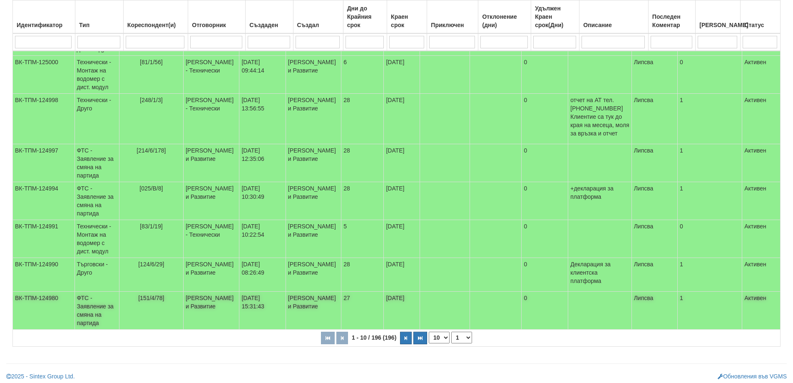
scroll to position [231, 0]
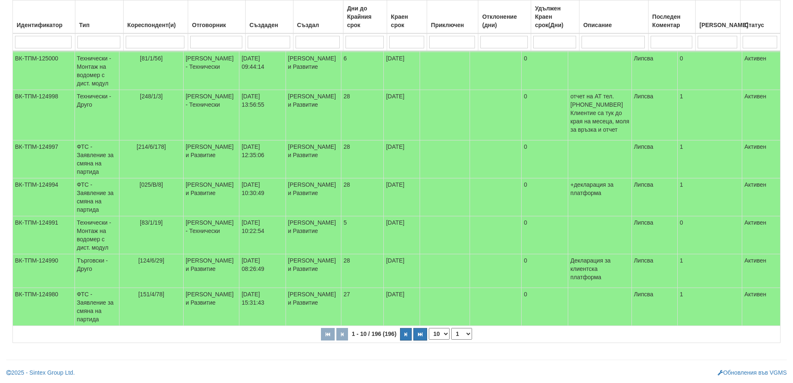
click at [446, 335] on select "10 20 30 40" at bounding box center [439, 334] width 21 height 12
select select "40"
click at [431, 339] on select "10 20 30 40" at bounding box center [439, 334] width 21 height 12
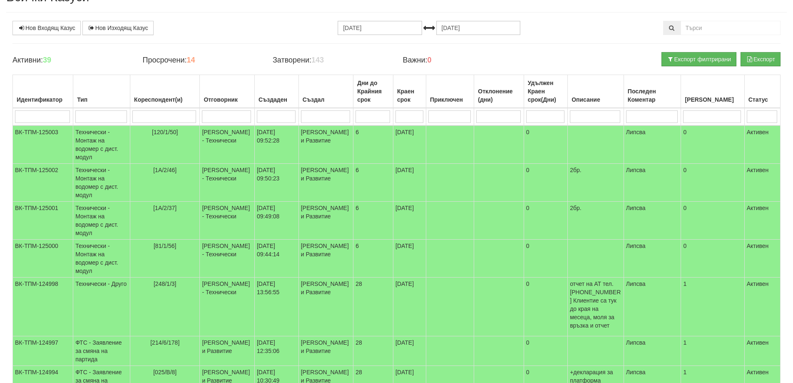
scroll to position [0, 0]
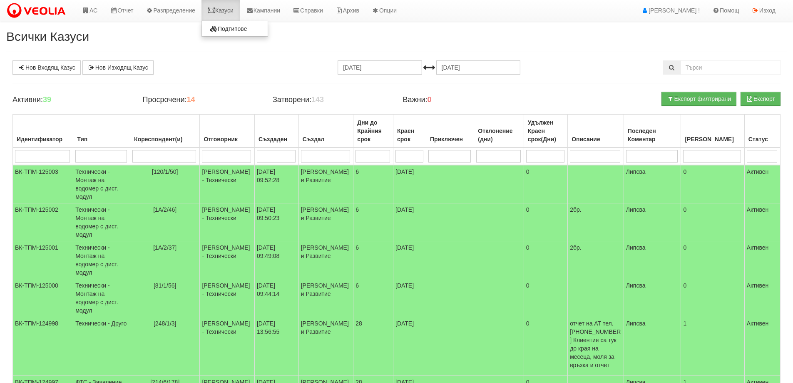
click at [229, 9] on link "Казуси" at bounding box center [221, 10] width 38 height 21
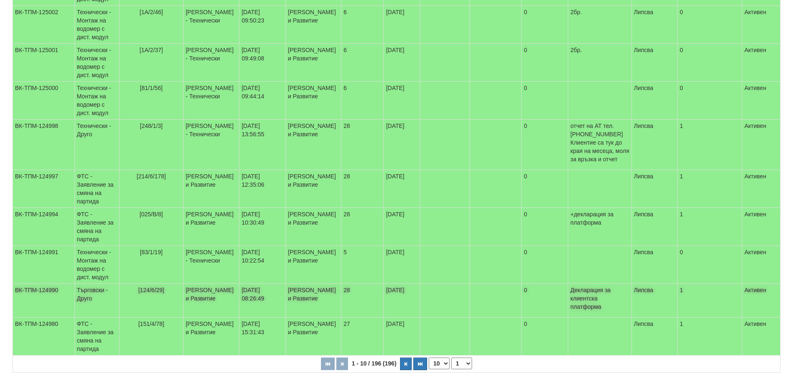
scroll to position [231, 0]
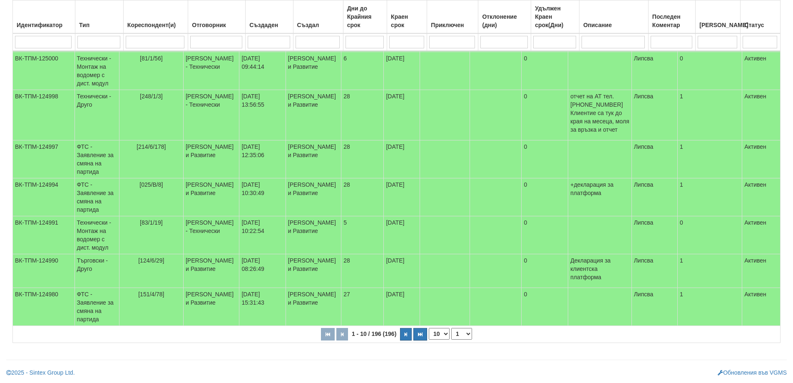
click at [445, 333] on select "10 20 30 40" at bounding box center [439, 334] width 21 height 12
select select "40"
click at [431, 339] on select "10 20 30 40" at bounding box center [439, 334] width 21 height 12
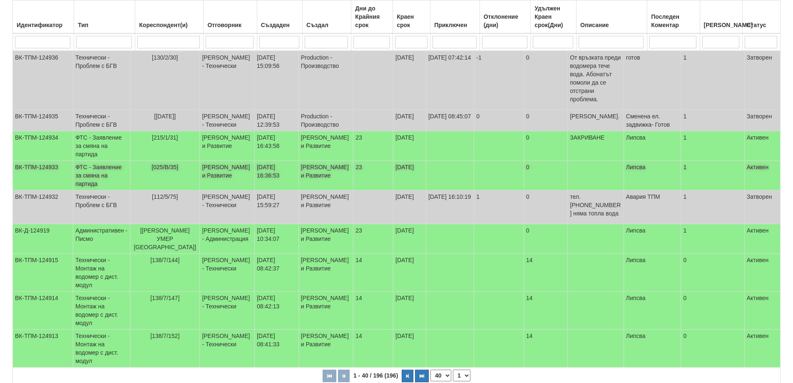
scroll to position [1230, 0]
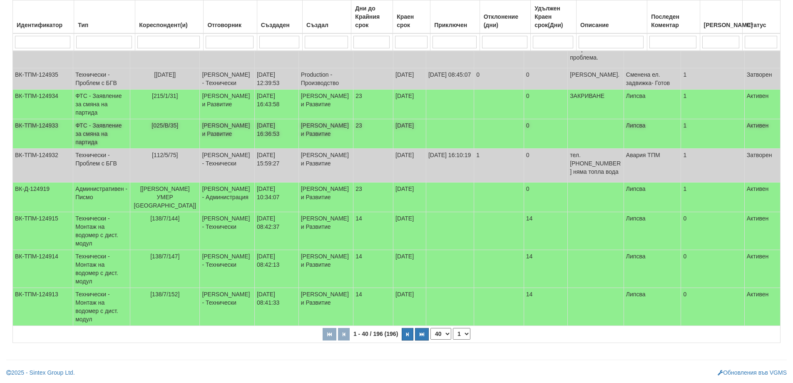
click at [100, 149] on td "ФТС - Заявление за смяна на партида" at bounding box center [101, 134] width 57 height 30
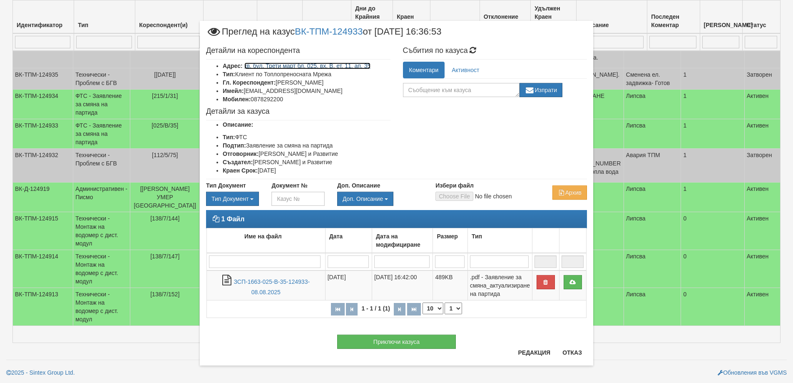
click at [346, 66] on link "кв. бул. Трети март бл. 025, вх. В, ет. 11, ап. 35" at bounding box center [307, 65] width 127 height 7
click at [569, 353] on button "Отказ" at bounding box center [573, 352] width 30 height 13
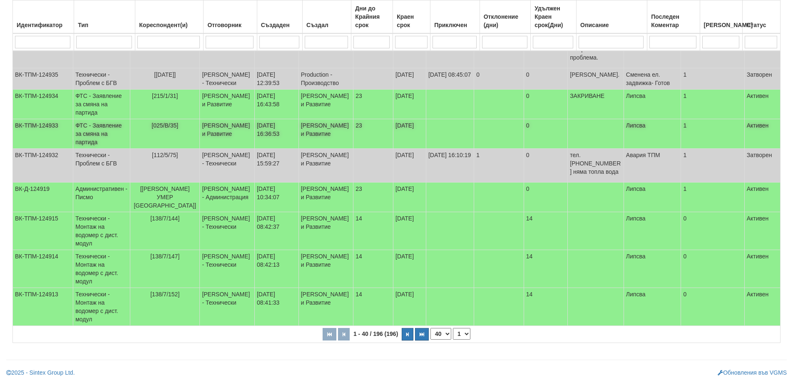
click at [103, 149] on td "ФТС - Заявление за смяна на партида" at bounding box center [101, 134] width 57 height 30
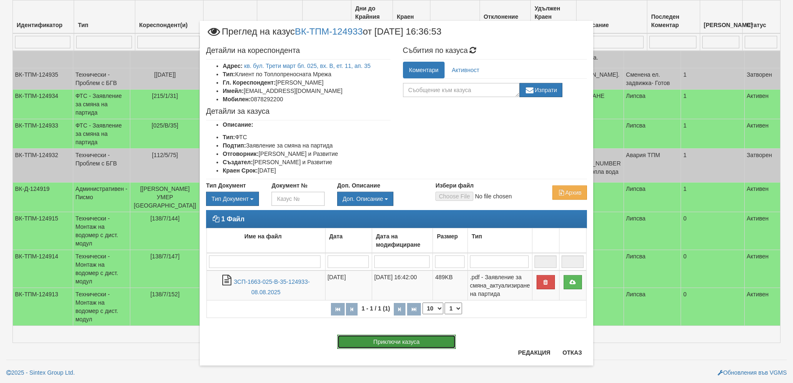
click at [424, 340] on button "Приключи казуса" at bounding box center [396, 341] width 119 height 14
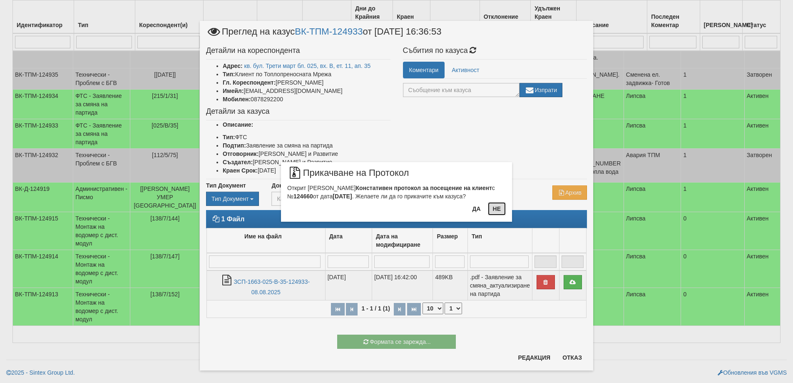
click at [497, 208] on button "Не" at bounding box center [497, 208] width 18 height 13
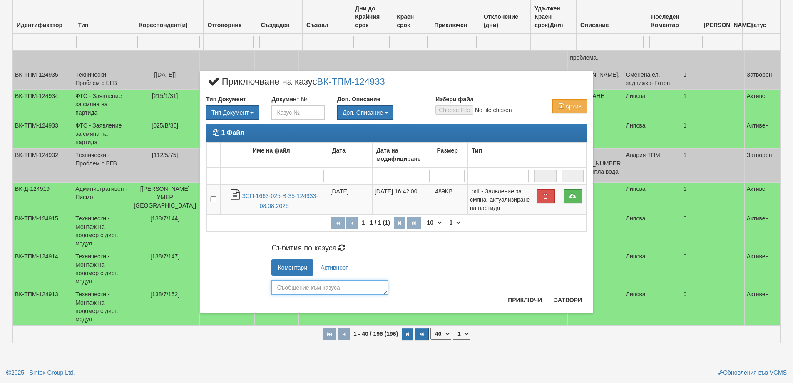
click at [304, 286] on textarea at bounding box center [329, 287] width 117 height 14
type textarea "25945"
click at [520, 298] on button "Приключи" at bounding box center [525, 299] width 44 height 13
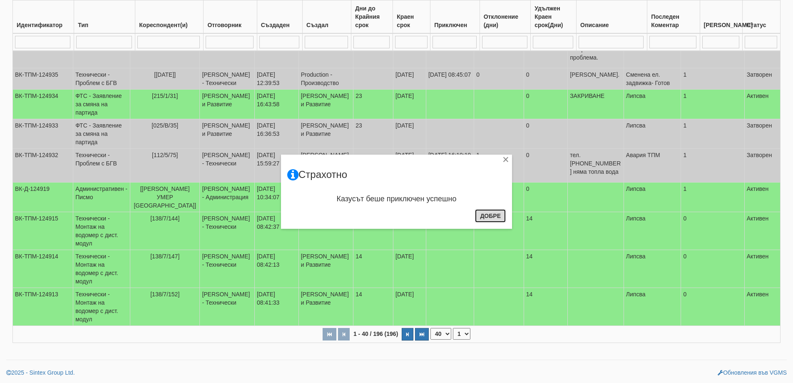
click at [498, 215] on button "Добре" at bounding box center [490, 215] width 31 height 13
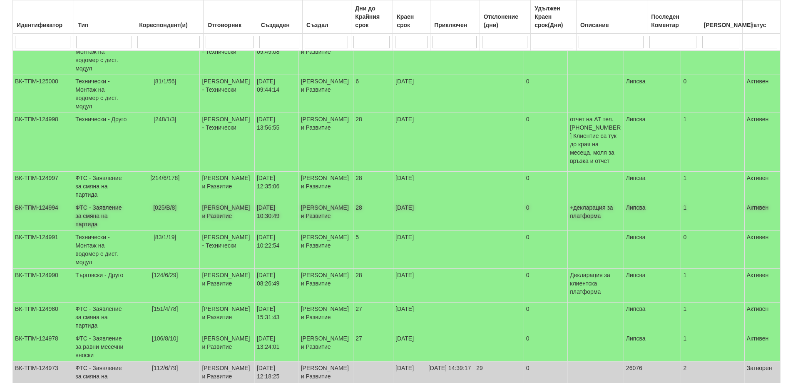
scroll to position [189, 0]
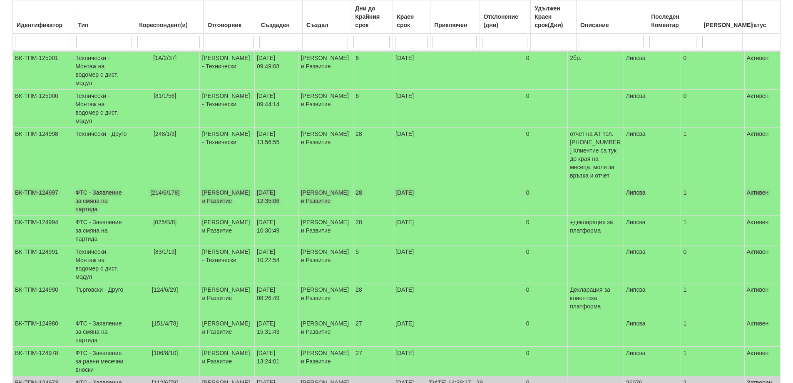
click at [104, 192] on td "ФТС - Заявление за смяна на партида" at bounding box center [101, 201] width 57 height 30
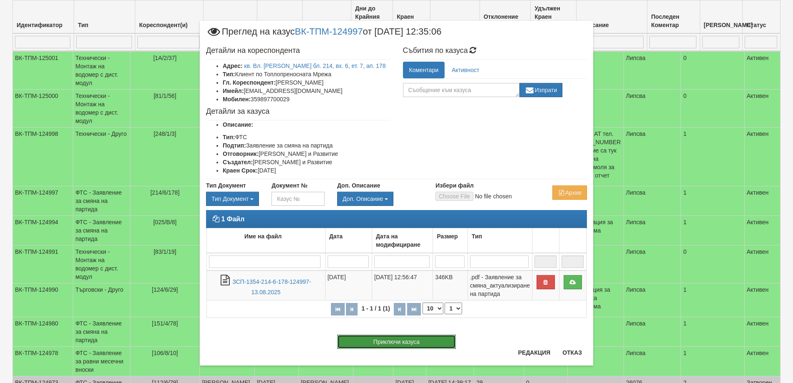
click at [410, 339] on button "Приключи казуса" at bounding box center [396, 341] width 119 height 14
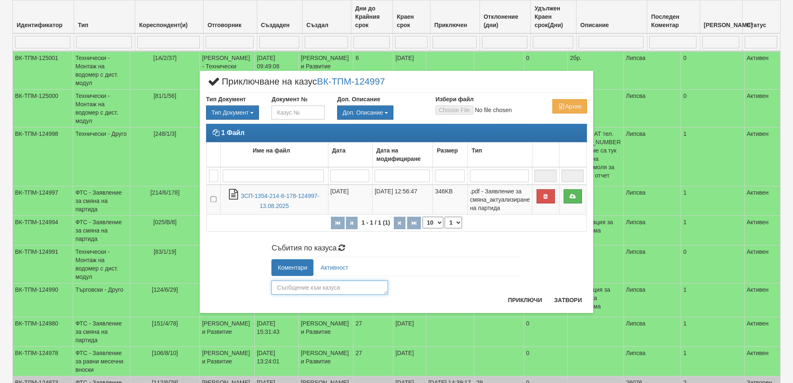
click at [306, 289] on textarea at bounding box center [329, 287] width 117 height 14
type textarea "96080"
click at [523, 301] on button "Приключи" at bounding box center [525, 299] width 44 height 13
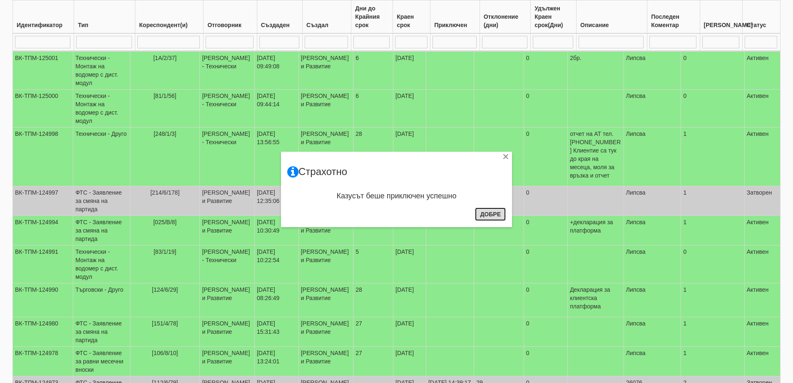
click at [493, 215] on button "Добре" at bounding box center [490, 213] width 31 height 13
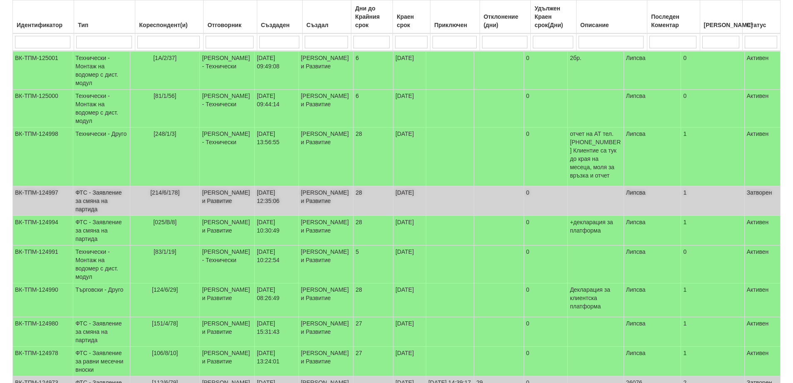
click at [104, 199] on td "ФТС - Заявление за смяна на партида" at bounding box center [101, 201] width 57 height 30
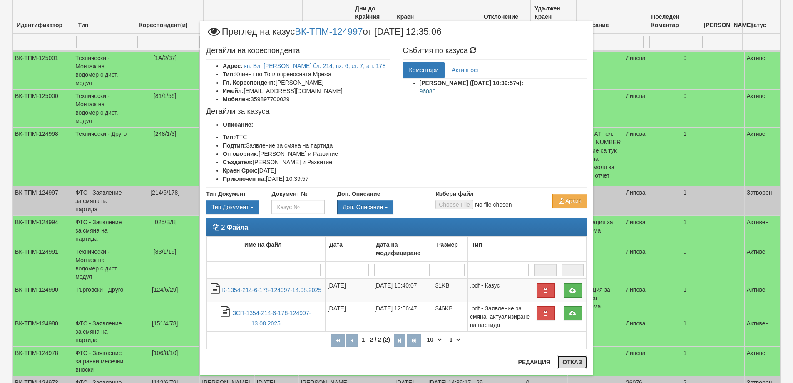
click at [569, 361] on button "Отказ" at bounding box center [573, 361] width 30 height 13
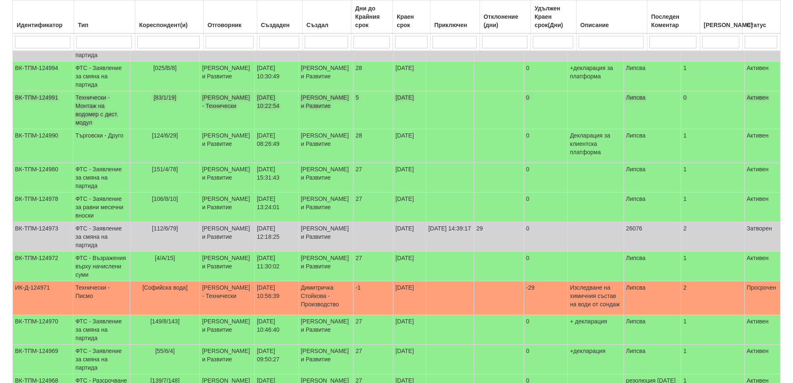
scroll to position [356, 0]
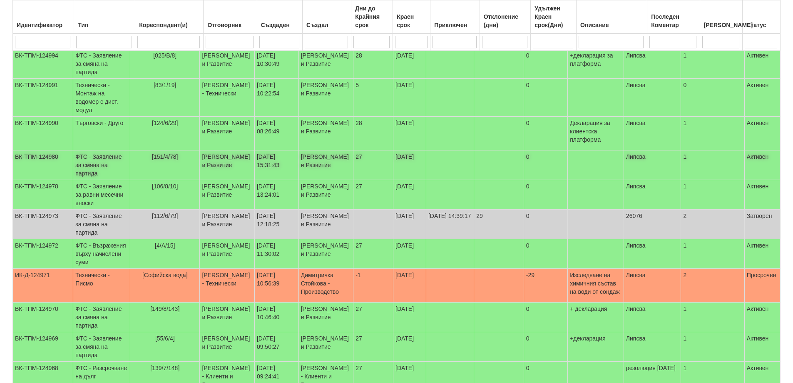
click at [112, 168] on td "ФТС - Заявление за смяна на партида" at bounding box center [101, 165] width 57 height 30
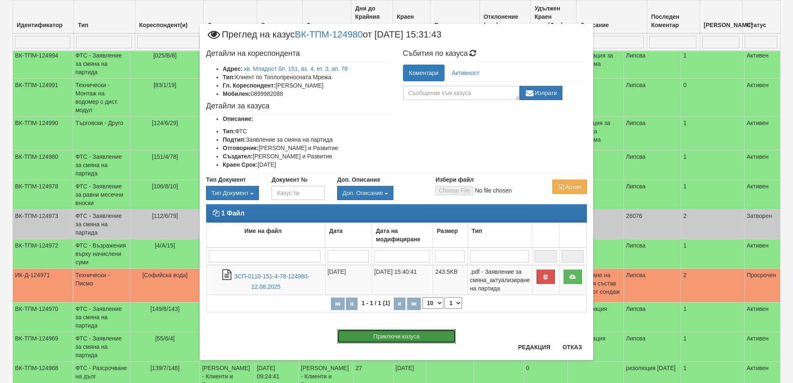
click at [398, 337] on button "Приключи казуса" at bounding box center [396, 336] width 119 height 14
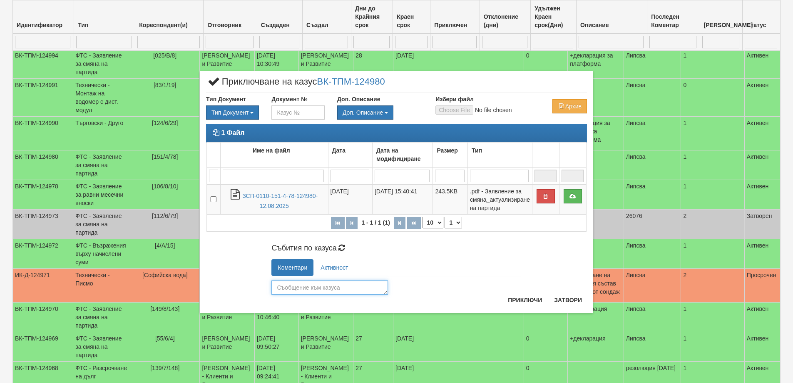
click at [302, 289] on textarea at bounding box center [329, 287] width 117 height 14
type textarea "26081"
click at [520, 301] on button "Приключи" at bounding box center [525, 299] width 44 height 13
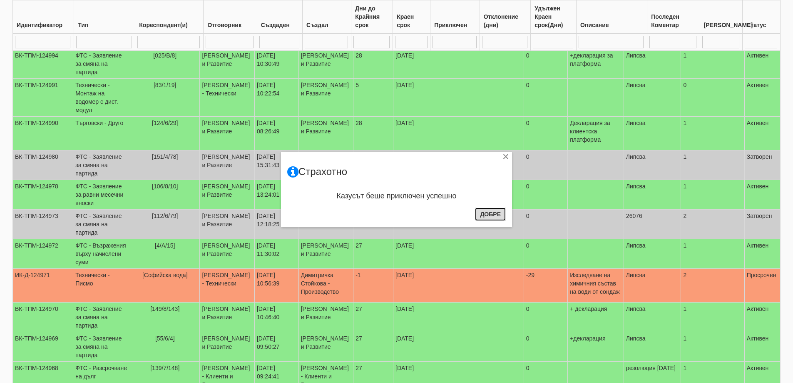
click at [491, 214] on button "Добре" at bounding box center [490, 213] width 31 height 13
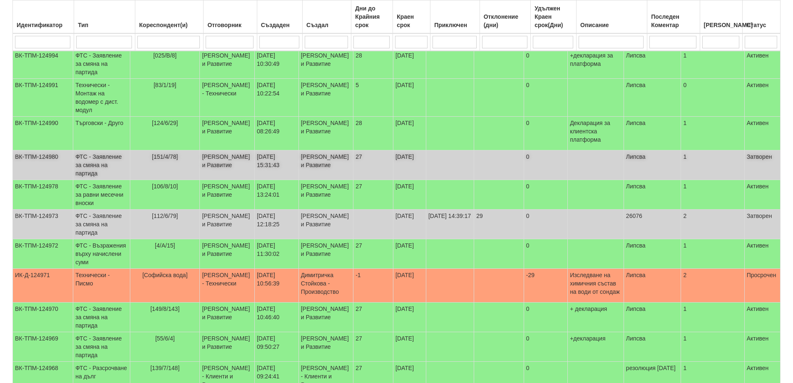
click at [110, 170] on td "ФТС - Заявление за смяна на партида" at bounding box center [101, 165] width 57 height 30
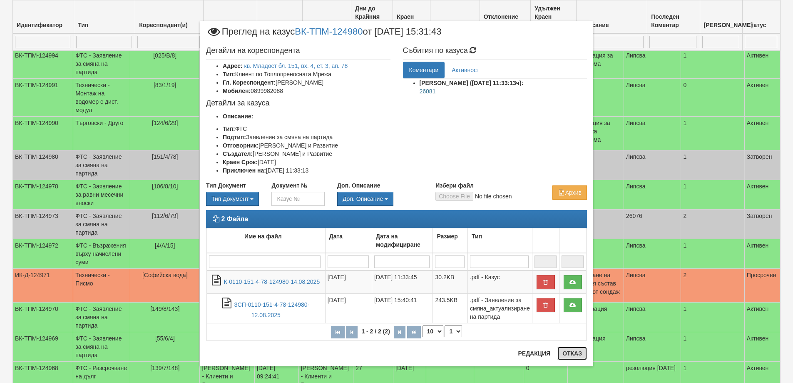
click at [568, 354] on button "Отказ" at bounding box center [573, 352] width 30 height 13
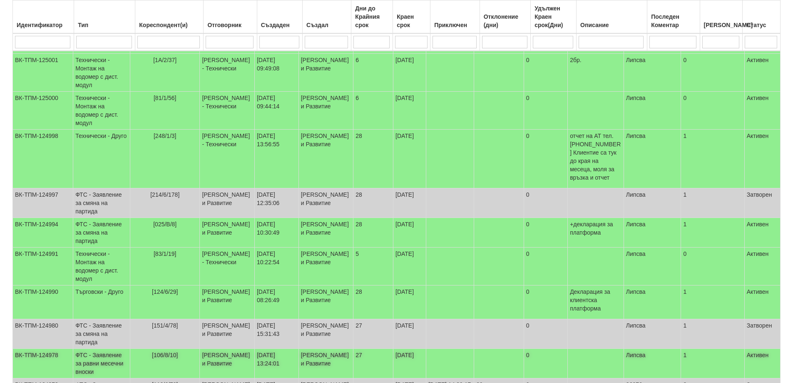
scroll to position [148, 0]
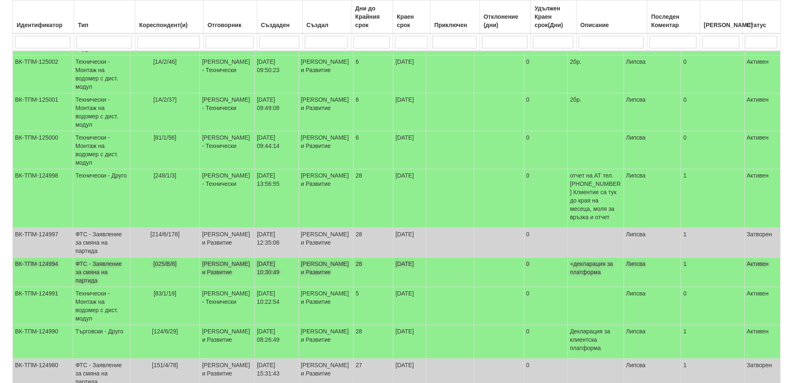
click at [103, 272] on td "ФТС - Заявление за смяна на партида" at bounding box center [101, 272] width 57 height 30
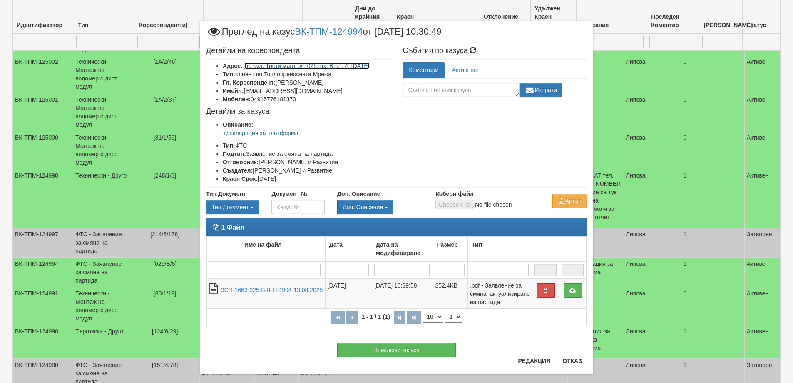
click at [333, 66] on link "кв. бул. Трети март бл. 025, вх. В, ет. 4, ап. 8" at bounding box center [306, 65] width 125 height 7
click at [567, 363] on button "Отказ" at bounding box center [573, 360] width 30 height 13
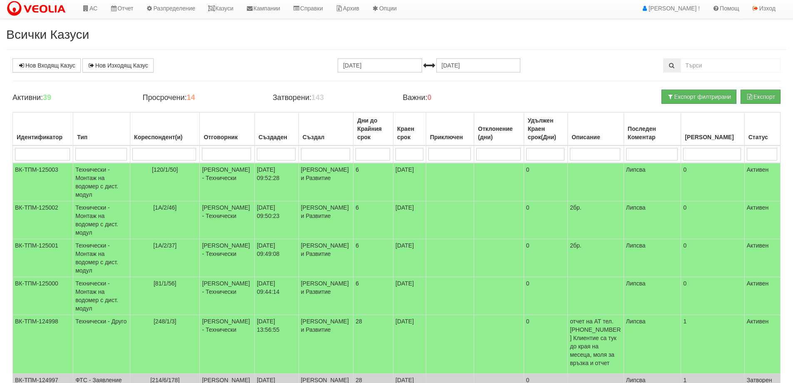
scroll to position [0, 0]
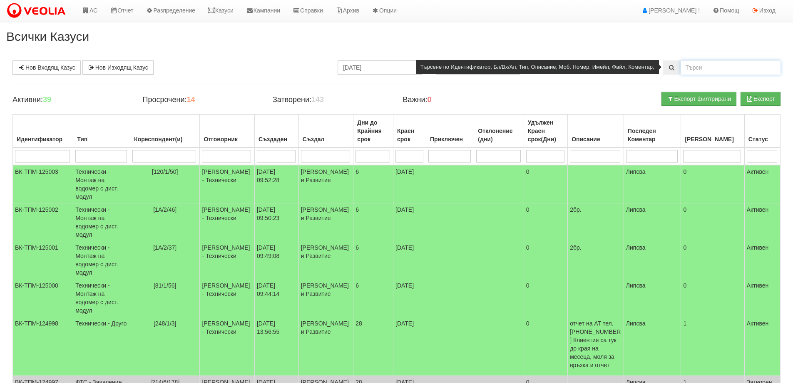
click at [692, 68] on input "text" at bounding box center [731, 67] width 100 height 14
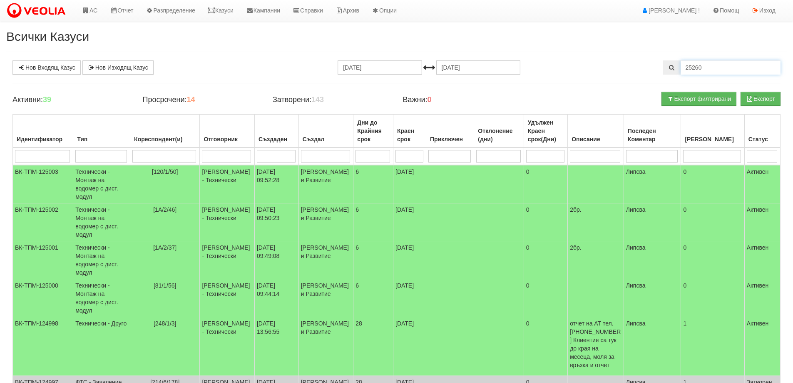
type input "25260"
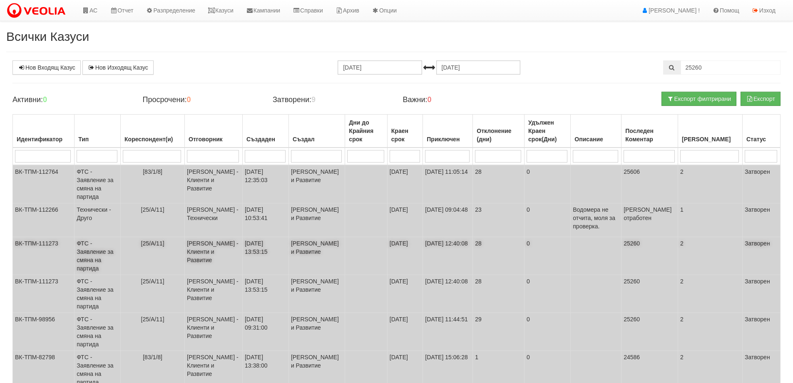
click at [95, 245] on td "ФТС - Заявление за смяна на партида" at bounding box center [98, 256] width 46 height 38
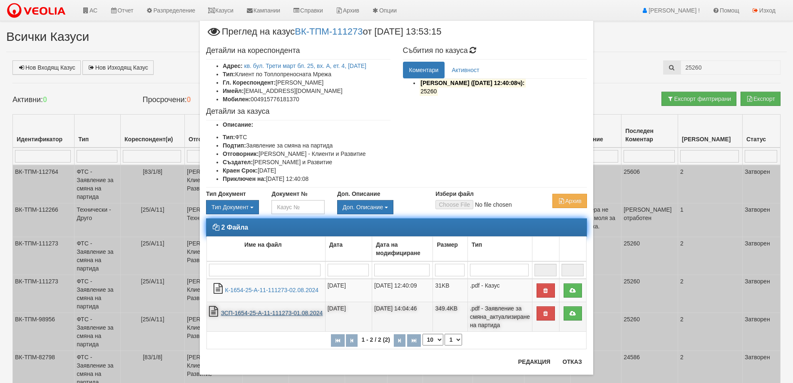
click at [256, 315] on link "ЗСП-1654-25-А-11-111273-01.08.2024" at bounding box center [272, 312] width 102 height 7
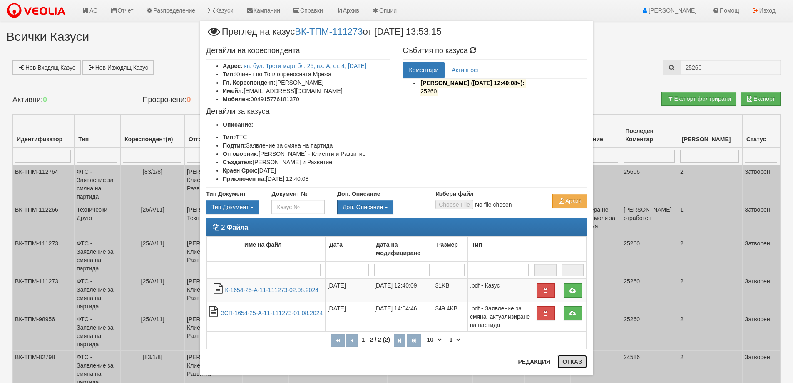
click at [565, 363] on button "Отказ" at bounding box center [573, 361] width 30 height 13
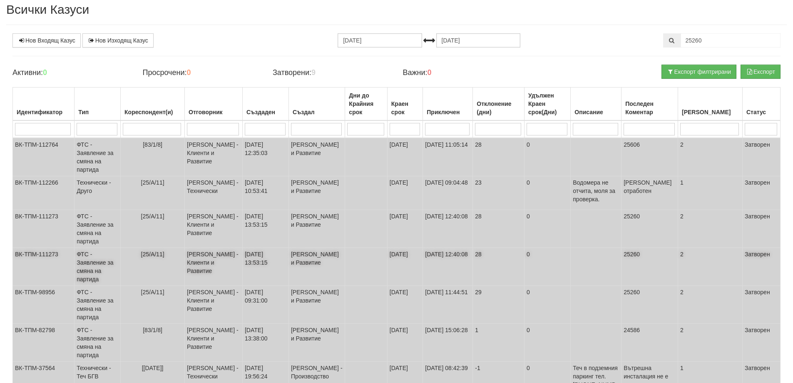
scroll to position [42, 0]
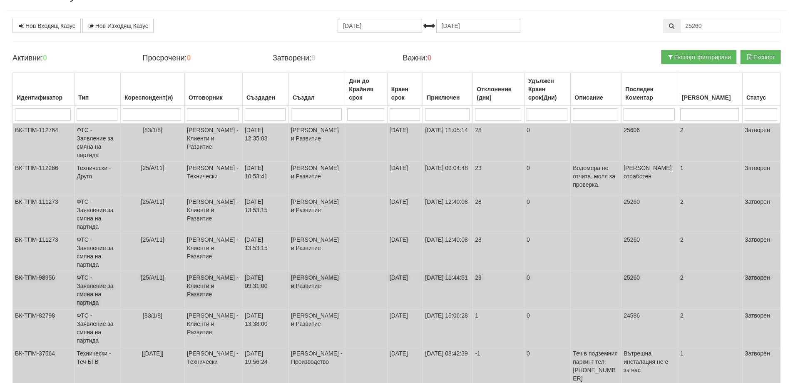
click at [104, 271] on td "ФТС - Заявление за смяна на партида" at bounding box center [98, 290] width 46 height 38
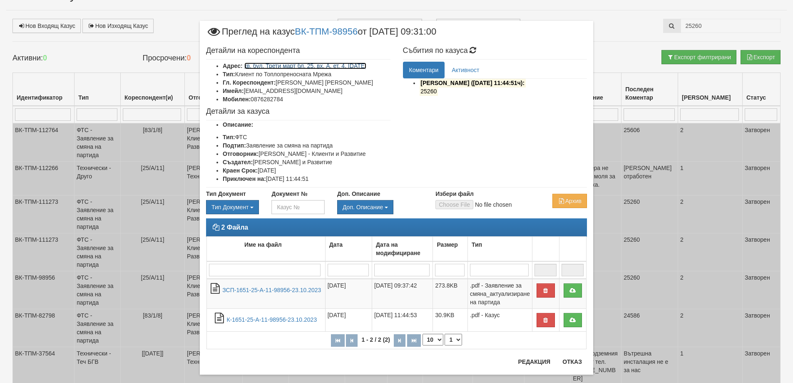
click at [326, 67] on link "кв. бул. Трети март бл. 25, вх. А, ет. 4, ап. 11" at bounding box center [305, 65] width 122 height 7
click at [314, 67] on link "кв. бул. Трети март бл. 25, вх. А, ет. 4, ап. 11" at bounding box center [305, 65] width 122 height 7
click at [570, 356] on div "2 Файла Име на файл Дата Дата на модифициране Размер Тип 1 - 2 / 2 (2) 10 20 30…" at bounding box center [396, 287] width 393 height 139
click at [566, 360] on button "Отказ" at bounding box center [573, 361] width 30 height 13
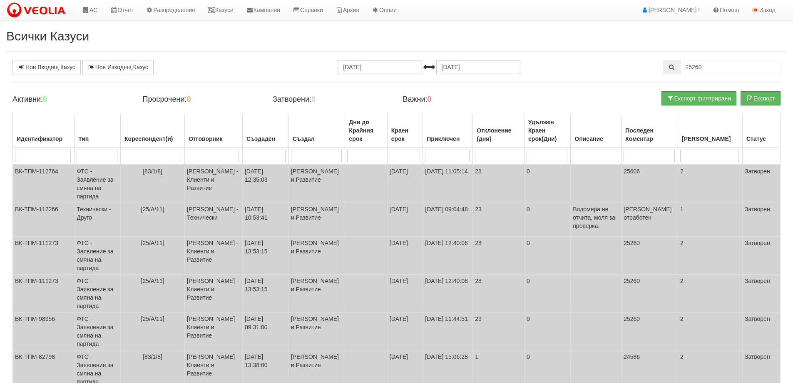
scroll to position [0, 0]
click at [228, 12] on link "Казуси" at bounding box center [221, 10] width 38 height 21
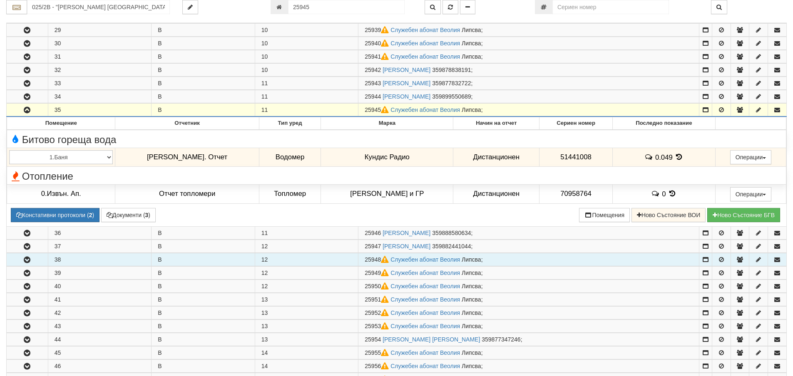
scroll to position [534, 0]
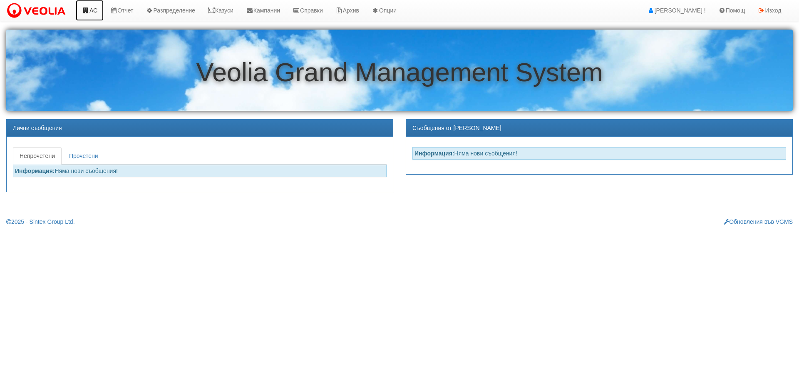
click at [94, 11] on link "АС" at bounding box center [90, 10] width 28 height 21
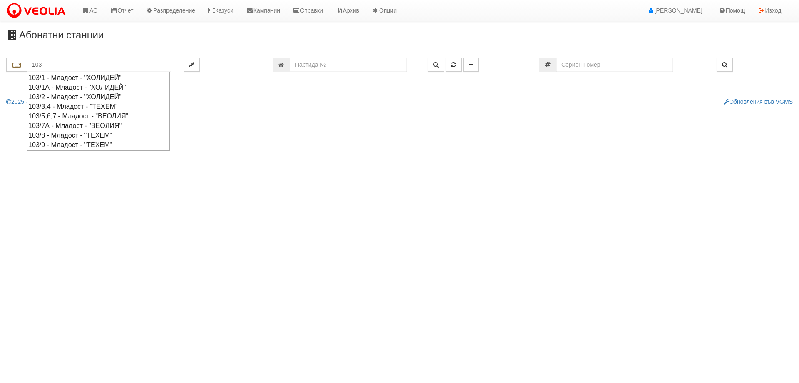
click at [55, 133] on div "103/8 - Младост - "ТЕХЕМ"" at bounding box center [98, 135] width 140 height 10
type input "103/8 - Младост - "ТЕХЕМ""
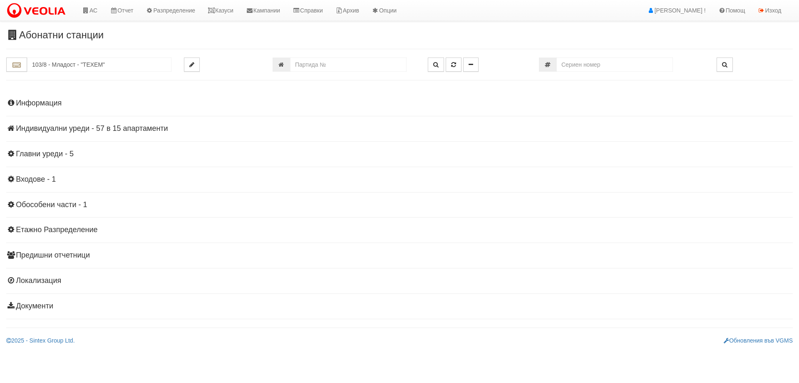
click at [94, 129] on h4 "Индивидуални уреди - 57 в 15 апартаменти" at bounding box center [399, 129] width 787 height 8
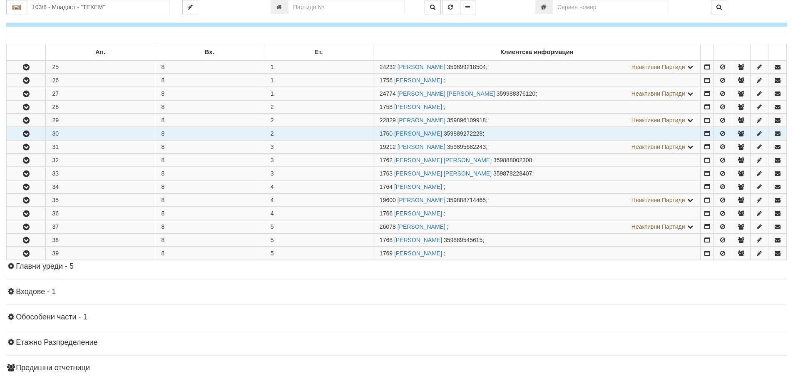
scroll to position [125, 0]
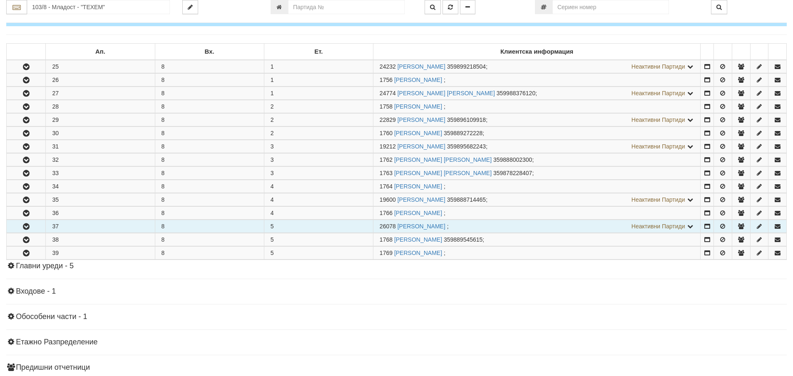
click at [26, 228] on icon "button" at bounding box center [26, 227] width 10 height 6
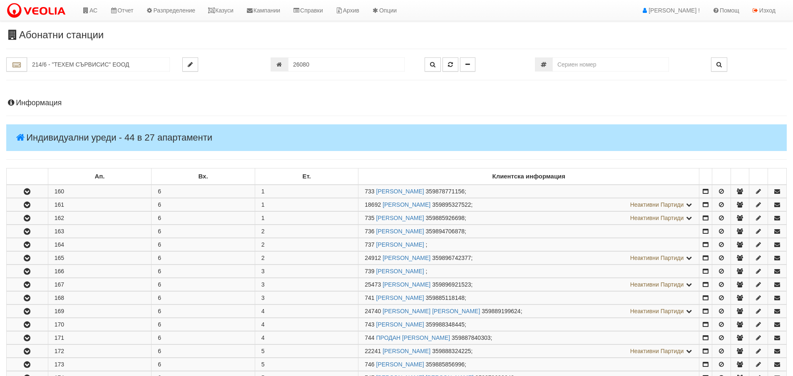
scroll to position [371, 0]
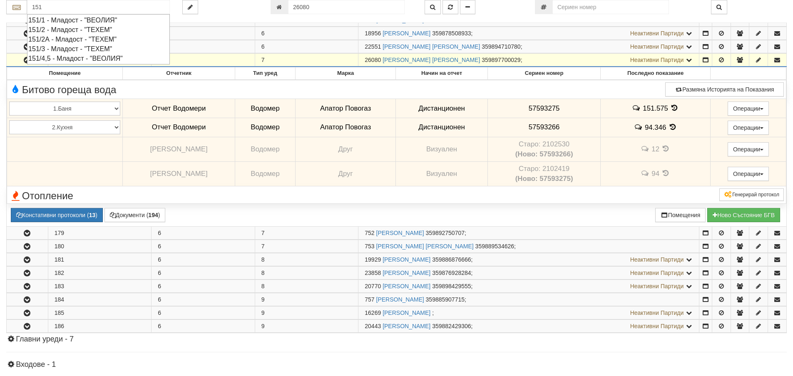
click at [65, 60] on div "151/4,5 - Младост - "ВЕОЛИЯ"" at bounding box center [98, 59] width 140 height 10
type input "151/4,5 - Младост - "ВЕОЛИЯ""
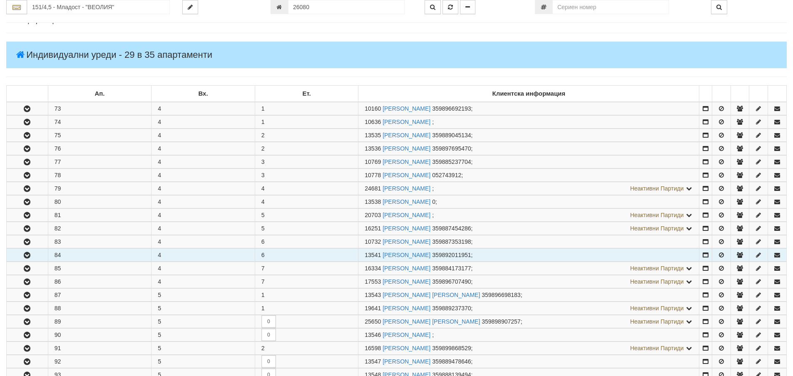
scroll to position [83, 0]
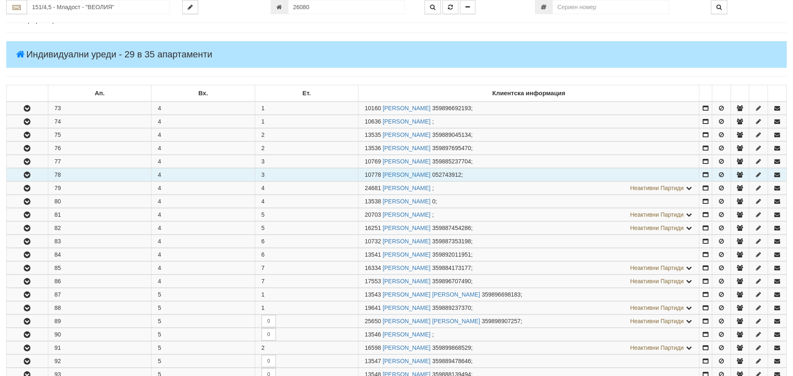
click at [25, 176] on icon "button" at bounding box center [27, 175] width 10 height 6
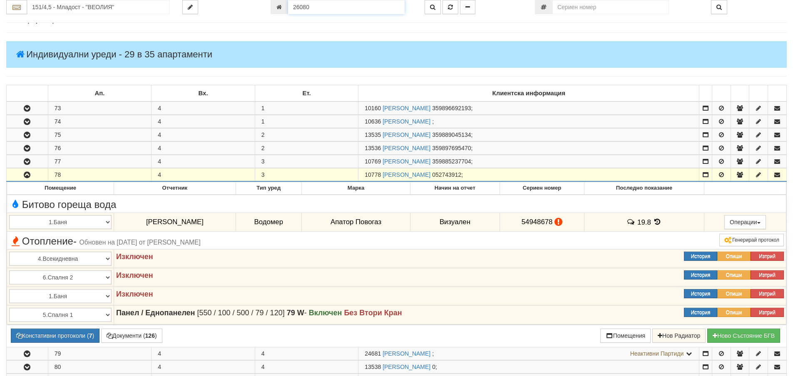
click at [310, 7] on input "26080" at bounding box center [346, 7] width 117 height 14
type input "26081"
click at [451, 7] on icon "button" at bounding box center [450, 7] width 5 height 6
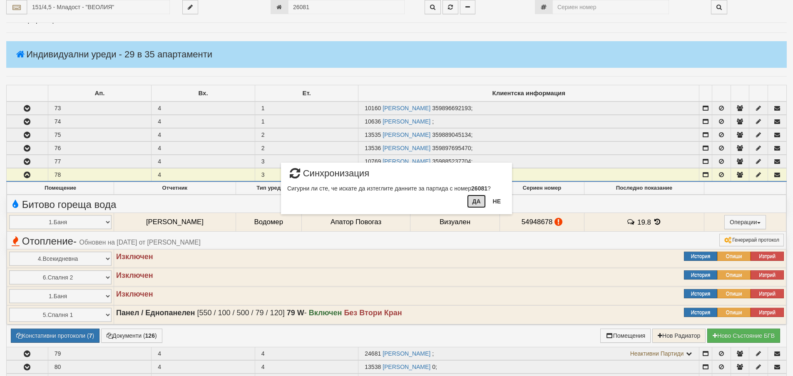
click at [474, 205] on button "Да" at bounding box center [476, 201] width 18 height 13
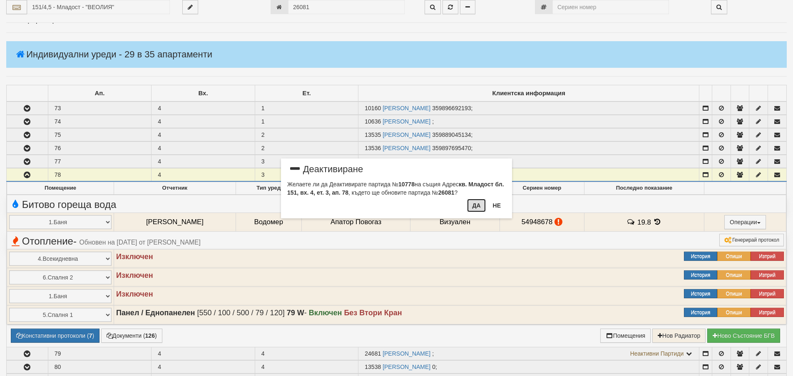
click at [474, 205] on button "Да" at bounding box center [476, 205] width 18 height 13
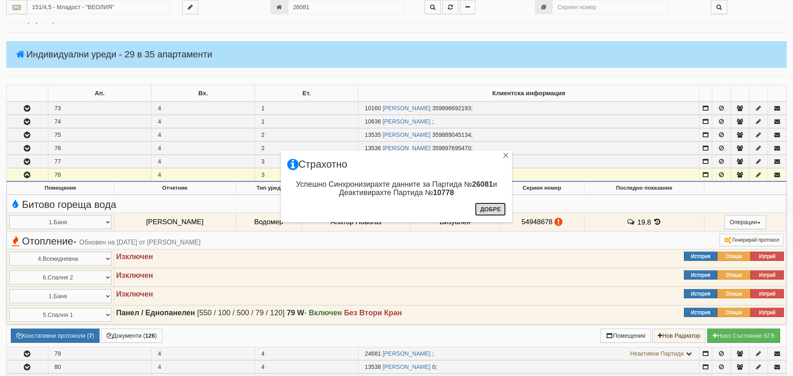
click at [487, 210] on button "Добре" at bounding box center [490, 209] width 31 height 13
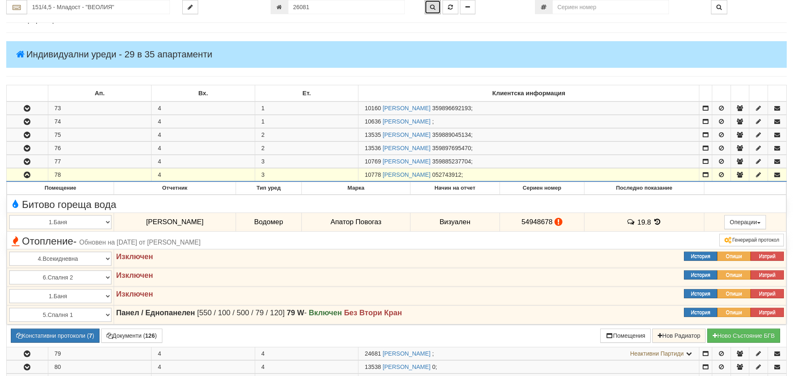
click at [434, 7] on icon "button" at bounding box center [432, 7] width 5 height 6
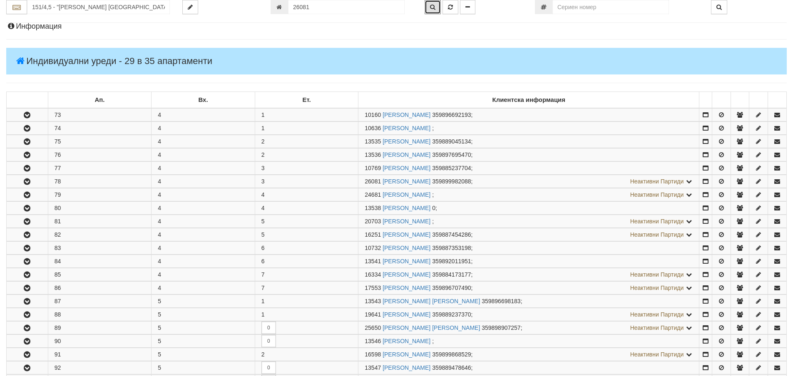
scroll to position [231, 0]
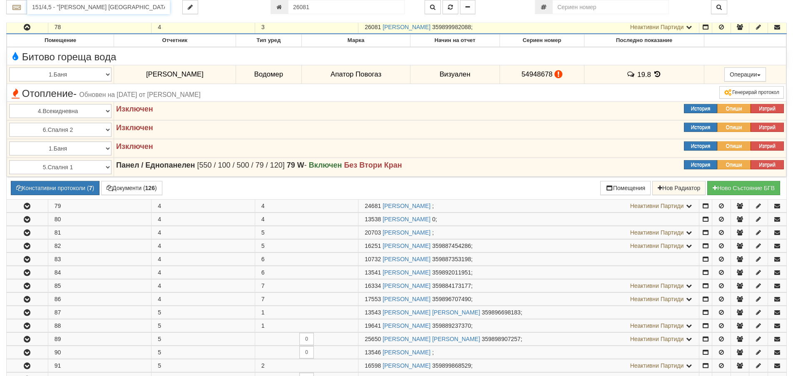
click at [54, 10] on input "151/4,5 - "ВЕОЛИЯ ЕНЕРДЖИ ВАРНА " ЕАД" at bounding box center [98, 7] width 143 height 14
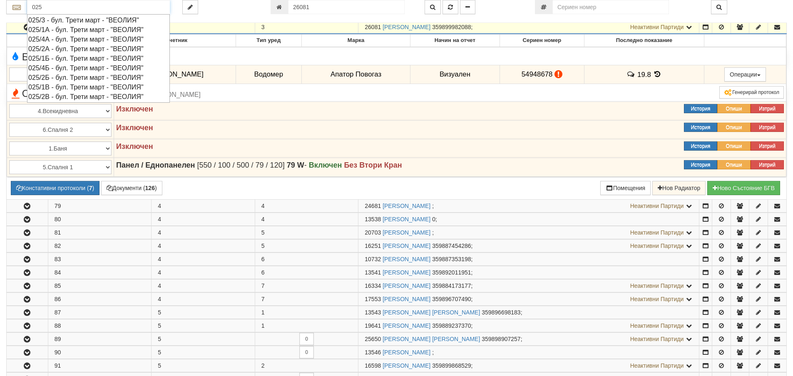
click at [54, 97] on div "025/2В - бул. Трети март - "ВЕОЛИЯ"" at bounding box center [98, 97] width 140 height 10
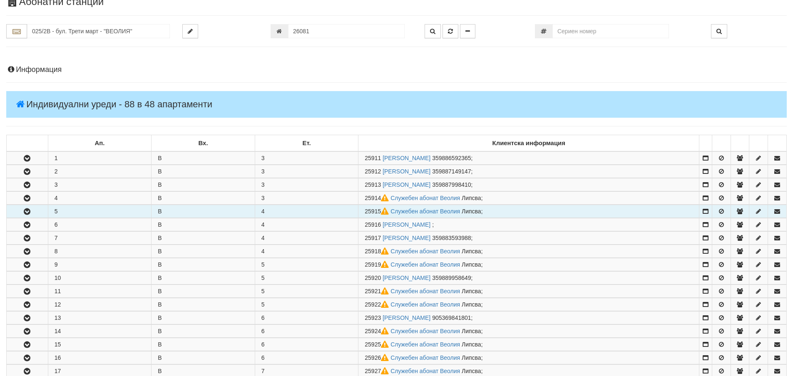
scroll to position [125, 0]
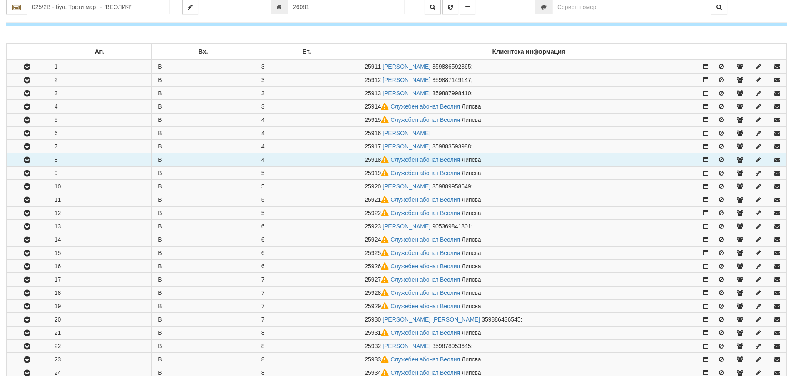
click at [30, 157] on icon "button" at bounding box center [27, 160] width 10 height 6
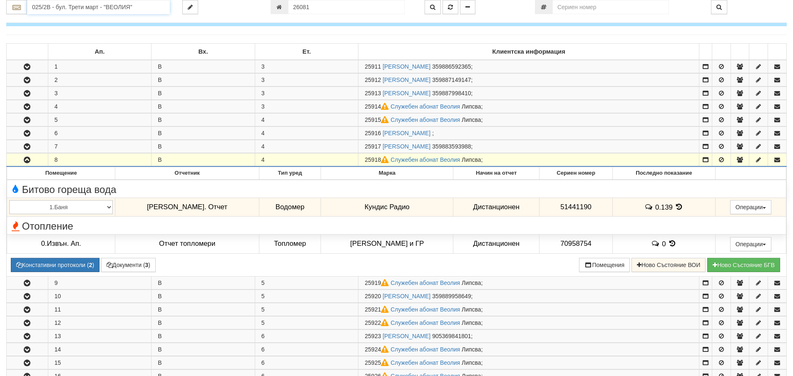
click at [38, 5] on input "025/2В - бул. Трети март - "ВЕОЛИЯ"" at bounding box center [98, 7] width 143 height 14
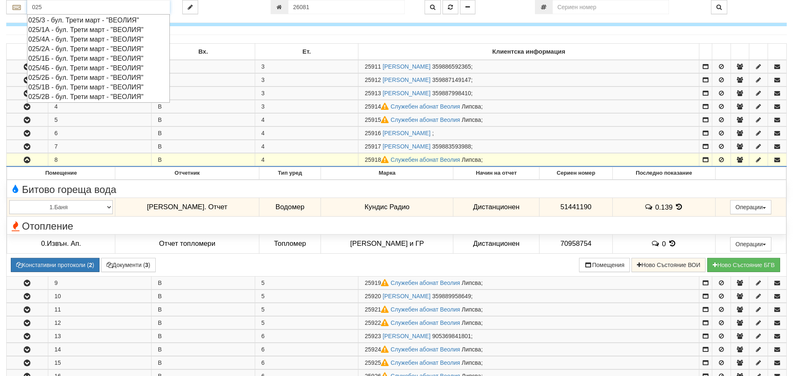
click at [57, 40] on div "025/4А - бул. Трети март - "ВЕОЛИЯ"" at bounding box center [98, 40] width 140 height 10
type input "025/4А - бул. Трети март - "ВЕОЛИЯ""
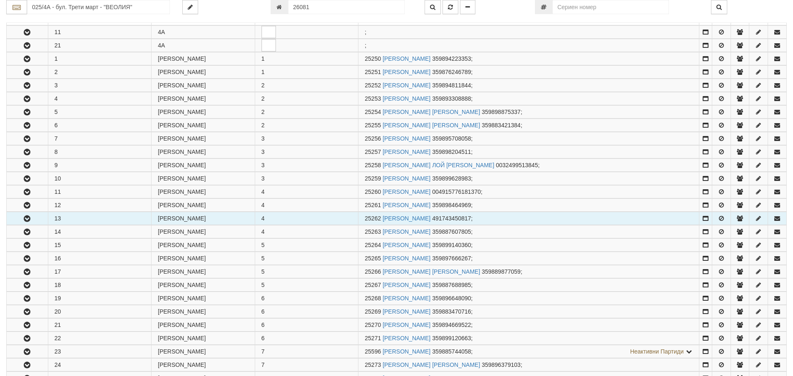
scroll to position [167, 0]
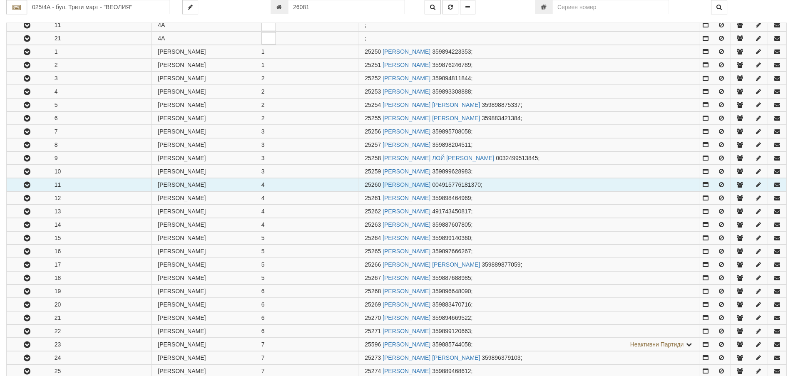
click at [27, 179] on button "button" at bounding box center [27, 185] width 41 height 12
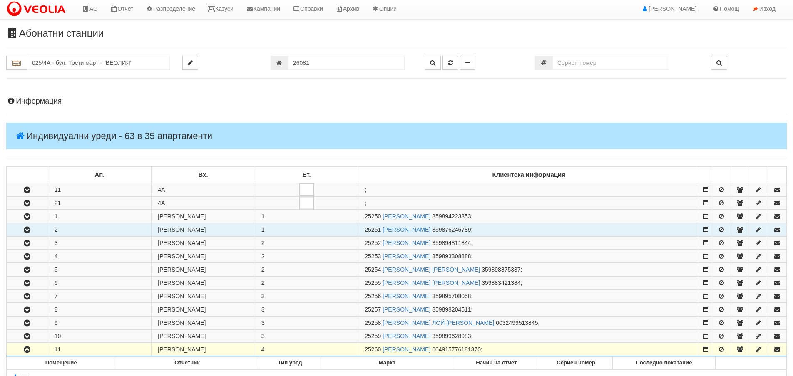
scroll to position [0, 0]
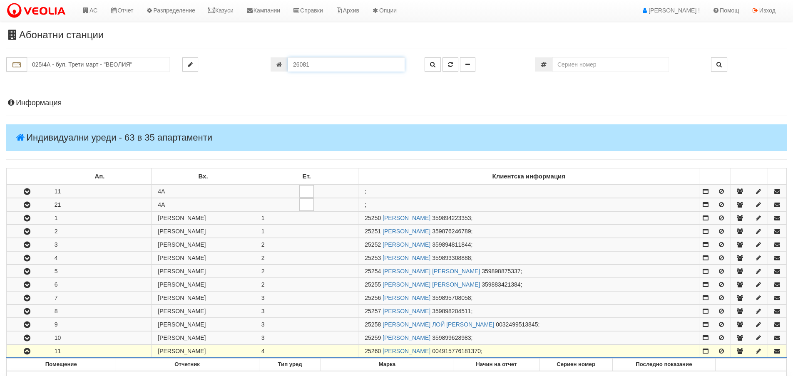
drag, startPoint x: 314, startPoint y: 62, endPoint x: 284, endPoint y: 70, distance: 31.3
click at [284, 70] on div "26081" at bounding box center [342, 64] width 142 height 14
type input "25918"
type input "025/2В - "ВЕОЛИЯ ЕНЕРДЖИ ВАРНА " ЕАД"
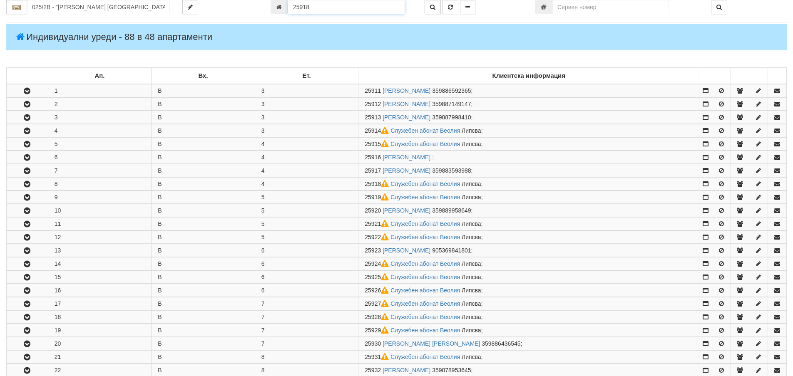
scroll to position [258, 0]
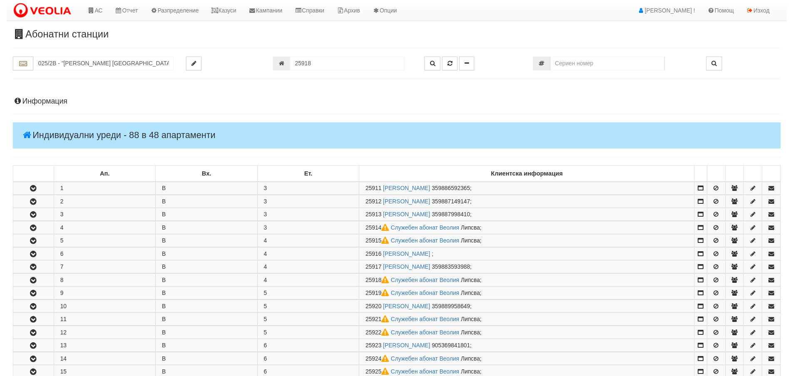
scroll to position [1, 0]
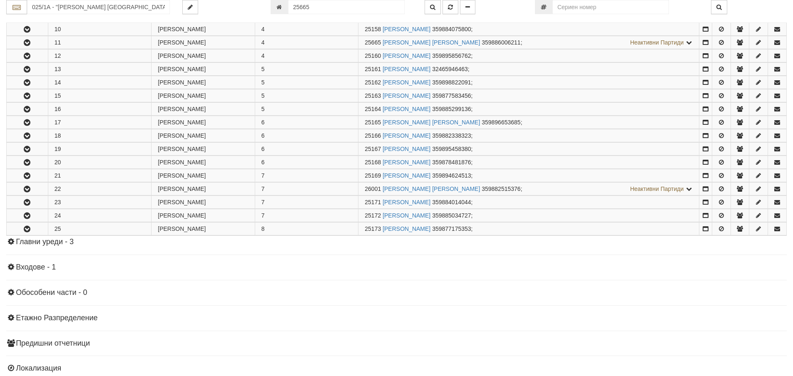
scroll to position [298, 0]
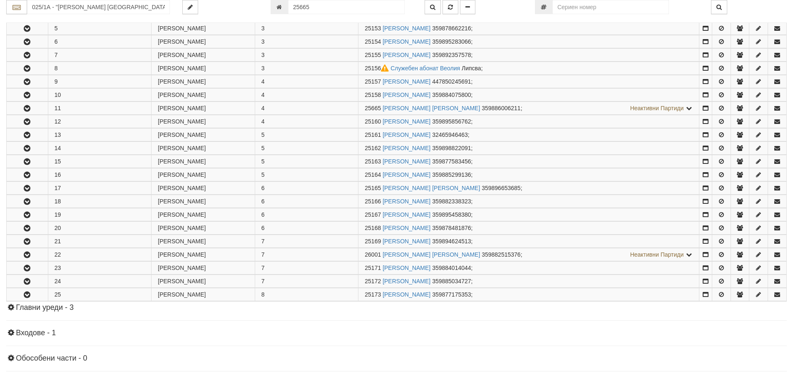
scroll to position [298, 0]
